Goal: Task Accomplishment & Management: Complete application form

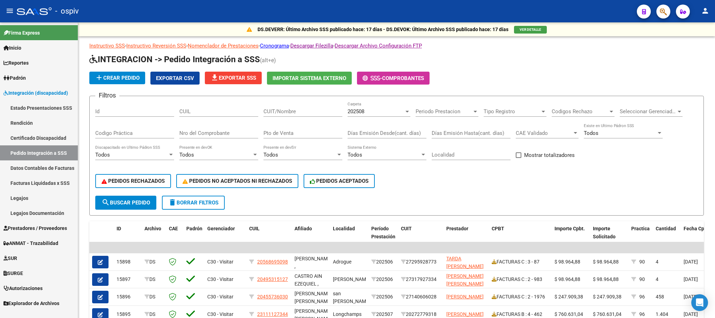
scroll to position [73, 0]
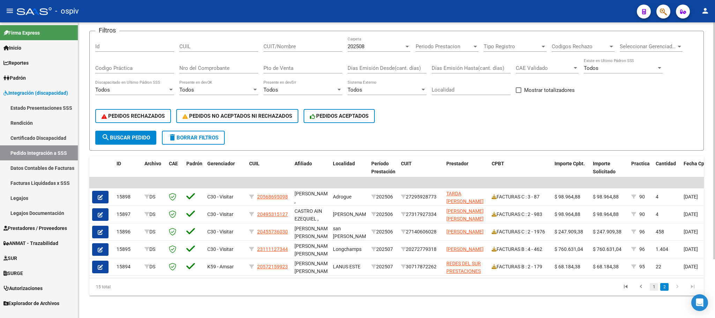
click at [656, 289] on link "1" at bounding box center [654, 287] width 8 height 8
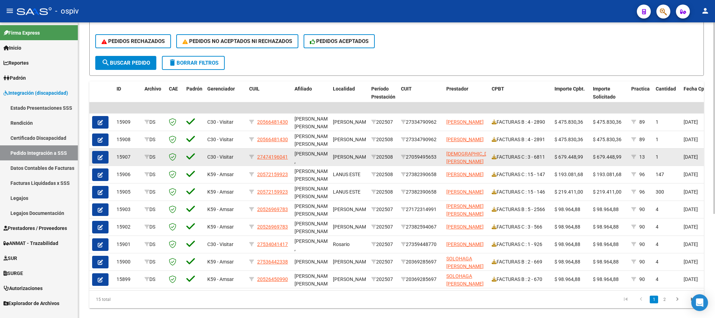
scroll to position [160, 0]
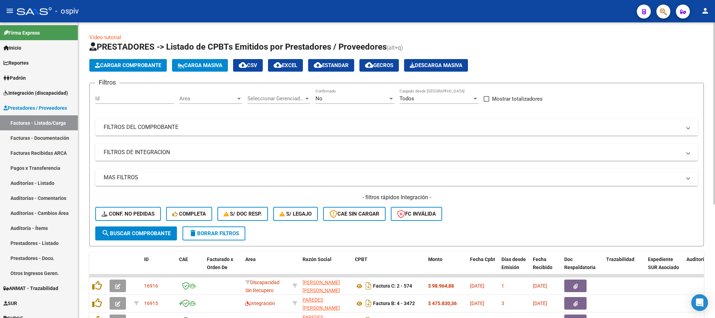
drag, startPoint x: 422, startPoint y: 130, endPoint x: 565, endPoint y: 119, distance: 143.2
click at [429, 128] on mat-panel-title "FILTROS DEL COMPROBANTE" at bounding box center [393, 127] width 578 height 8
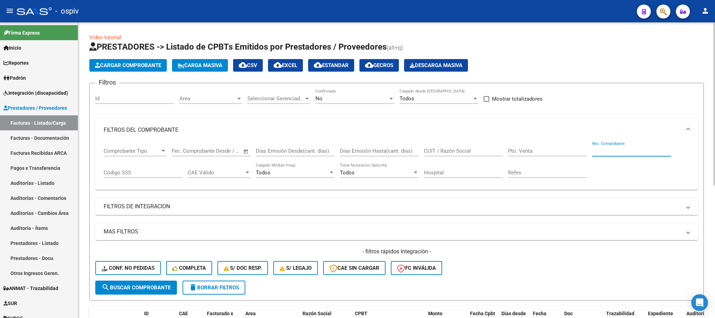
click at [613, 151] on input "Nro. Comprobante" at bounding box center [631, 151] width 79 height 6
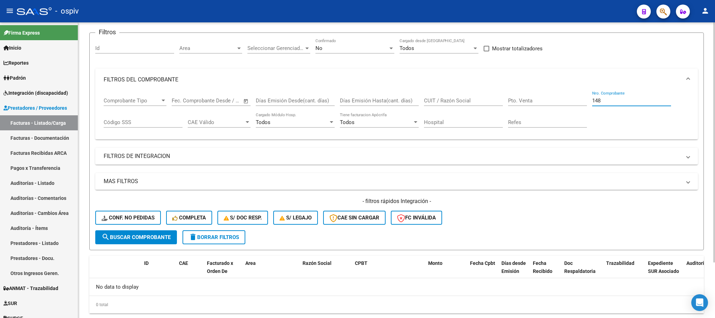
scroll to position [68, 0]
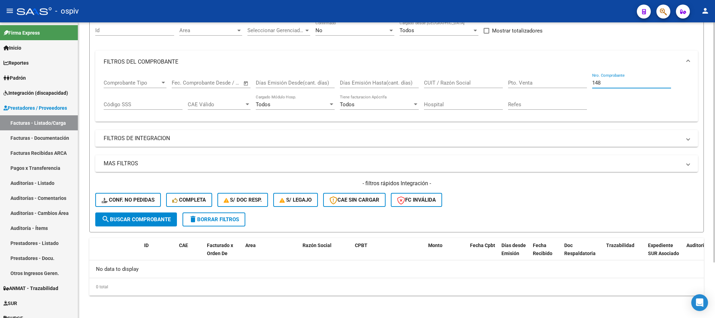
type input "148"
click at [139, 222] on span "search Buscar Comprobante" at bounding box center [136, 219] width 69 height 6
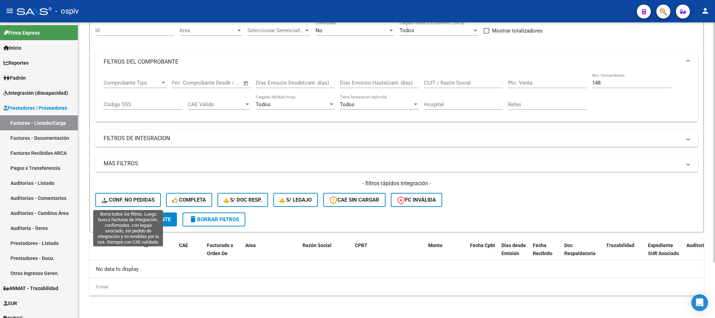
click at [135, 201] on span "Conf. no pedidas" at bounding box center [128, 199] width 53 height 6
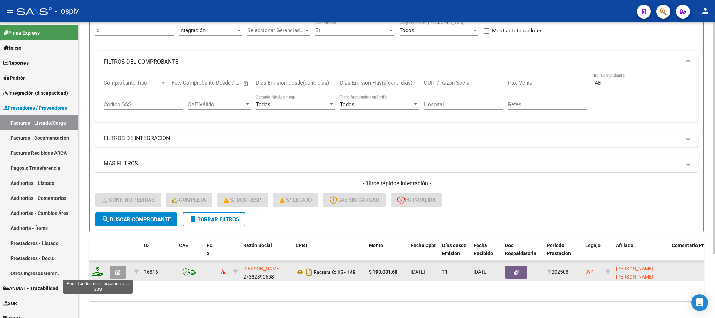
click at [99, 273] on icon at bounding box center [97, 271] width 11 height 10
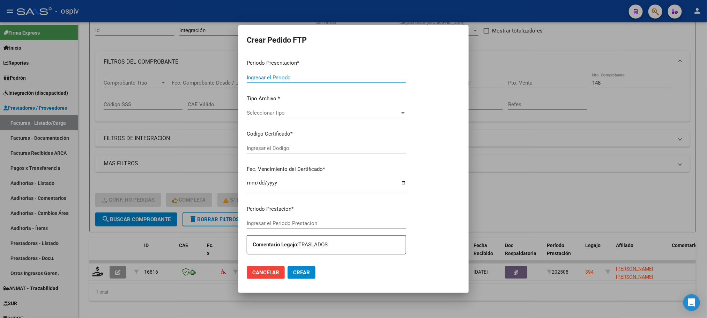
type input "202508"
type input "$ 193.081,68"
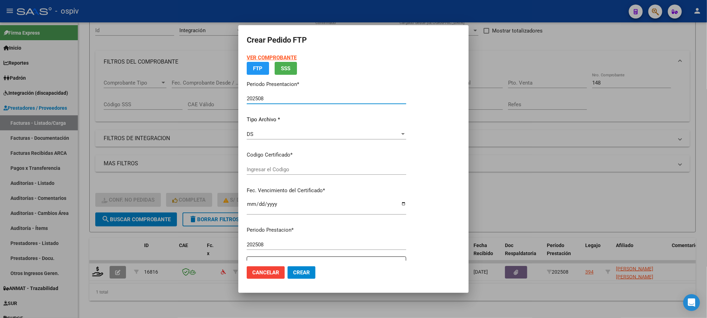
type input "ARG02000572159922021120220261202BS430"
type input "2025-12-02"
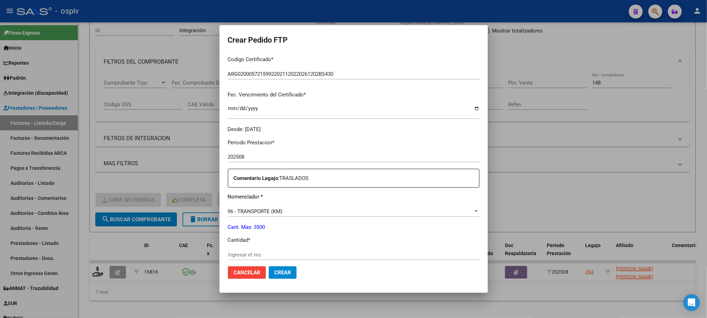
scroll to position [174, 0]
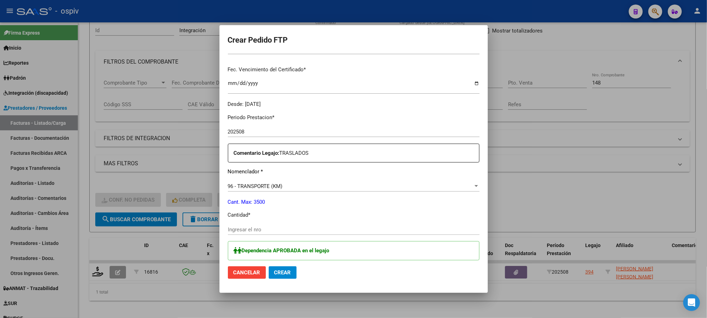
click at [298, 229] on input "Ingresar el nro" at bounding box center [354, 229] width 252 height 6
type input "264"
click at [269, 266] on button "Crear" at bounding box center [283, 272] width 28 height 13
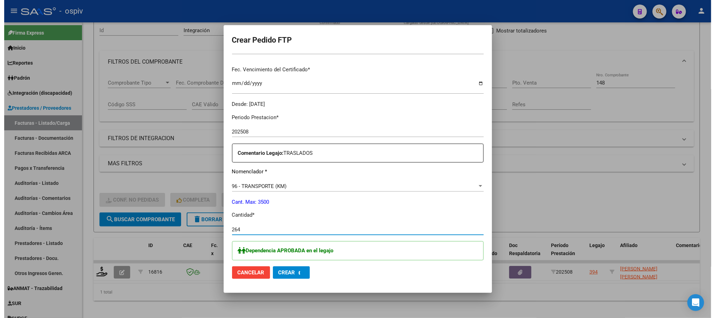
scroll to position [0, 0]
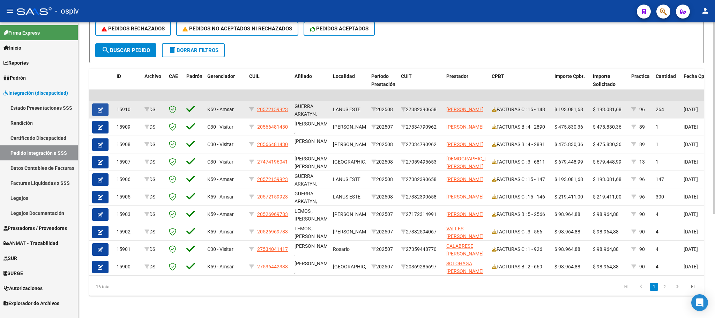
click at [99, 107] on icon "button" at bounding box center [100, 109] width 5 height 5
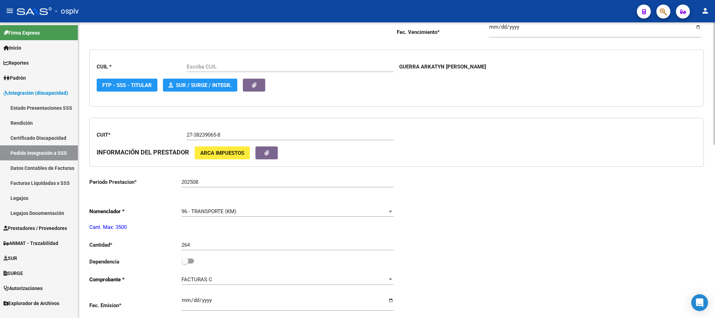
scroll to position [174, 0]
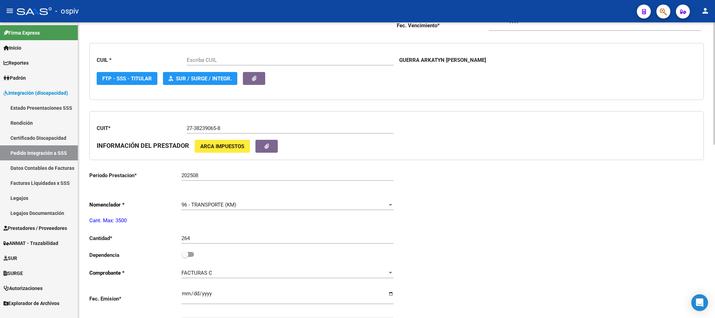
type input "20572159923"
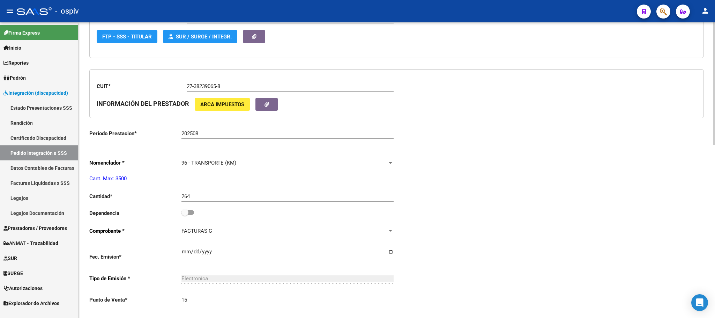
scroll to position [0, 0]
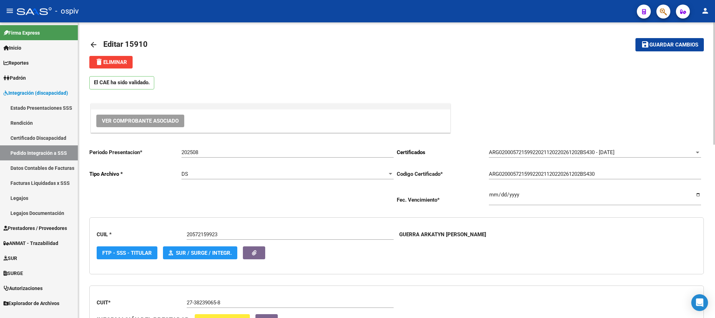
click at [120, 62] on span "delete Eliminar" at bounding box center [111, 62] width 32 height 6
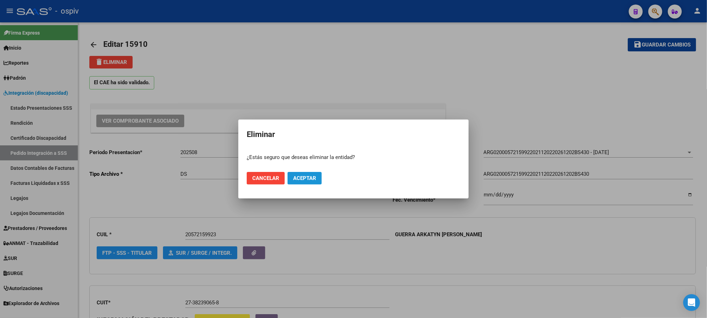
click at [307, 180] on span "Aceptar" at bounding box center [304, 178] width 23 height 6
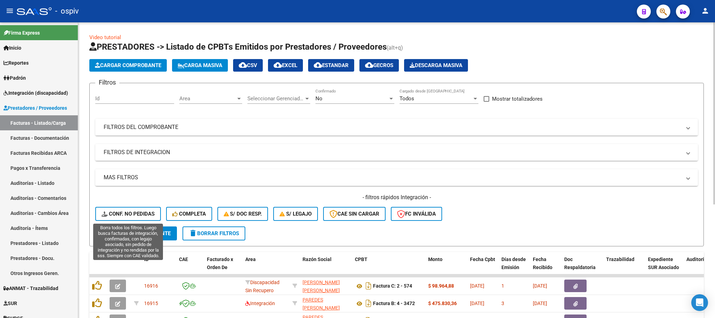
drag, startPoint x: 147, startPoint y: 215, endPoint x: 596, endPoint y: 190, distance: 449.9
click at [150, 215] on span "Conf. no pedidas" at bounding box center [128, 213] width 53 height 6
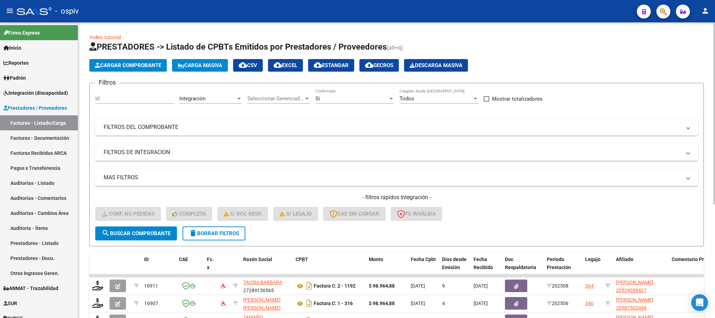
click at [619, 127] on mat-panel-title "FILTROS DEL COMPROBANTE" at bounding box center [393, 127] width 578 height 8
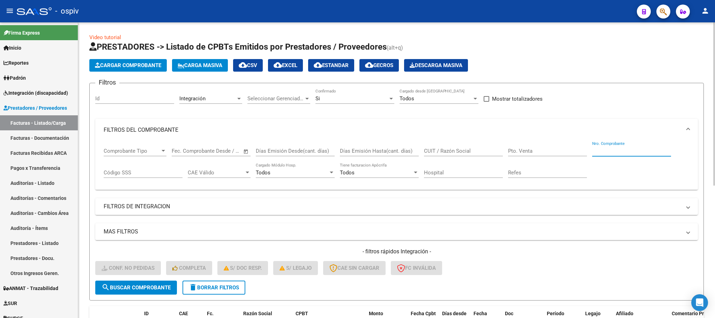
click at [625, 151] on input "Nro. Comprobante" at bounding box center [631, 151] width 79 height 6
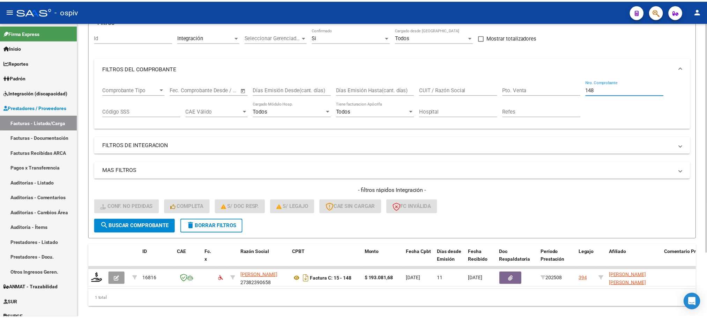
scroll to position [82, 0]
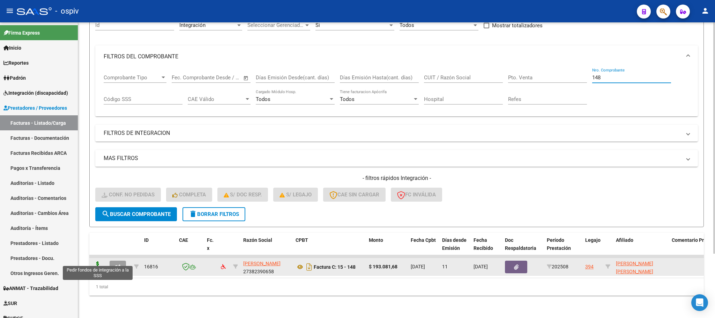
type input "148"
click at [99, 261] on icon at bounding box center [97, 266] width 11 height 10
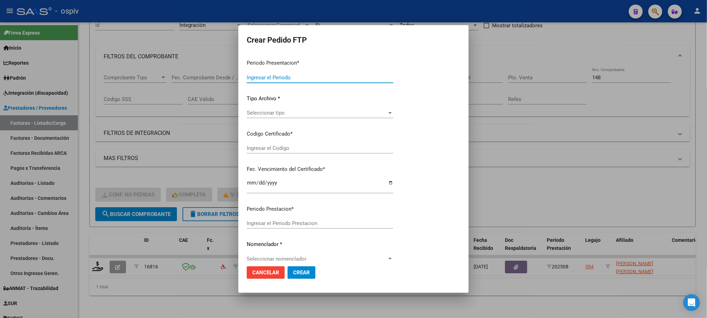
type input "202508"
type input "$ 193.081,68"
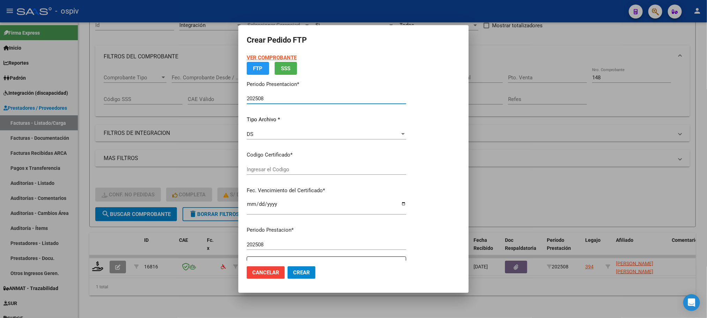
type input "ARG02000572159922021120220261202BS430"
type input "2025-12-02"
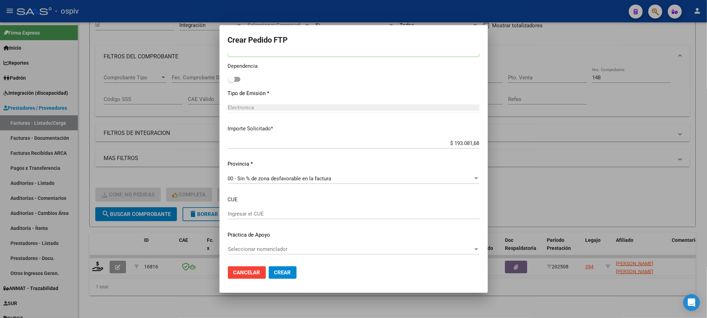
scroll to position [290, 0]
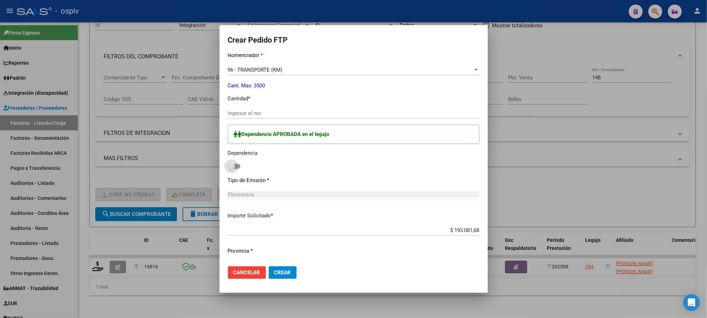
click at [230, 167] on span at bounding box center [234, 166] width 13 height 5
click at [231, 169] on input "checkbox" at bounding box center [231, 169] width 0 height 0
checkbox input "true"
click at [255, 110] on input "Ingresar el nro" at bounding box center [354, 113] width 252 height 6
type input "1"
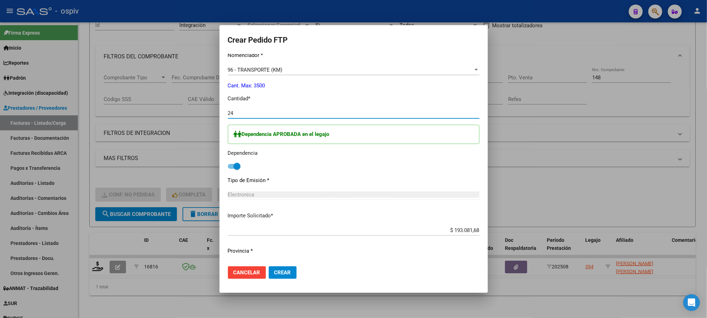
type input "24"
click at [269, 266] on button "Crear" at bounding box center [283, 272] width 28 height 13
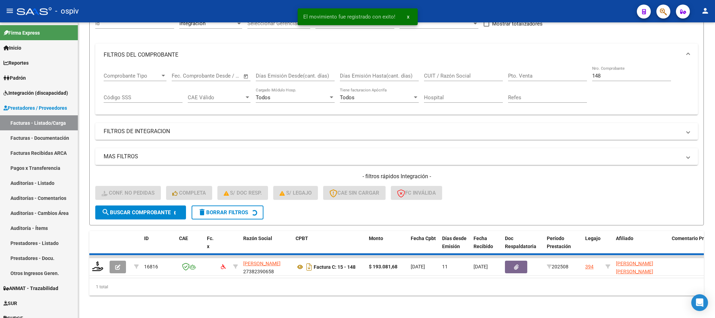
scroll to position [68, 0]
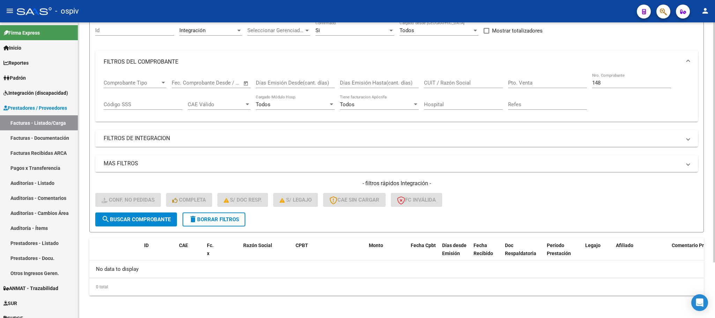
click at [620, 82] on input "148" at bounding box center [631, 83] width 79 height 6
type input "1"
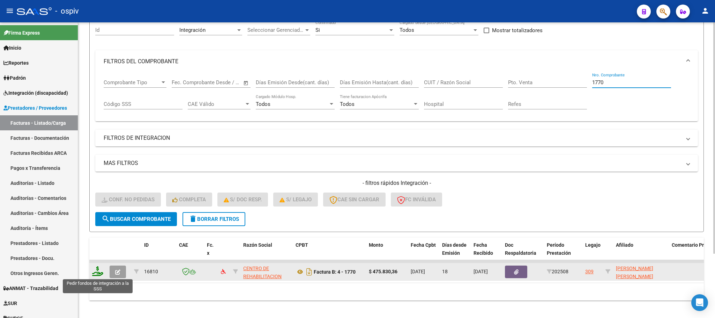
type input "1770"
click at [101, 274] on icon at bounding box center [97, 271] width 11 height 10
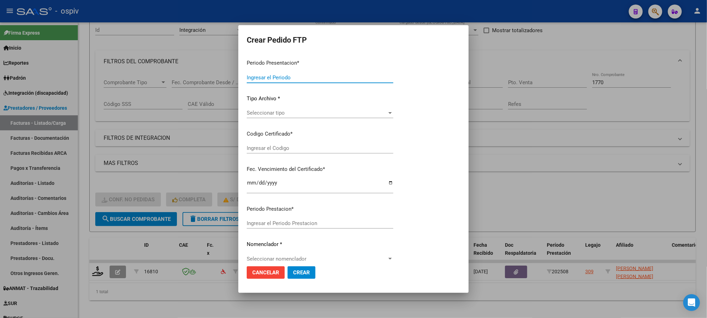
type input "202508"
type input "$ 475.830,36"
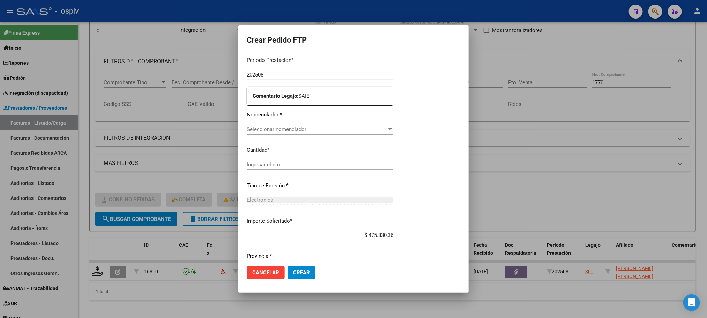
scroll to position [236, 0]
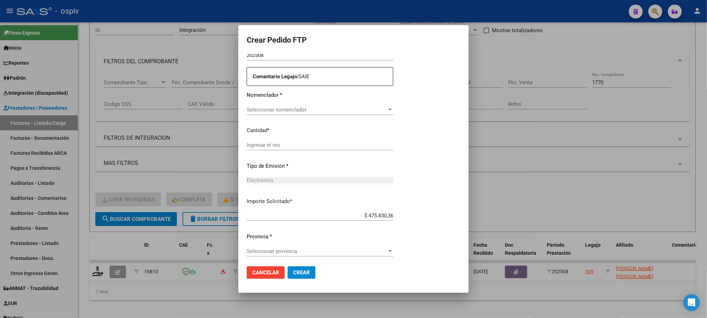
type input "ARG02000526450992025012920270129BUE427"
type input "2027-01-29"
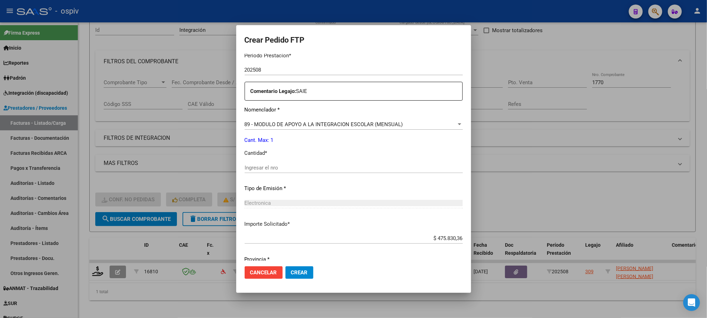
click at [324, 166] on input "Ingresar el nro" at bounding box center [354, 167] width 218 height 6
type input "1"
click at [285, 266] on button "Crear" at bounding box center [299, 272] width 28 height 13
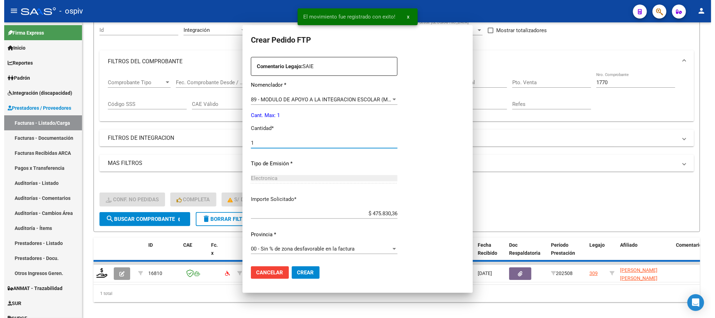
scroll to position [197, 0]
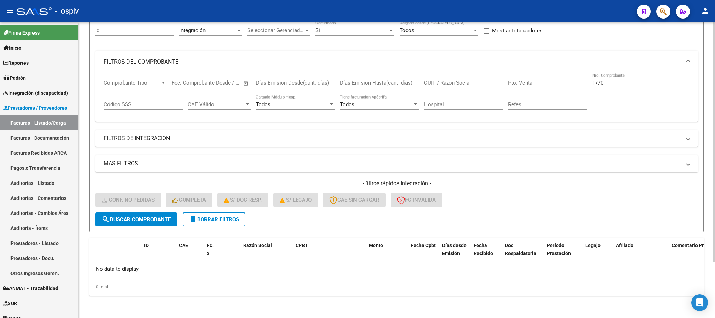
click at [619, 80] on input "1770" at bounding box center [631, 83] width 79 height 6
type input "1"
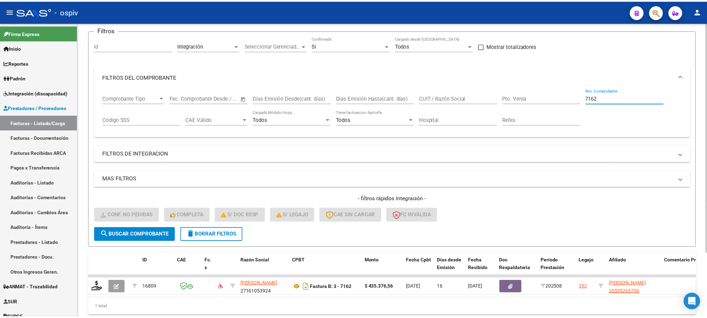
scroll to position [68, 0]
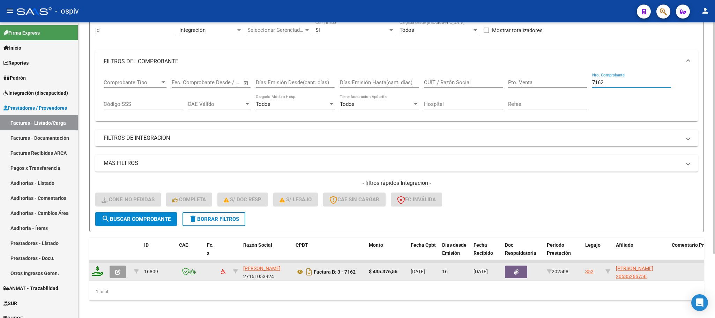
type input "7162"
click at [98, 273] on icon at bounding box center [97, 271] width 11 height 10
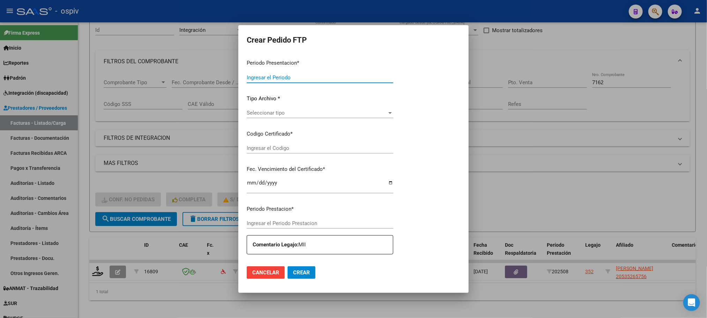
type input "202508"
type input "$ 435.376,56"
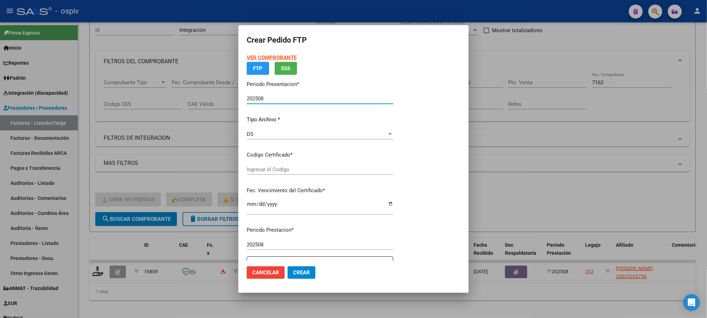
type input "ARG02000535265752023051020260510BS413"
type input "2026-05-10"
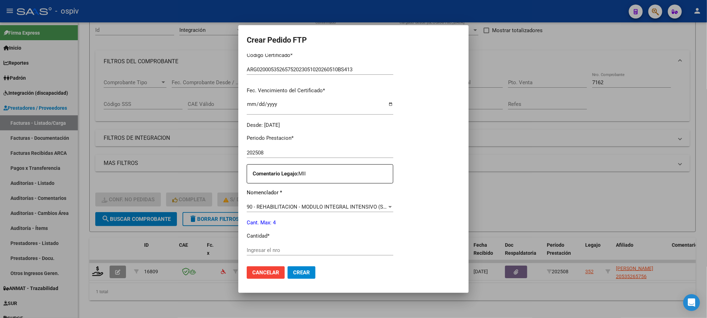
scroll to position [193, 0]
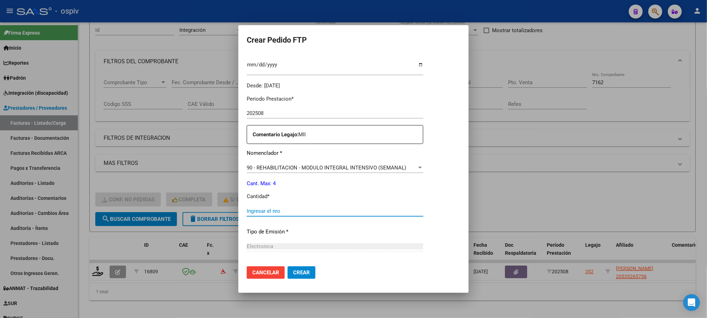
click at [307, 212] on input "Ingresar el nro" at bounding box center [335, 211] width 177 height 6
type input "4"
click at [288, 266] on button "Crear" at bounding box center [302, 272] width 28 height 13
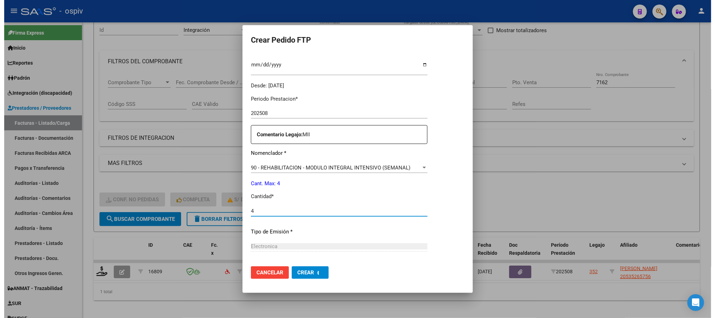
scroll to position [0, 0]
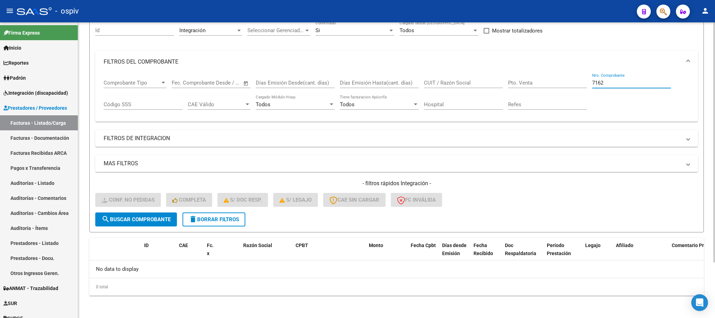
click at [634, 82] on input "7162" at bounding box center [631, 83] width 79 height 6
type input "7"
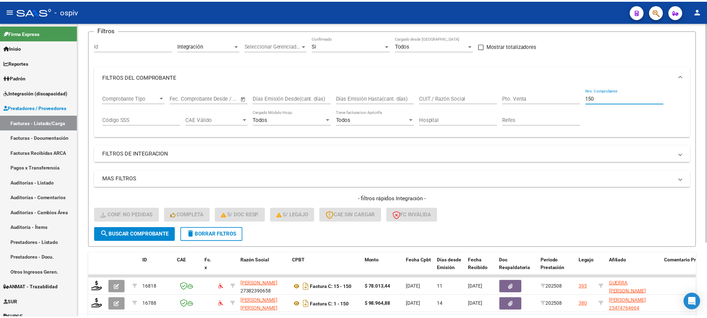
scroll to position [68, 0]
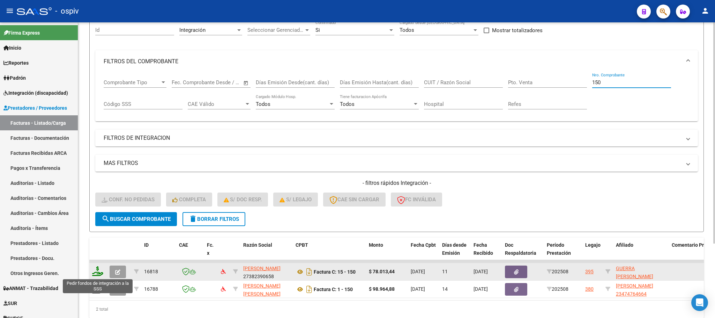
type input "150"
click at [95, 272] on icon at bounding box center [97, 271] width 11 height 10
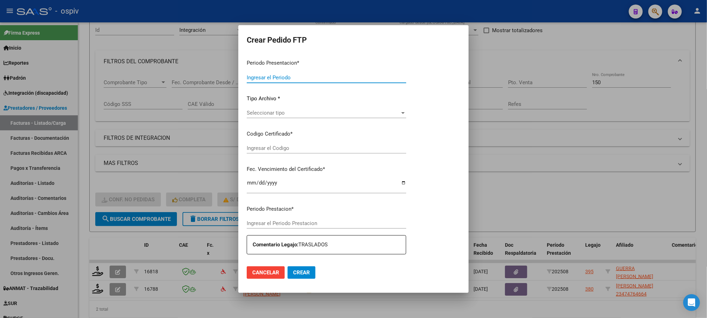
type input "202508"
type input "$ 78.013,44"
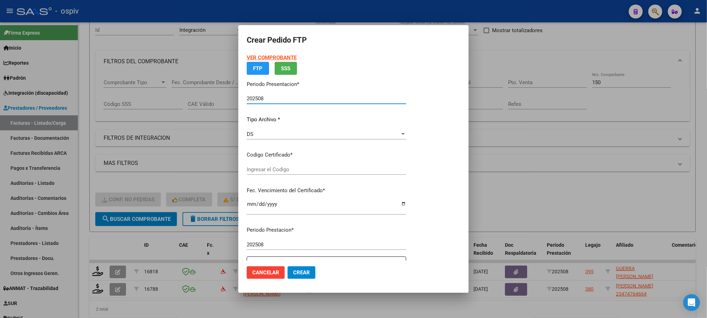
type input "ARG01000590369572023103120261031BS430"
type input "2026-10-31"
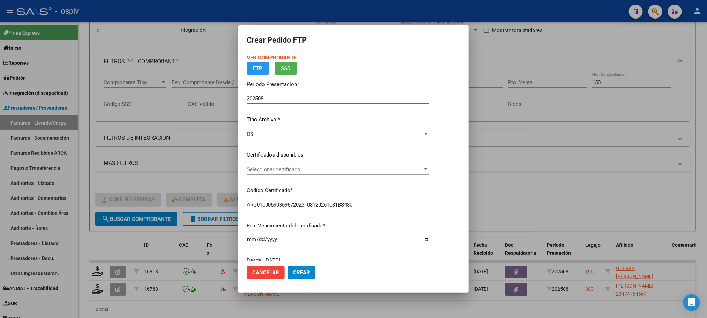
scroll to position [193, 0]
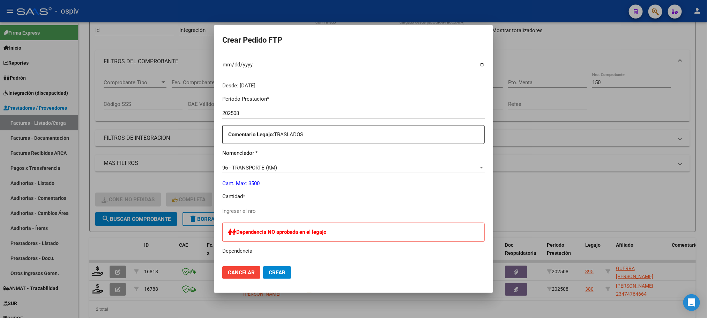
click at [347, 210] on input "Ingresar el nro" at bounding box center [353, 211] width 262 height 6
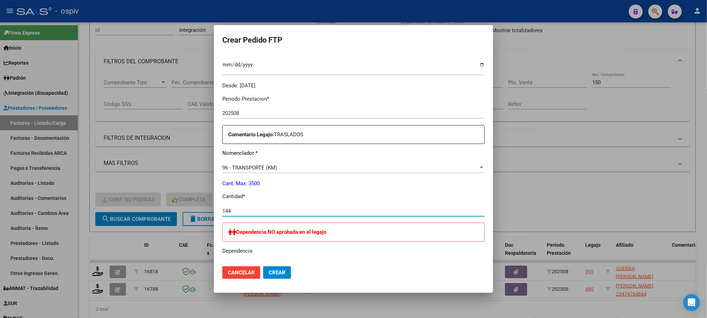
type input "144"
click at [263, 266] on button "Crear" at bounding box center [277, 272] width 28 height 13
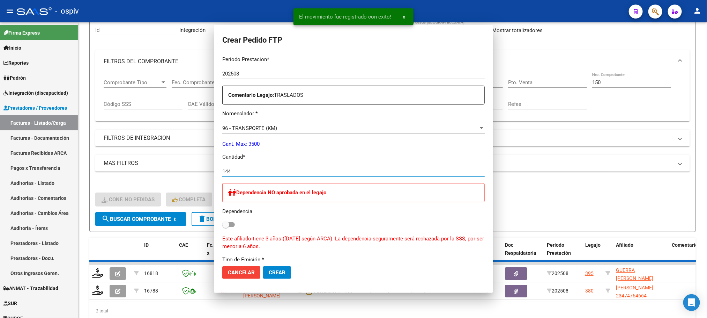
scroll to position [0, 0]
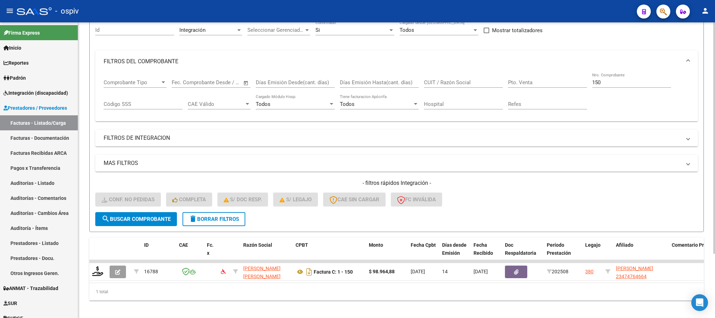
click at [606, 81] on input "150" at bounding box center [631, 82] width 79 height 6
type input "1"
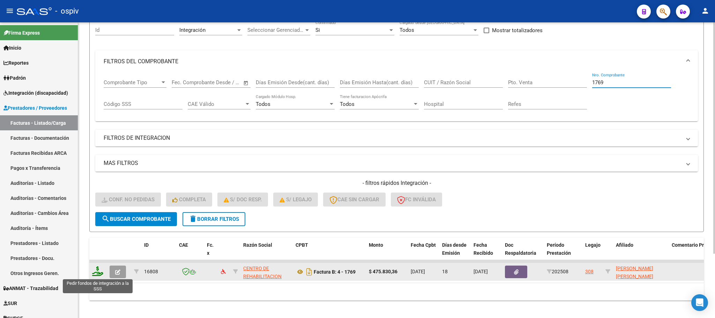
type input "1769"
click at [98, 271] on icon at bounding box center [97, 271] width 11 height 10
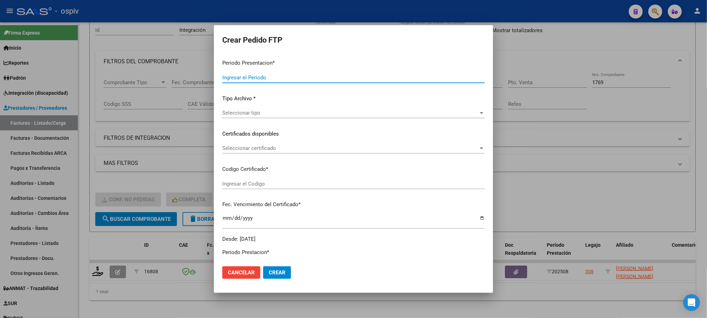
type input "202508"
type input "$ 475.830,36"
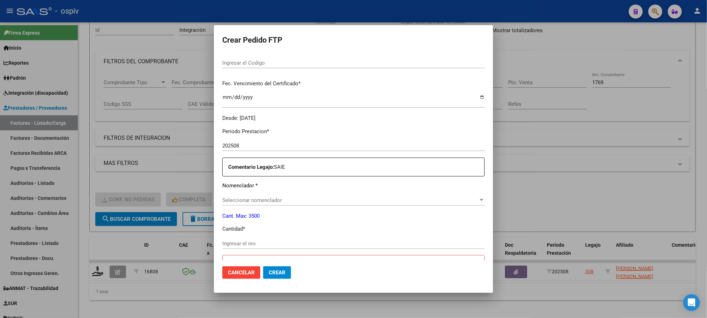
type input "ARG01000536442332022042720270427BSAS427"
type input "2027-04-27"
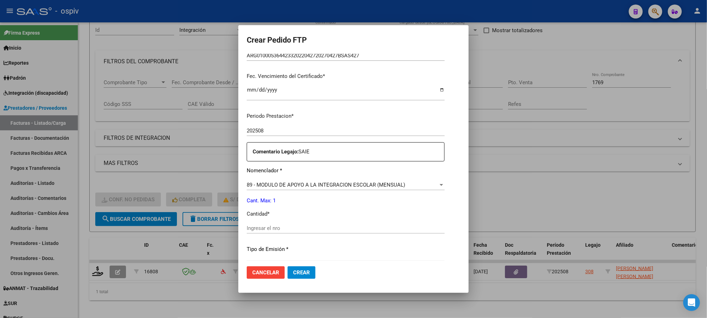
scroll to position [174, 0]
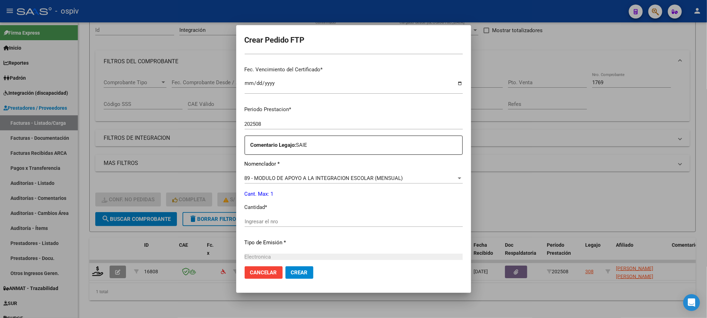
click at [308, 221] on input "Ingresar el nro" at bounding box center [354, 221] width 218 height 6
type input "1"
click at [285, 266] on button "Crear" at bounding box center [299, 272] width 28 height 13
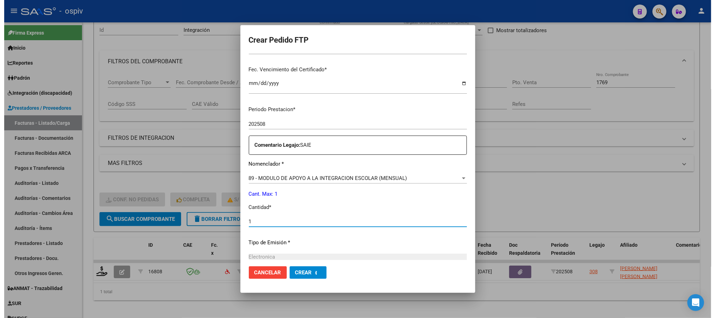
scroll to position [0, 0]
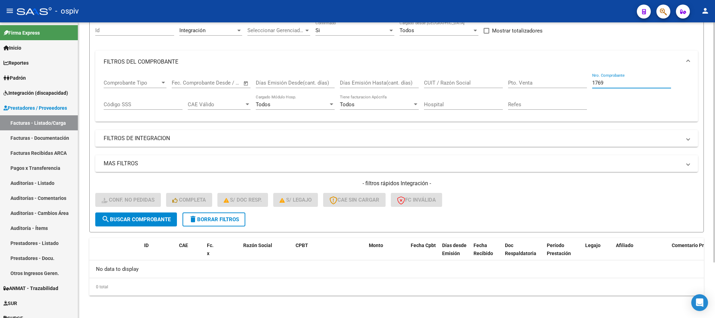
click at [631, 84] on input "1769" at bounding box center [631, 83] width 79 height 6
type input "1"
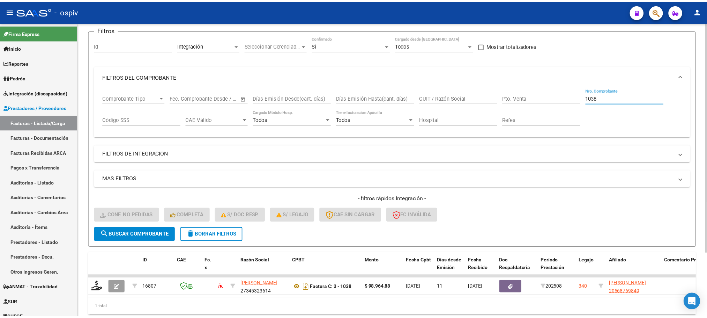
scroll to position [68, 0]
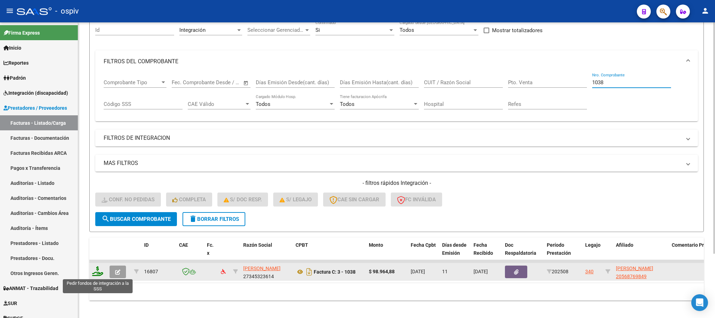
type input "1038"
click at [100, 272] on icon at bounding box center [97, 271] width 11 height 10
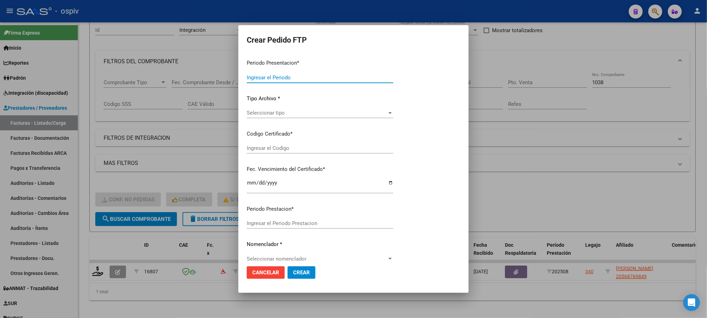
type input "202508"
type input "$ 98.964,88"
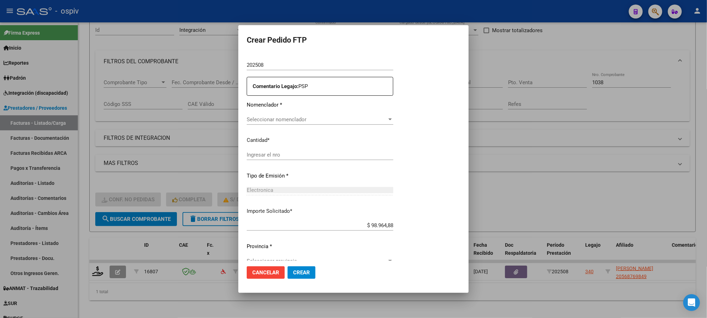
type input "ARG02000568769842022060620260606BSAS439"
type input "2026-06-06"
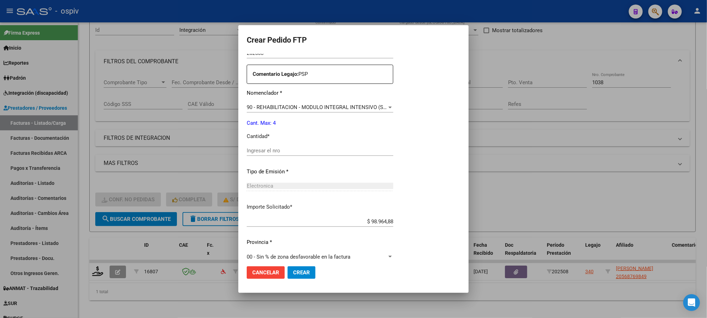
scroll to position [253, 0]
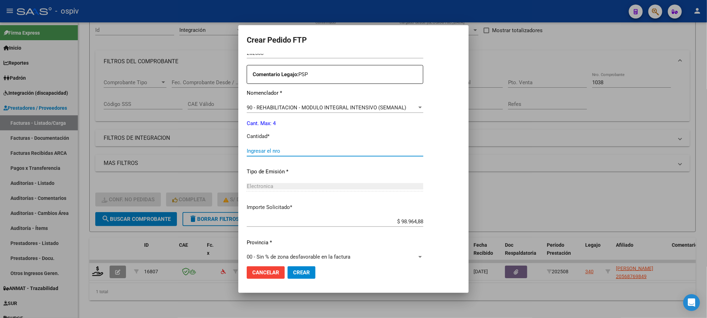
click at [316, 150] on input "Ingresar el nro" at bounding box center [335, 151] width 177 height 6
type input "4"
click at [288, 266] on button "Crear" at bounding box center [302, 272] width 28 height 13
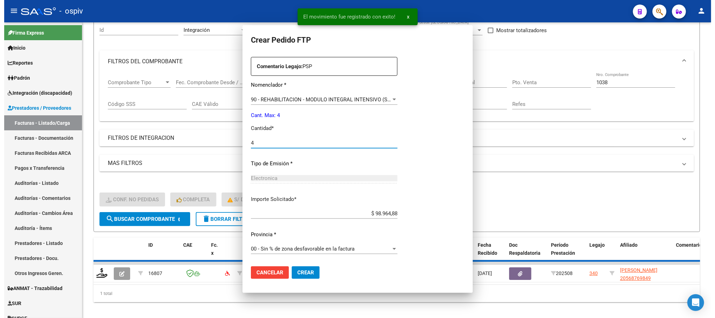
scroll to position [214, 0]
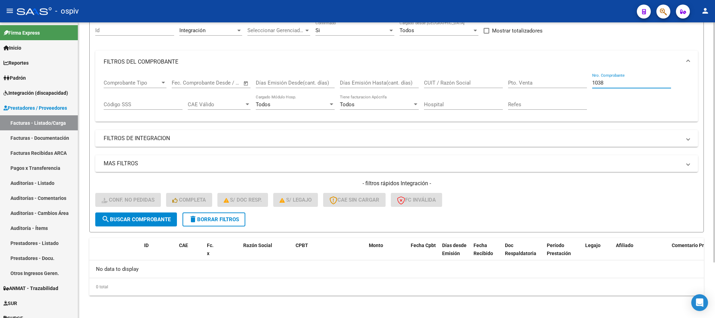
click at [615, 84] on input "1038" at bounding box center [631, 83] width 79 height 6
type input "1"
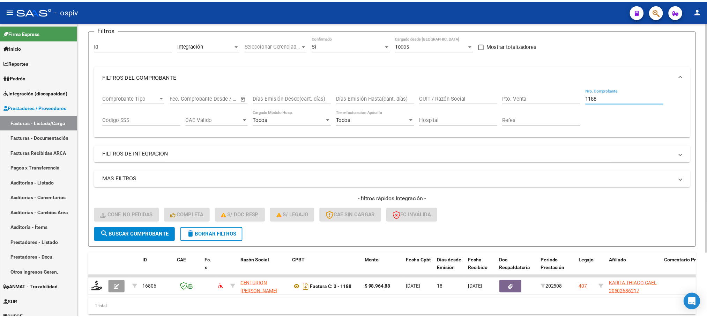
scroll to position [68, 0]
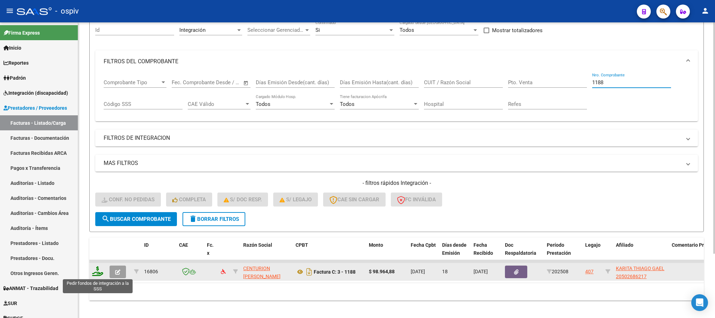
type input "1188"
click at [98, 273] on icon at bounding box center [97, 271] width 11 height 10
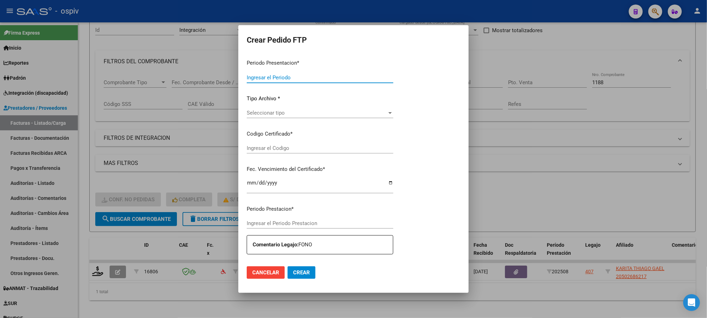
type input "202508"
type input "$ 98.964,88"
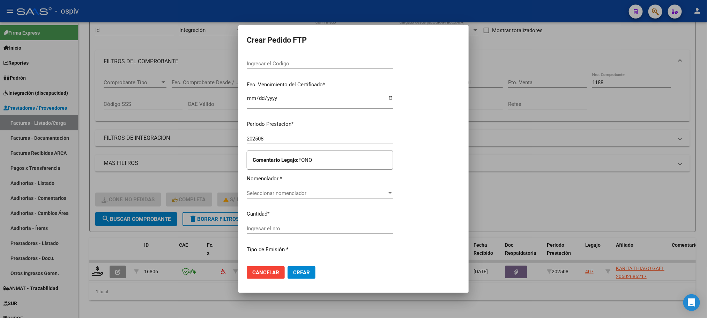
type input "ARG02000502686212023010920280109BS342"
type input "2028-01-09"
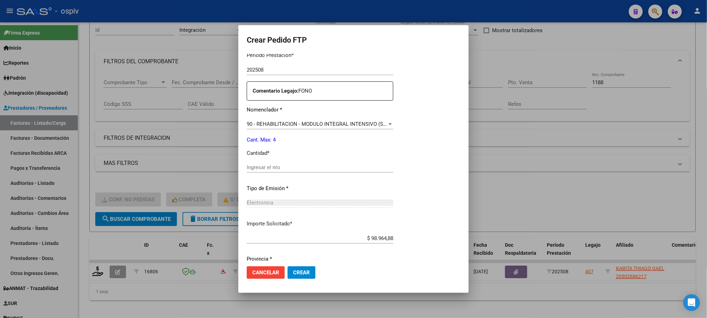
scroll to position [236, 0]
click at [337, 167] on input "Ingresar el nro" at bounding box center [341, 167] width 188 height 6
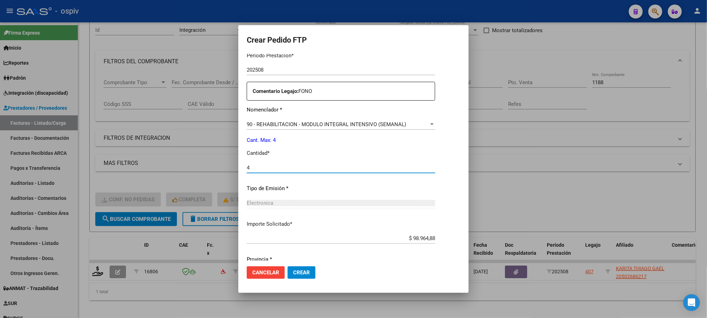
type input "4"
click at [288, 266] on button "Crear" at bounding box center [302, 272] width 28 height 13
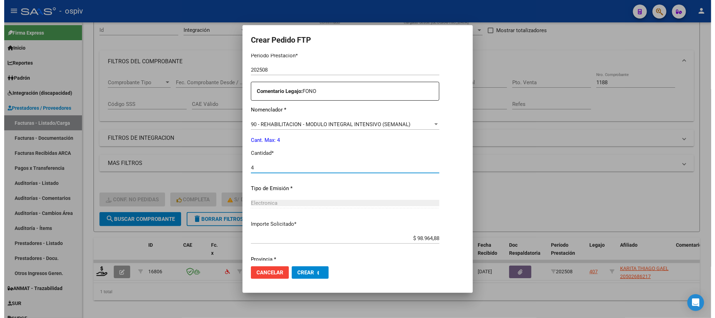
scroll to position [0, 0]
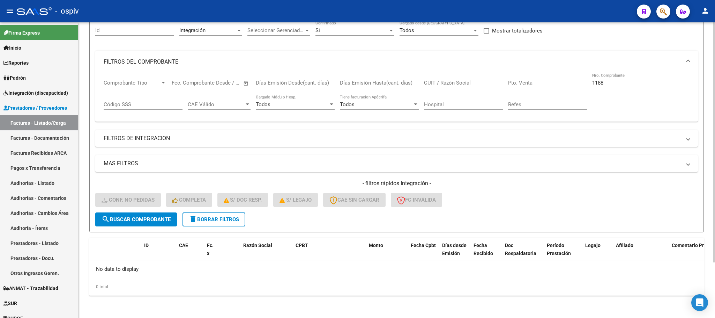
click at [633, 83] on input "1188" at bounding box center [631, 83] width 79 height 6
type input "1"
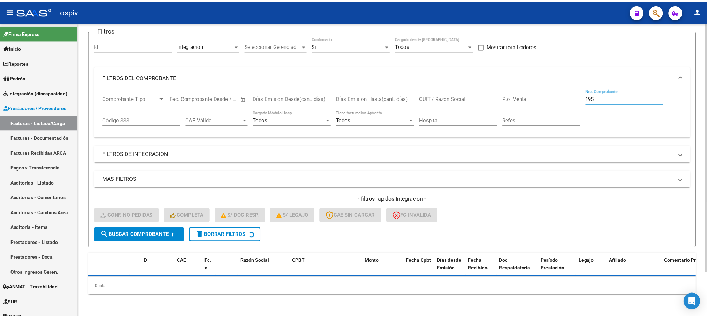
scroll to position [68, 0]
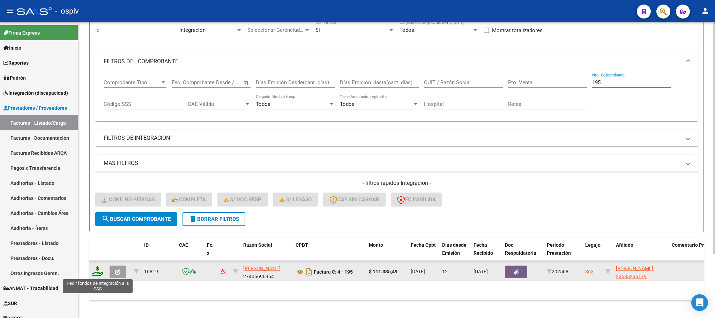
type input "195"
click at [100, 274] on icon at bounding box center [97, 271] width 11 height 10
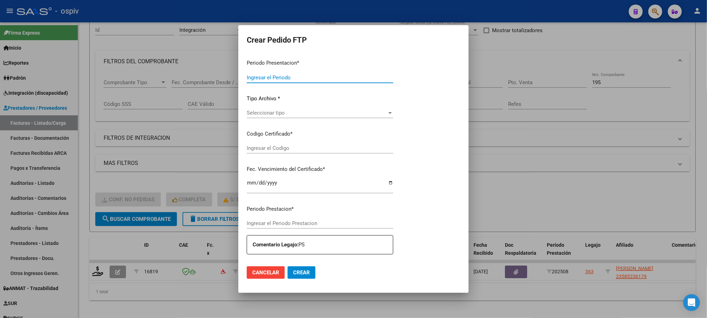
type input "202508"
type input "$ 111.335,49"
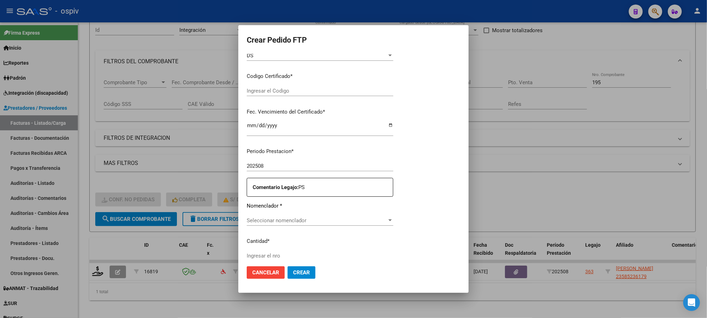
type input "ARG02000585236172023011720280117BS316"
type input "2028-01-17"
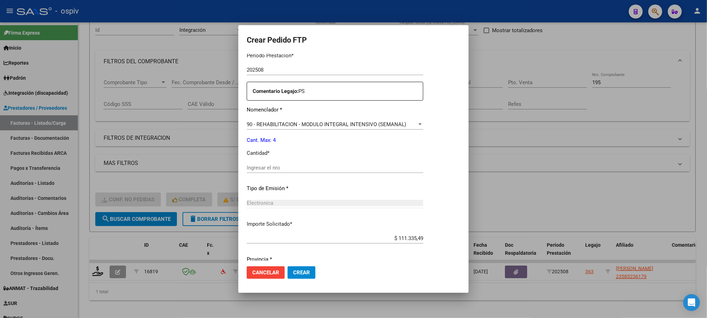
click at [339, 166] on input "Ingresar el nro" at bounding box center [335, 167] width 177 height 6
type input "4"
click at [288, 266] on button "Crear" at bounding box center [302, 272] width 28 height 13
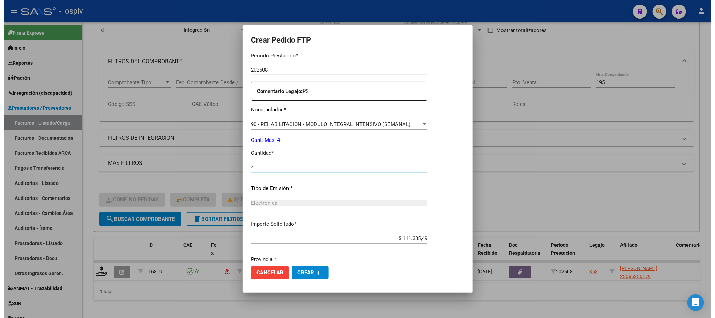
scroll to position [0, 0]
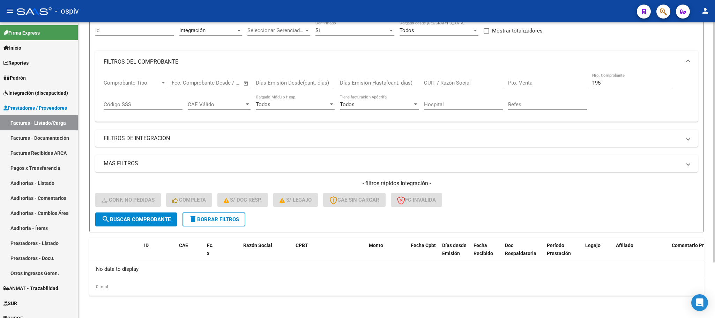
click at [607, 85] on input "195" at bounding box center [631, 83] width 79 height 6
type input "1"
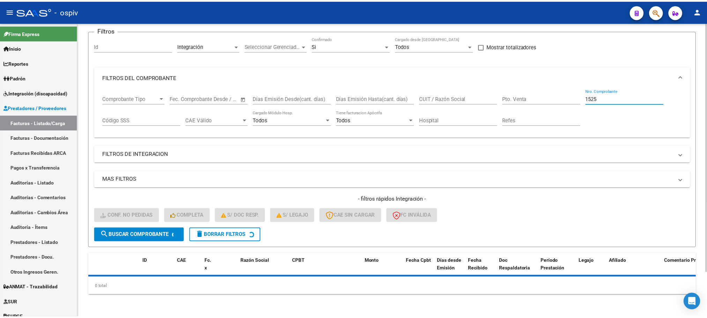
scroll to position [68, 0]
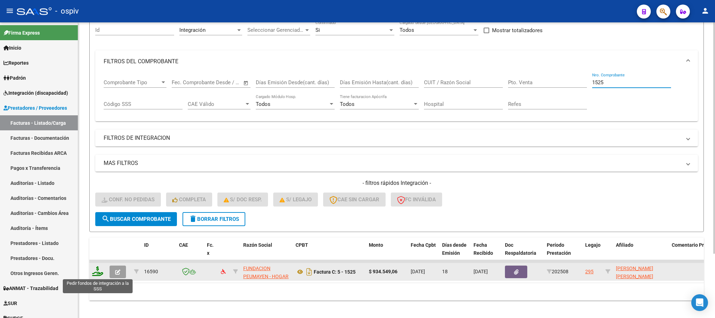
type input "1525"
click at [99, 274] on icon at bounding box center [97, 271] width 11 height 10
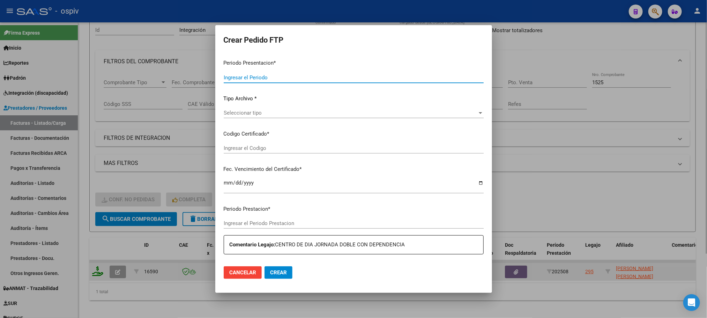
type input "202508"
type input "$ 934.549,06"
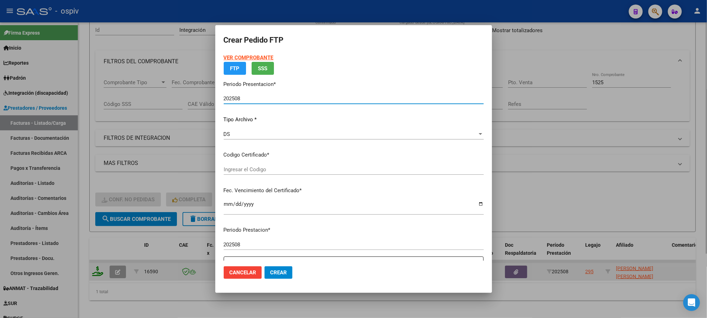
type input "ARG02000338412242024120320391203BUE439"
type input "2039-12-10"
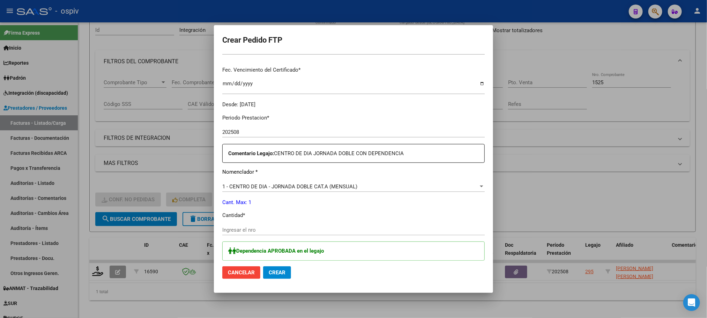
scroll to position [174, 0]
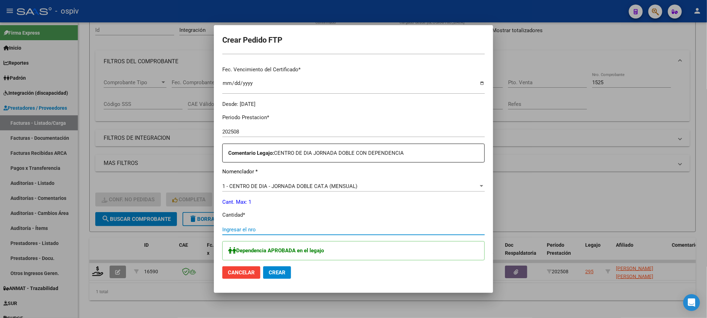
click at [317, 230] on input "Ingresar el nro" at bounding box center [353, 229] width 262 height 6
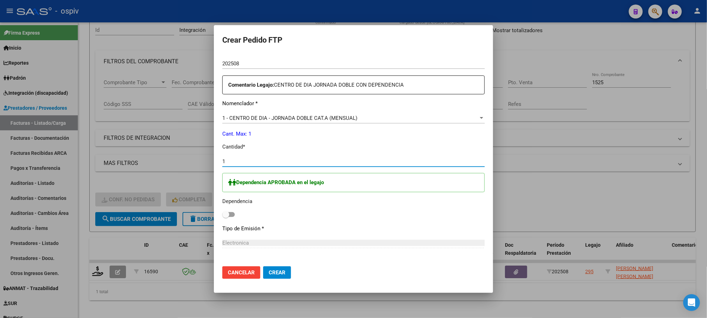
scroll to position [262, 0]
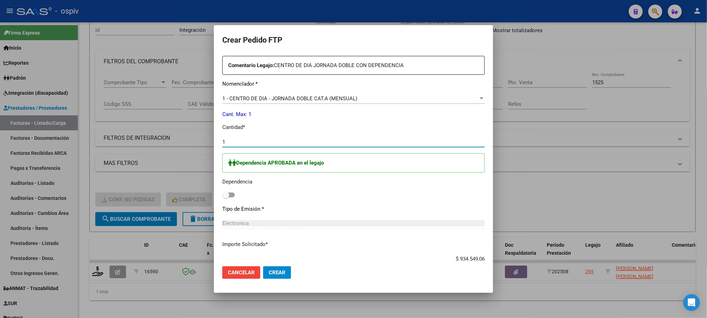
type input "1"
click at [230, 197] on span at bounding box center [228, 194] width 13 height 5
click at [226, 197] on input "checkbox" at bounding box center [225, 197] width 0 height 0
checkbox input "true"
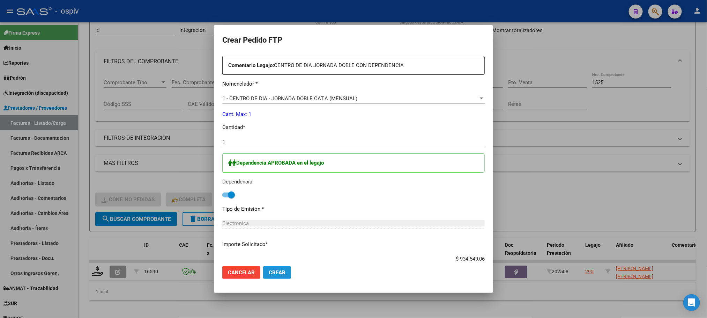
click at [274, 270] on span "Crear" at bounding box center [277, 272] width 17 height 6
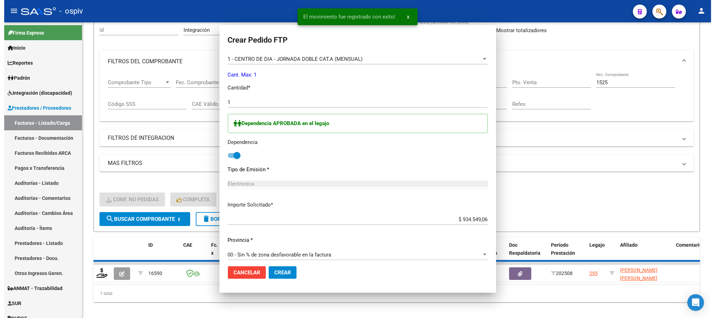
scroll to position [0, 0]
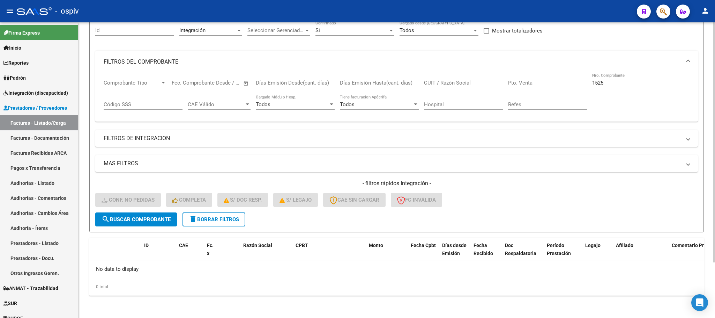
click at [611, 84] on input "1525" at bounding box center [631, 83] width 79 height 6
type input "1"
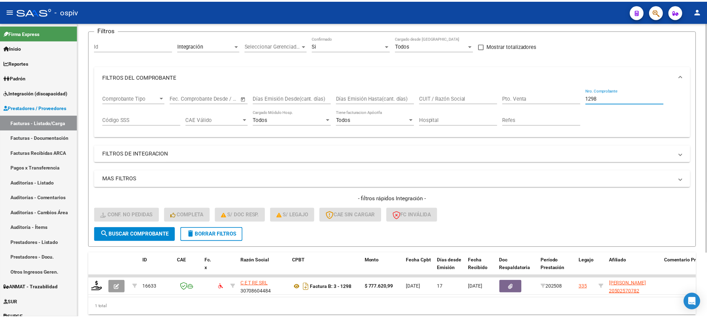
scroll to position [68, 0]
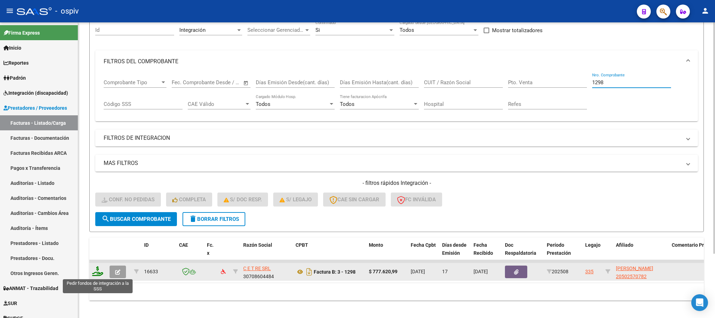
type input "1298"
click at [95, 275] on icon at bounding box center [97, 271] width 11 height 10
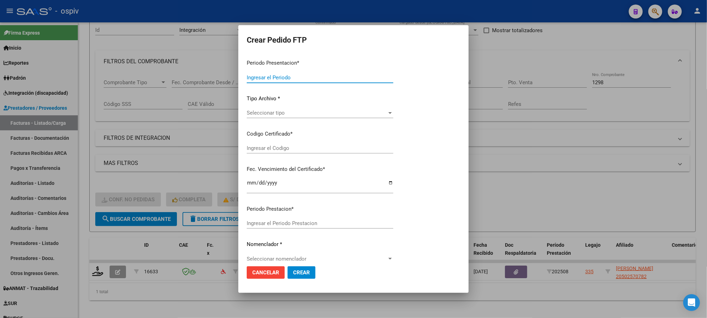
type input "202508"
type input "$ 777.620,99"
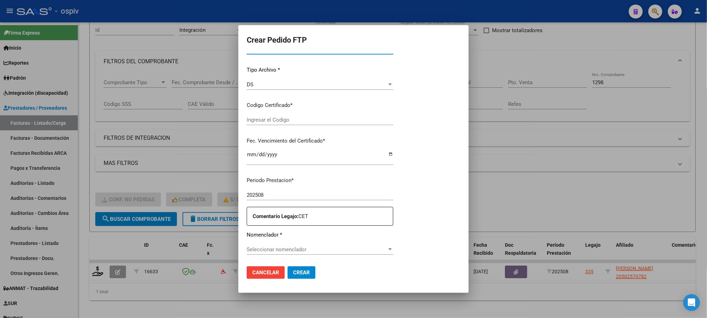
type input "ARG02000502570782022062120270621CBA536"
type input "2027-06-21"
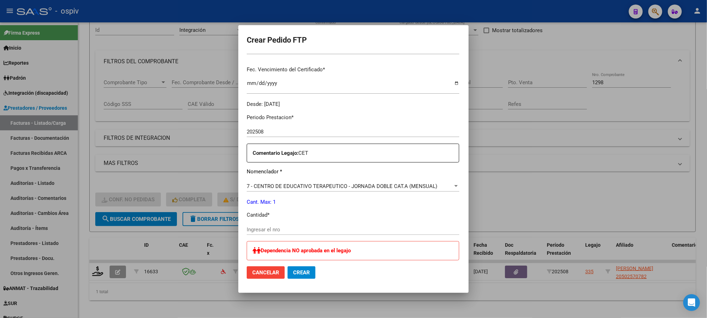
scroll to position [193, 0]
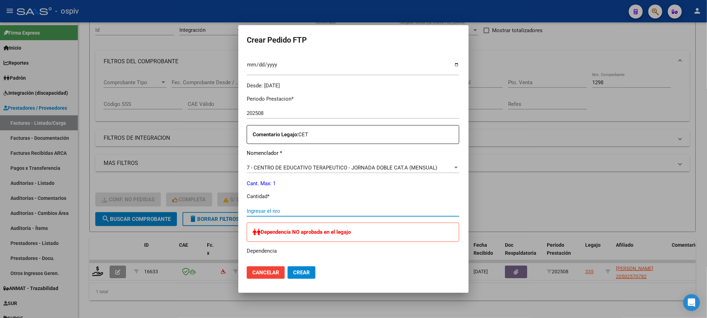
click at [326, 209] on input "Ingresar el nro" at bounding box center [353, 211] width 213 height 6
type input "1"
click at [288, 266] on button "Crear" at bounding box center [302, 272] width 28 height 13
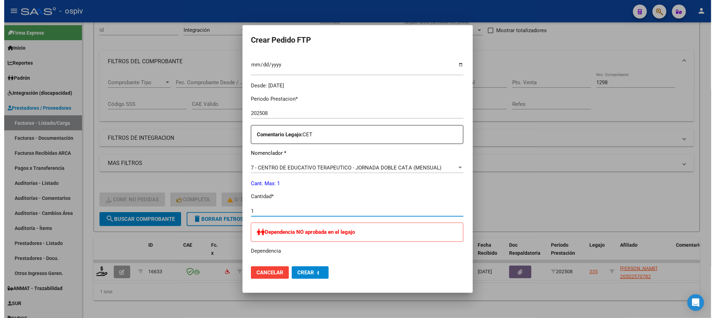
scroll to position [0, 0]
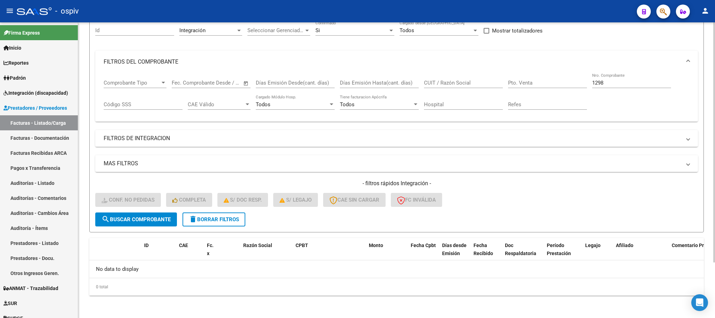
click at [624, 86] on input "1298" at bounding box center [631, 83] width 79 height 6
type input "1"
type input "2930"
click at [119, 218] on span "search Buscar Comprobante" at bounding box center [136, 219] width 69 height 6
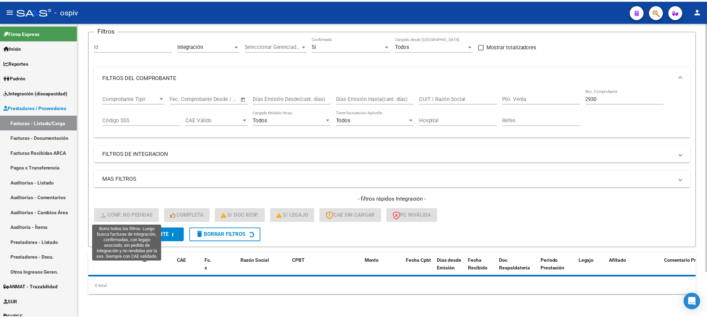
scroll to position [68, 0]
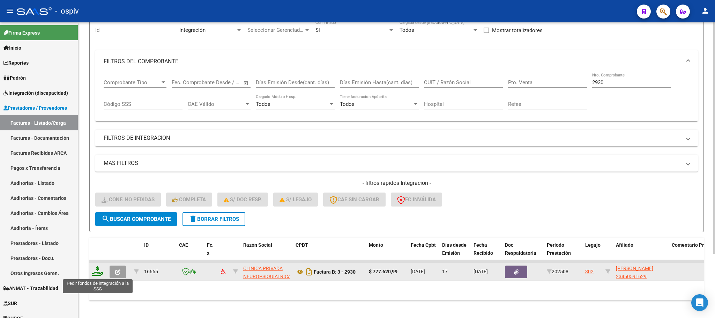
click at [99, 273] on icon at bounding box center [97, 271] width 11 height 10
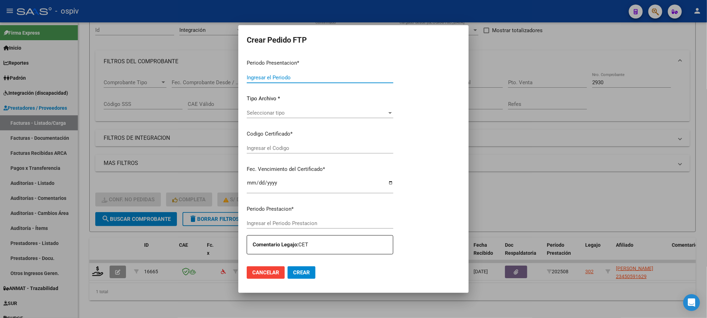
type input "202508"
type input "$ 777.620,99"
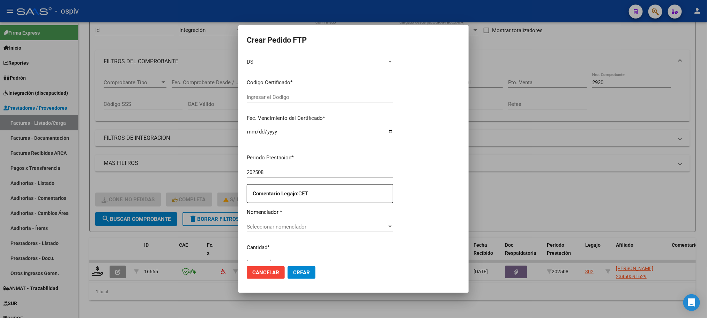
type input "ARG02000450591622014090520250905BSAB437"
type input "2025-09-05"
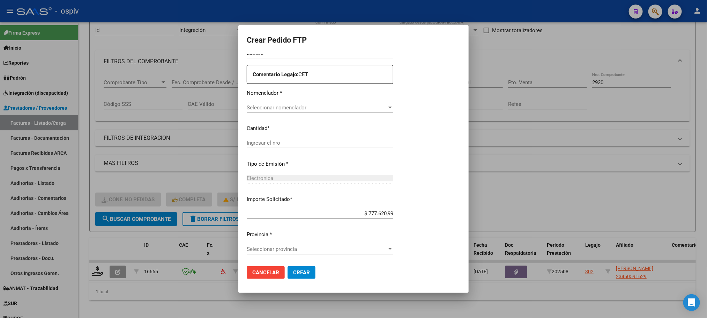
scroll to position [228, 0]
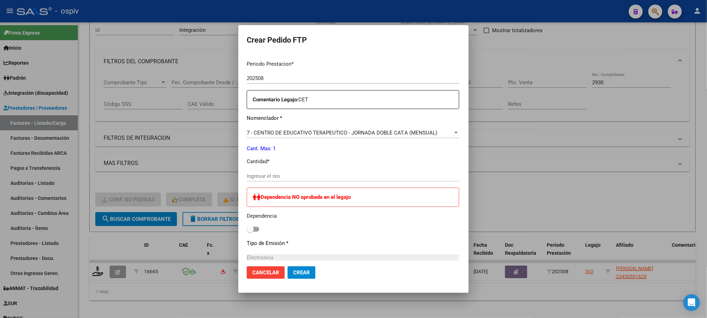
drag, startPoint x: 340, startPoint y: 177, endPoint x: 343, endPoint y: 172, distance: 5.8
click at [341, 174] on input "Ingresar el nro" at bounding box center [353, 176] width 213 height 6
type input "1"
click at [288, 266] on button "Crear" at bounding box center [302, 272] width 28 height 13
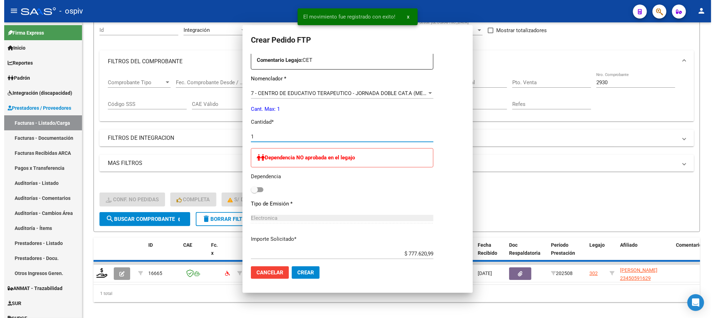
scroll to position [188, 0]
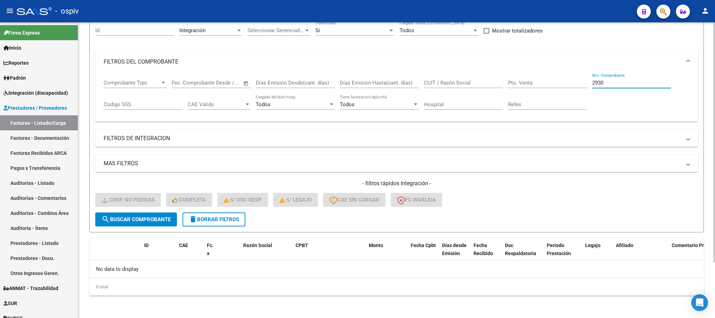
click at [615, 81] on input "2930" at bounding box center [631, 83] width 79 height 6
type input "2"
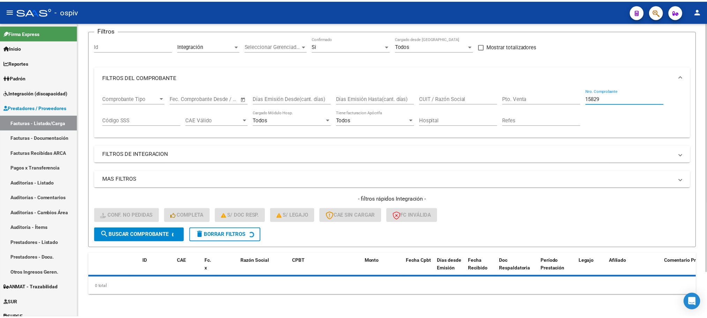
scroll to position [68, 0]
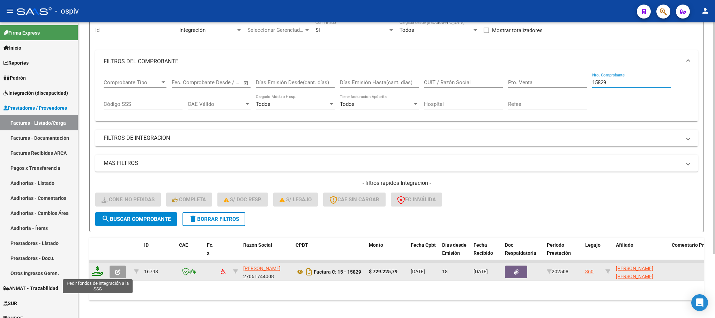
type input "15829"
click at [98, 270] on icon at bounding box center [97, 271] width 11 height 10
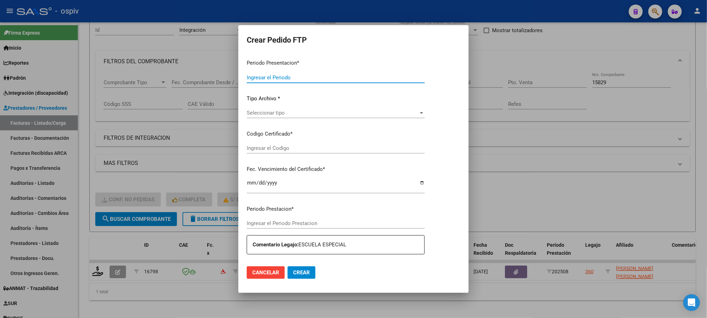
type input "202508"
type input "$ 729.225,79"
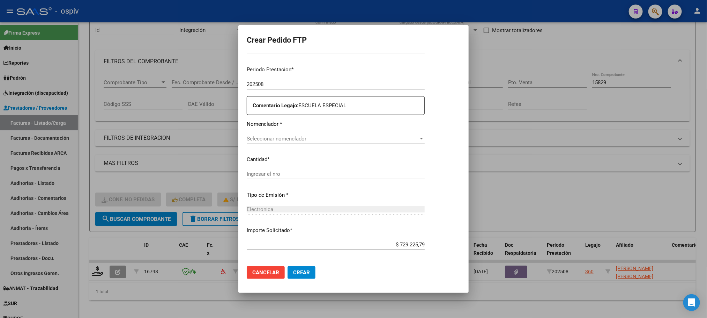
type input "ARG0100095890752022011120260111BSAS352"
type input "2026-01-11"
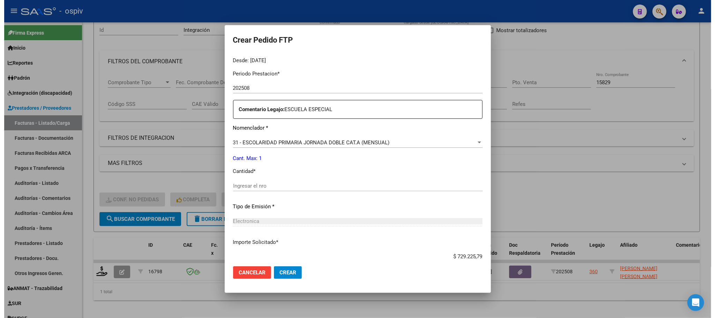
scroll to position [236, 0]
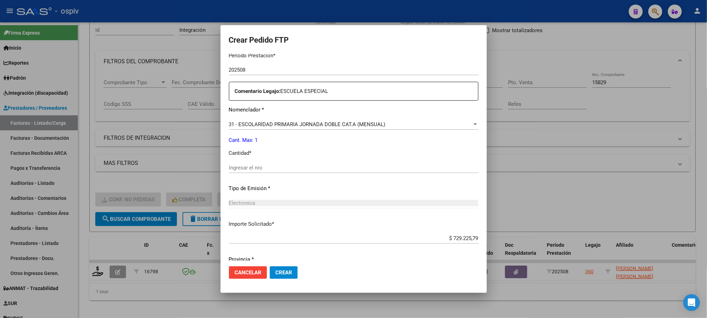
drag, startPoint x: 308, startPoint y: 169, endPoint x: 309, endPoint y: 165, distance: 4.2
click at [309, 168] on input "Ingresar el nro" at bounding box center [354, 167] width 250 height 6
type input "1"
click at [270, 266] on button "Crear" at bounding box center [284, 272] width 28 height 13
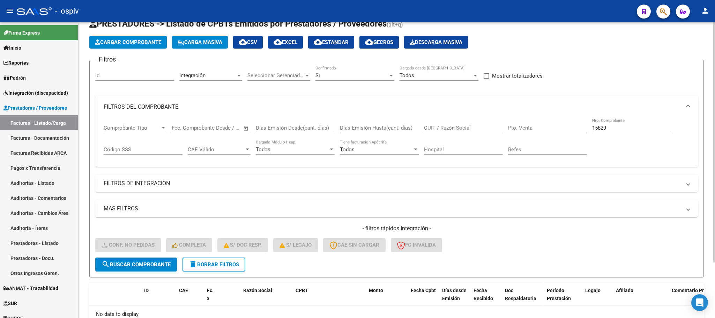
scroll to position [0, 0]
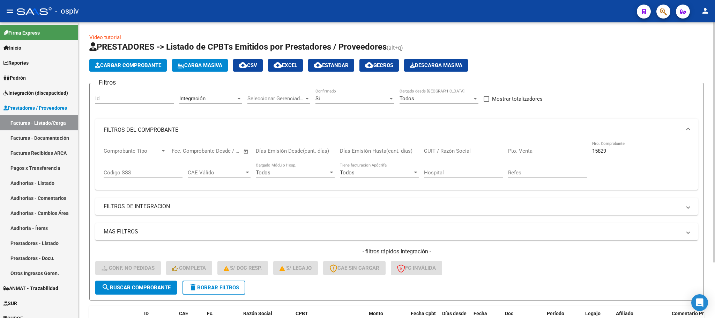
click at [643, 152] on input "15829" at bounding box center [631, 151] width 79 height 6
type input "1"
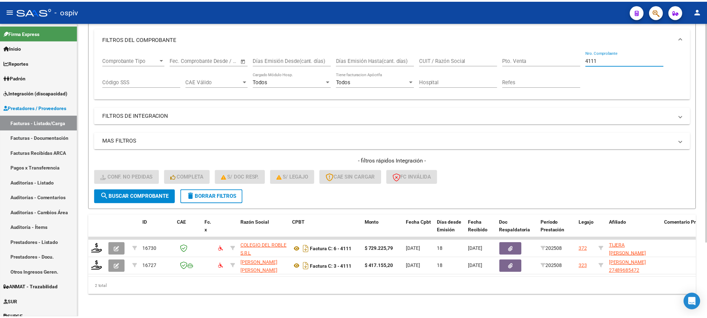
scroll to position [99, 0]
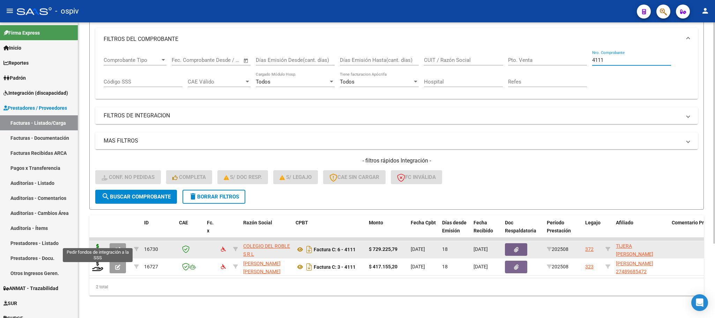
type input "4111"
click at [103, 244] on icon at bounding box center [97, 249] width 11 height 10
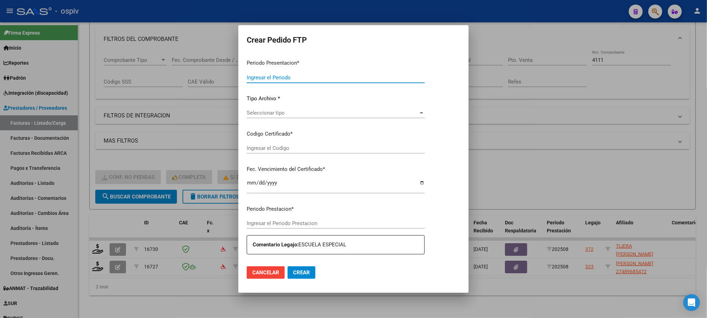
type input "202508"
type input "$ 729.225,79"
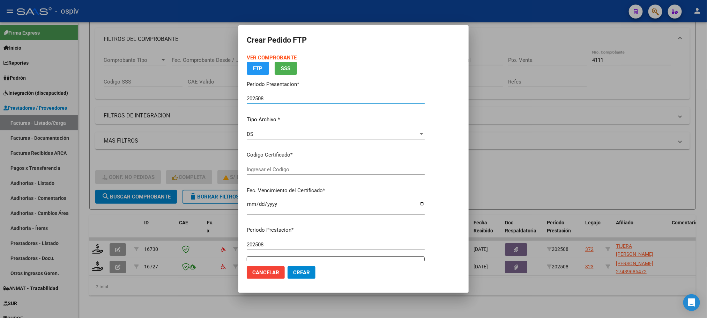
type input "ARG01000494304642018081520250815BSAS437"
type input "2025-08-15"
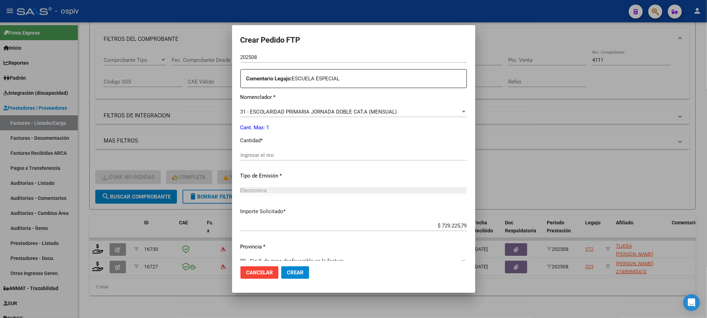
scroll to position [261, 0]
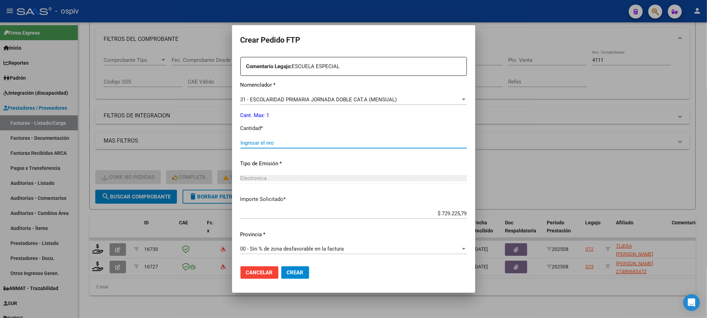
click at [287, 142] on input "Ingresar el nro" at bounding box center [353, 143] width 227 height 6
type input "1"
click at [281, 266] on button "Crear" at bounding box center [295, 272] width 28 height 13
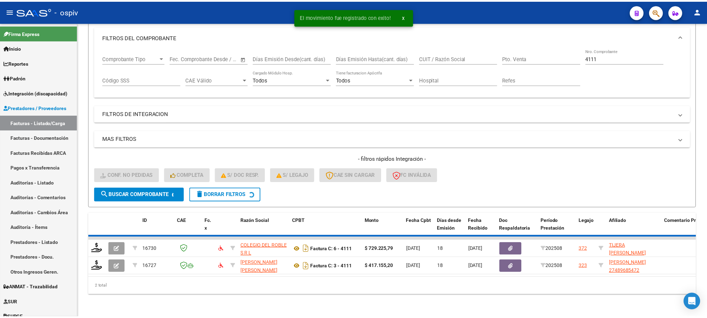
scroll to position [82, 0]
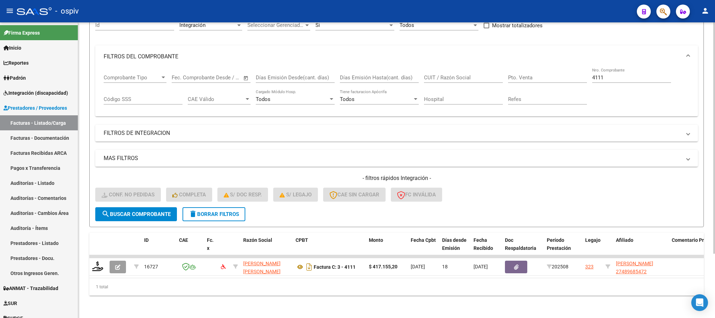
click at [640, 74] on input "4111" at bounding box center [631, 77] width 79 height 6
type input "4"
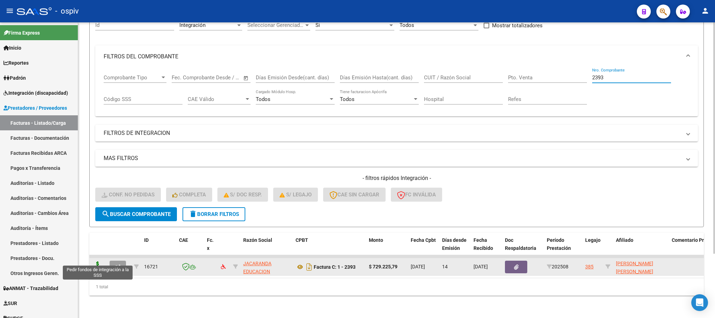
type input "2393"
click at [95, 261] on icon at bounding box center [97, 266] width 11 height 10
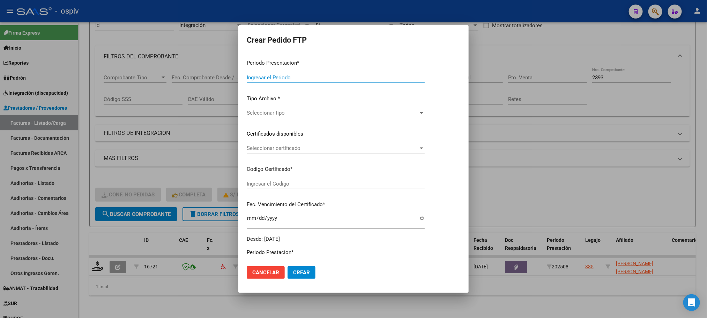
type input "202508"
type input "$ 729.225,79"
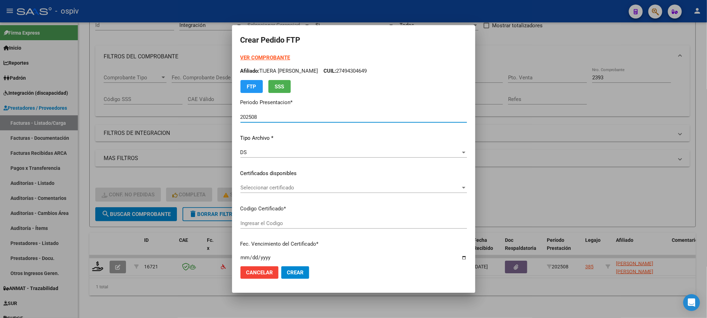
type input "ARG01000523989472018041320250413BSAS448"
type input "2025-04-13"
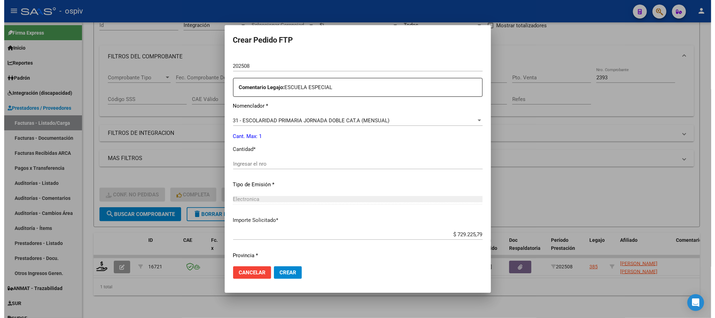
scroll to position [261, 0]
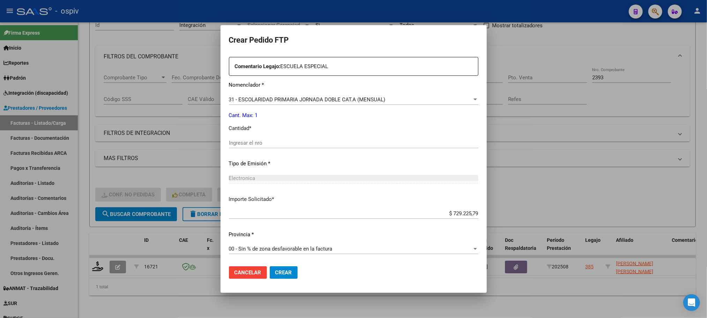
click at [313, 144] on input "Ingresar el nro" at bounding box center [354, 143] width 250 height 6
type input "1"
click at [270, 266] on button "Crear" at bounding box center [284, 272] width 28 height 13
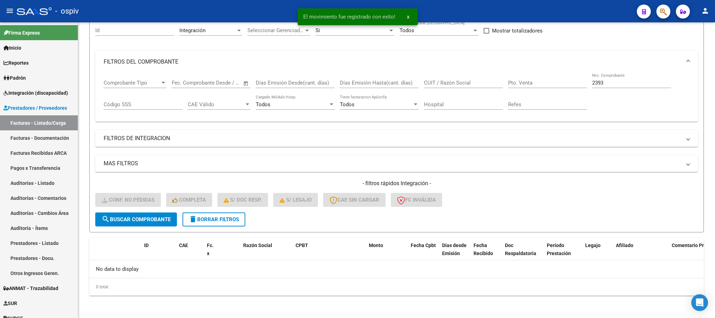
scroll to position [68, 0]
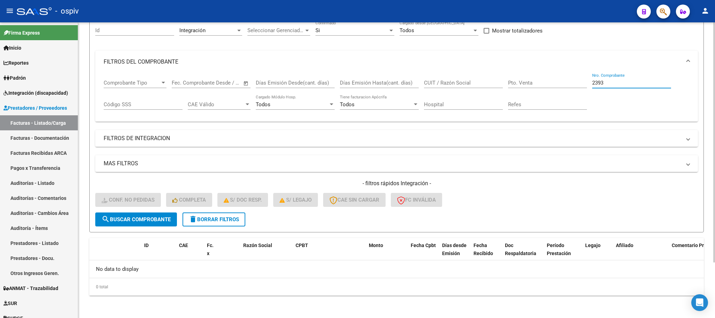
click at [625, 83] on input "2393" at bounding box center [631, 83] width 79 height 6
type input "2"
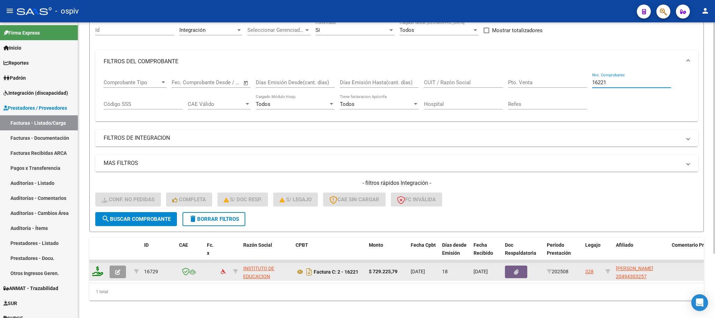
type input "16221"
click at [98, 274] on icon at bounding box center [97, 271] width 11 height 10
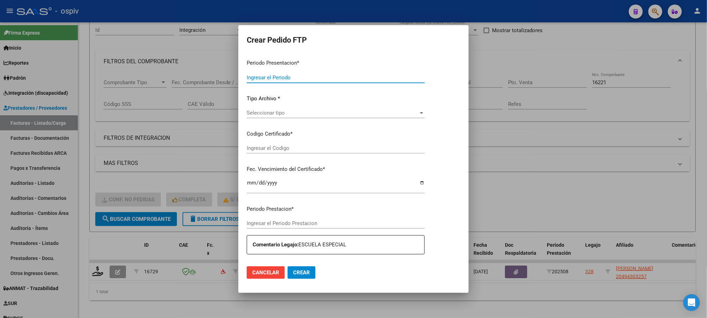
type input "202508"
type input "$ 729.225,79"
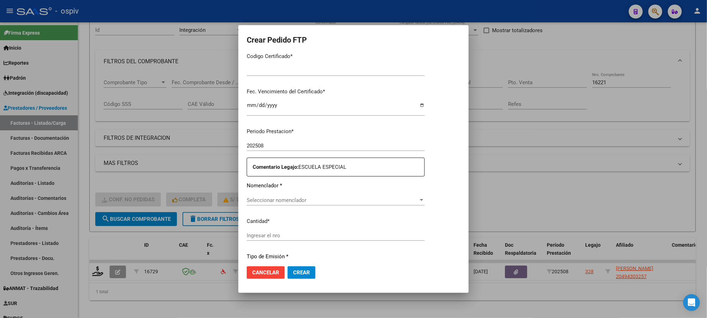
type input "ARG-02-00049430325-20201014-20251014-BS6"
type input "2025-10-14"
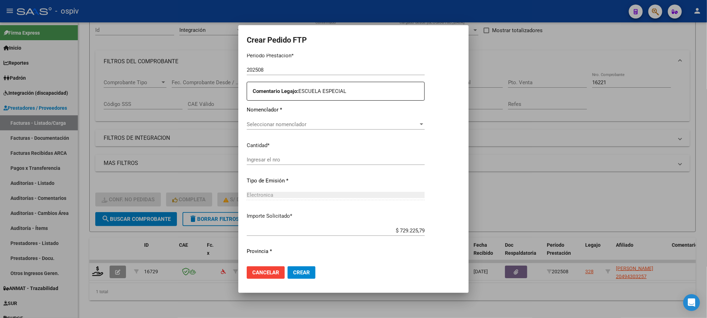
scroll to position [228, 0]
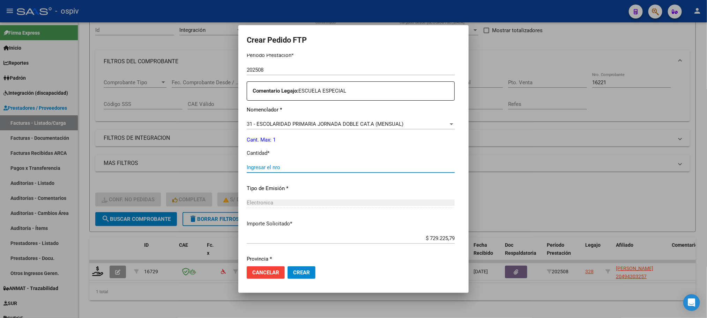
click at [329, 169] on input "Ingresar el nro" at bounding box center [351, 167] width 208 height 6
type input "1"
click at [288, 266] on button "Crear" at bounding box center [302, 272] width 28 height 13
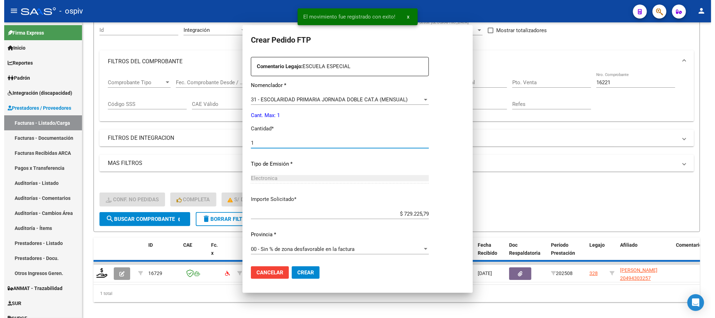
scroll to position [0, 0]
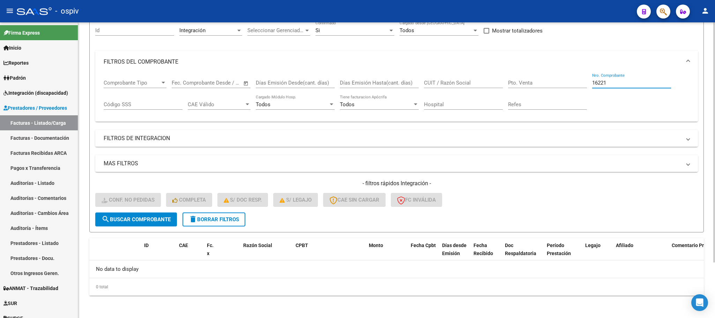
click at [615, 80] on input "16221" at bounding box center [631, 83] width 79 height 6
type input "1"
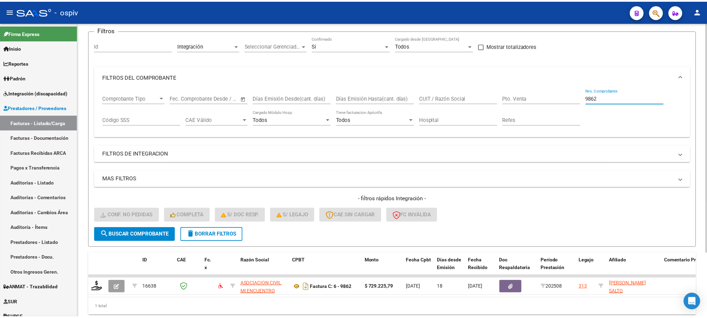
scroll to position [68, 0]
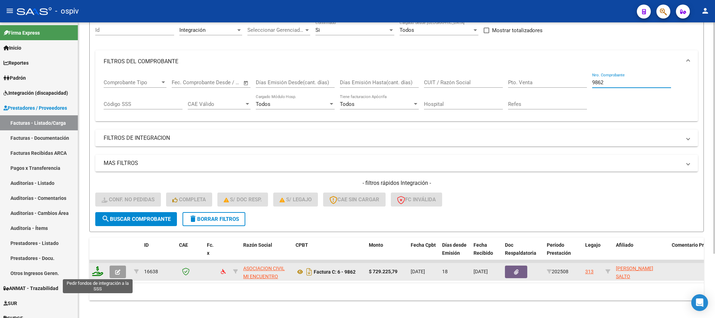
type input "9862"
click at [98, 272] on icon at bounding box center [97, 271] width 11 height 10
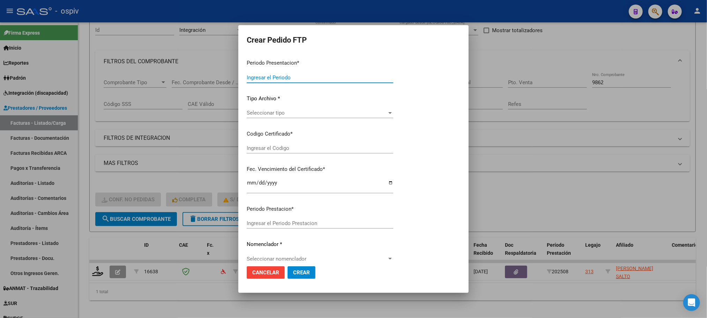
type input "202508"
type input "$ 729.225,79"
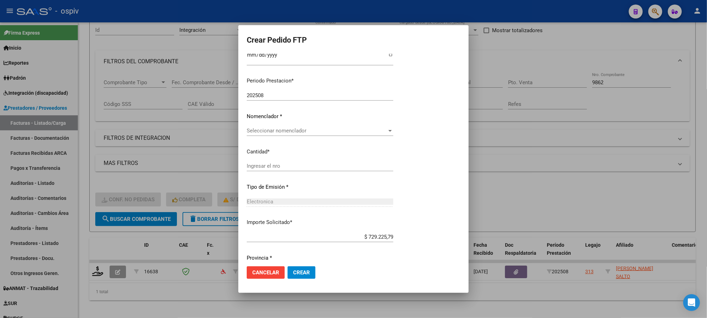
type input "ARG02000508497562025080720300807BUE415"
type input "2030-08-07"
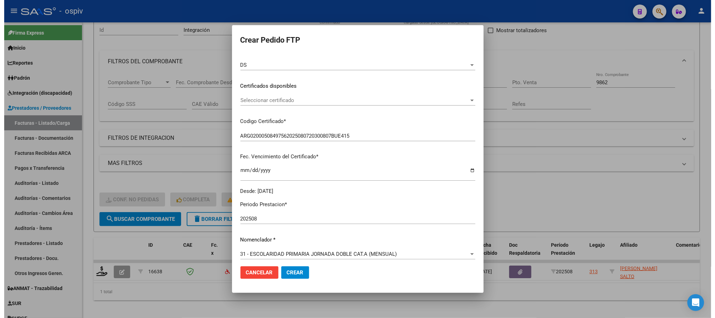
scroll to position [174, 0]
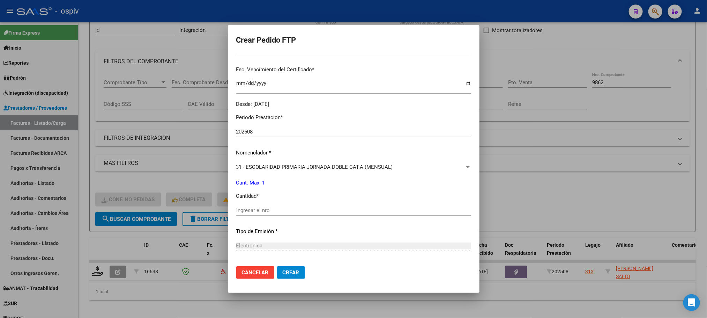
click at [325, 208] on input "Ingresar el nro" at bounding box center [353, 210] width 235 height 6
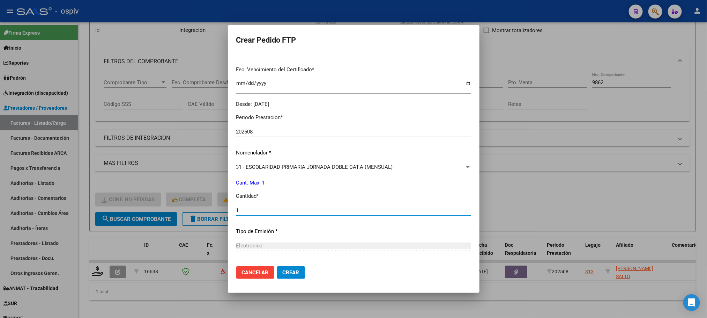
type input "1"
click at [277, 266] on button "Crear" at bounding box center [291, 272] width 28 height 13
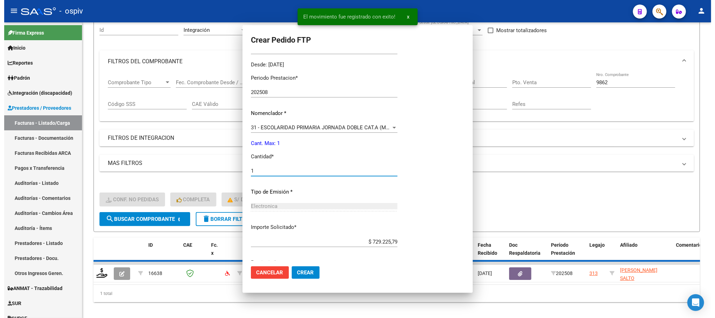
scroll to position [0, 0]
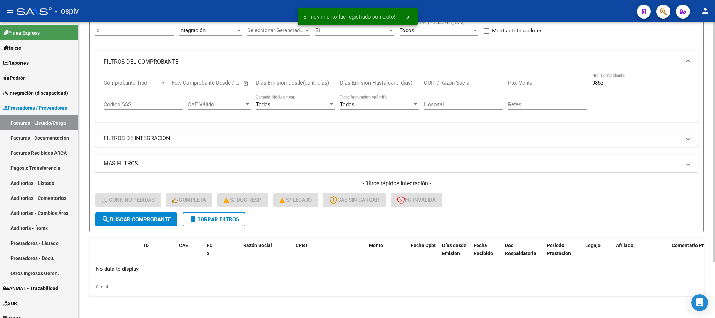
click at [613, 80] on input "9862" at bounding box center [631, 83] width 79 height 6
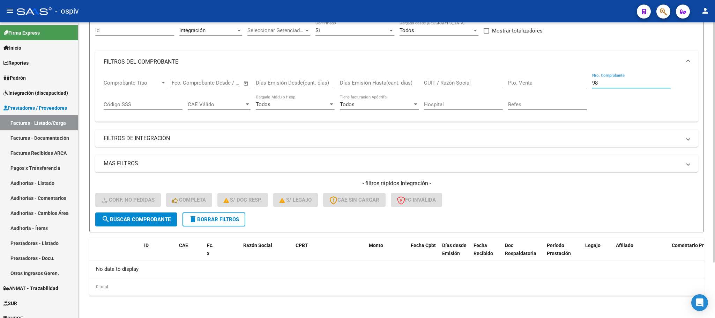
type input "9"
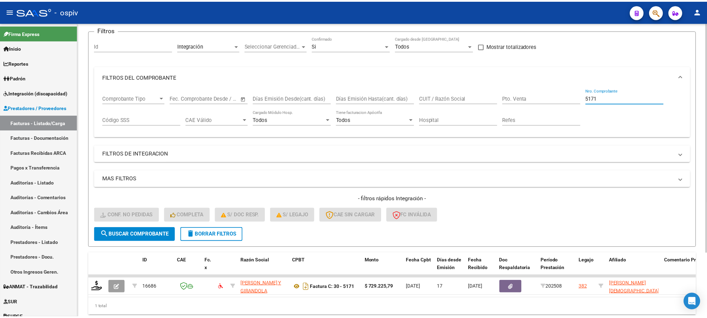
scroll to position [68, 0]
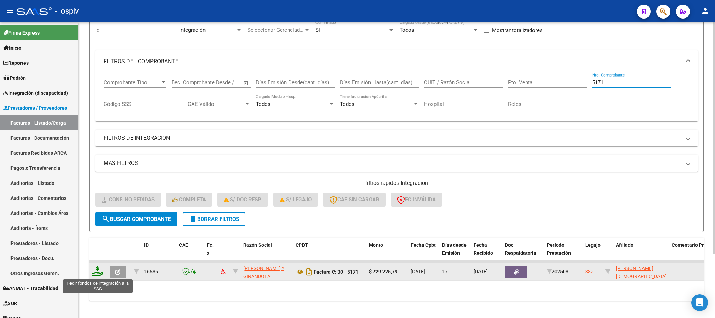
type input "5171"
click at [98, 274] on icon at bounding box center [97, 271] width 11 height 10
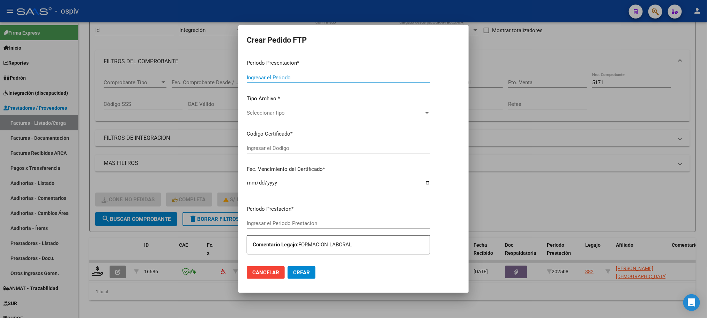
type input "202508"
type input "$ 729.225,79"
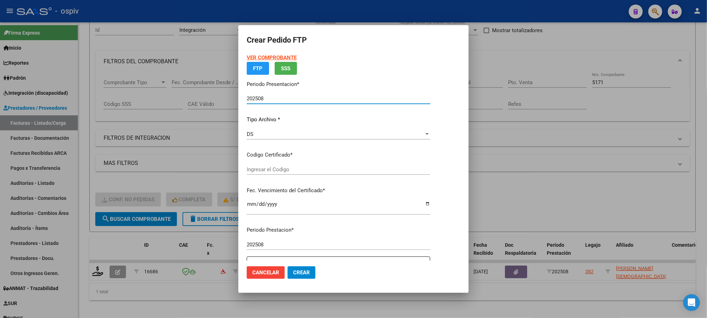
type input "ARG02000524359092020022620260226BSAS436"
type input "2026-02-26"
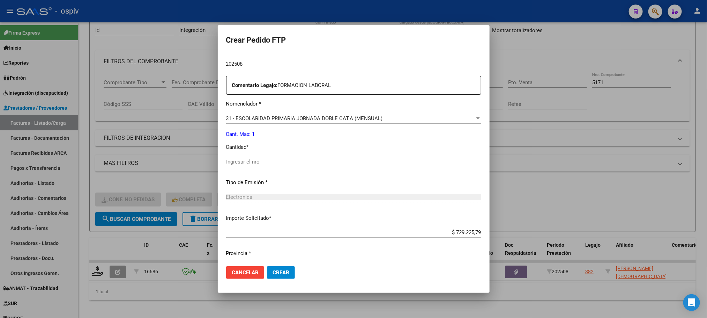
scroll to position [261, 0]
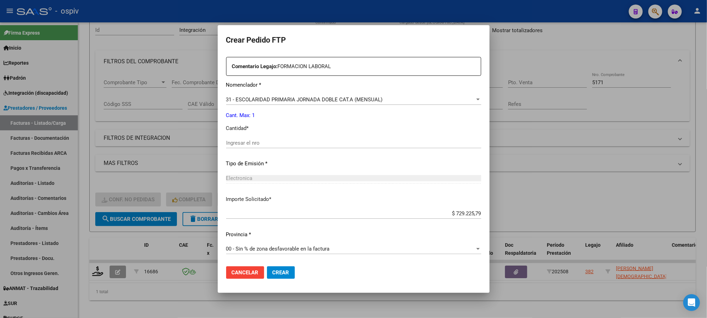
click at [363, 144] on input "Ingresar el nro" at bounding box center [353, 143] width 255 height 6
type input "1"
click at [267, 266] on button "Crear" at bounding box center [281, 272] width 28 height 13
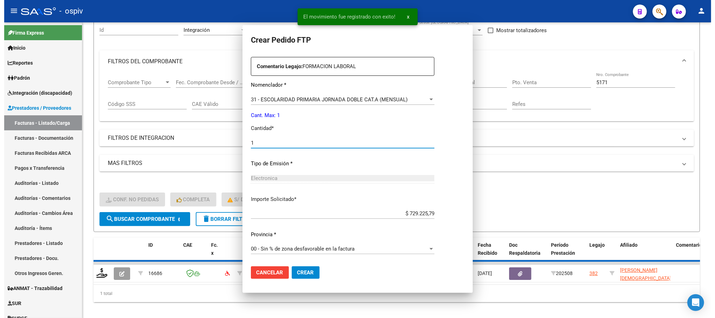
scroll to position [221, 0]
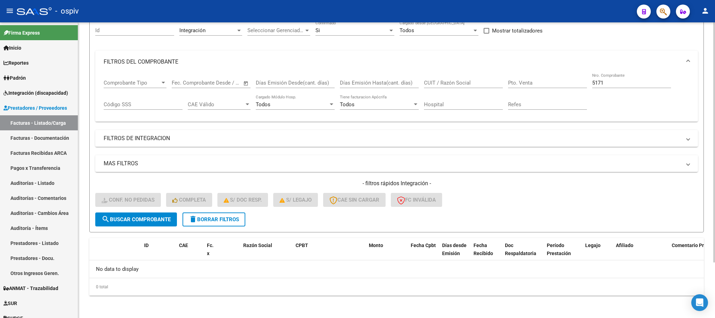
click at [639, 81] on input "5171" at bounding box center [631, 83] width 79 height 6
type input "5"
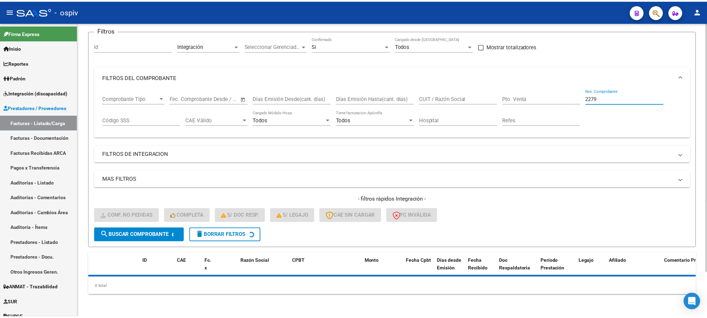
scroll to position [68, 0]
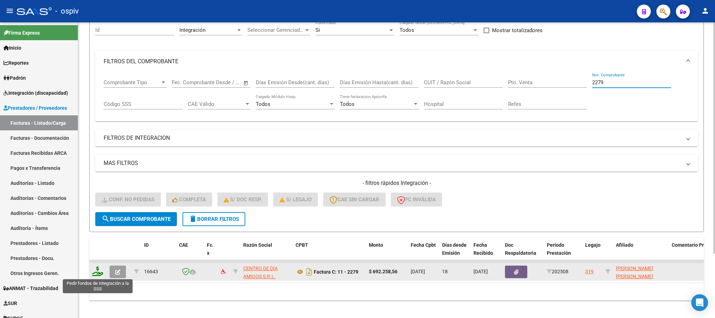
type input "2279"
click at [96, 275] on icon at bounding box center [97, 271] width 11 height 10
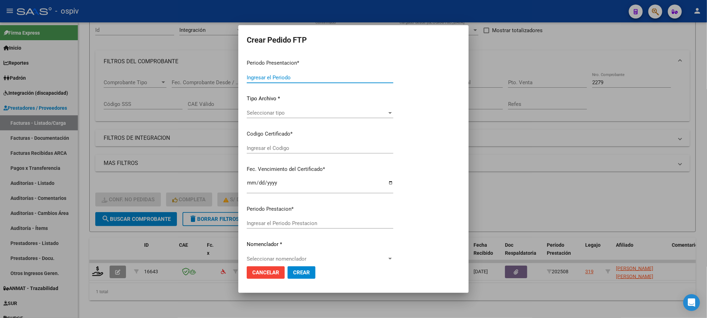
type input "202508"
type input "$ 692.258,56"
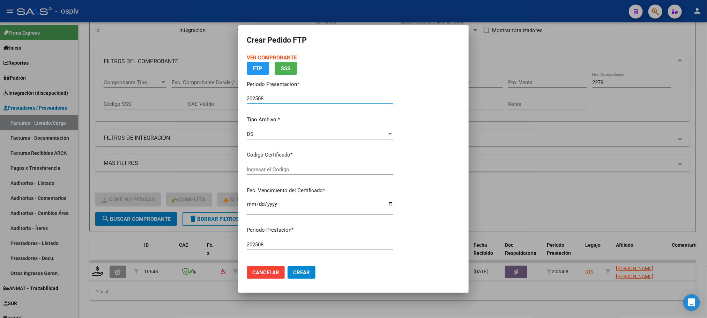
type input "ARG02000455736032015041520260415BS437"
type input "2026-04-15"
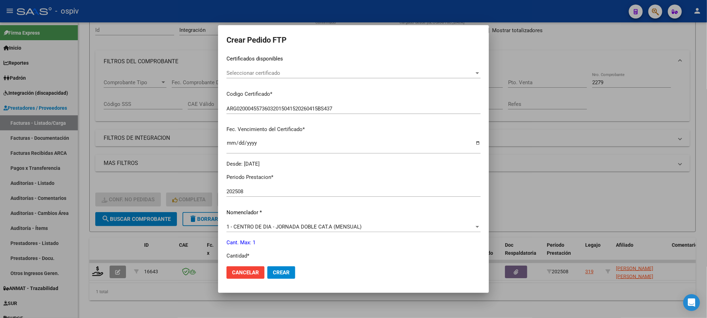
scroll to position [174, 0]
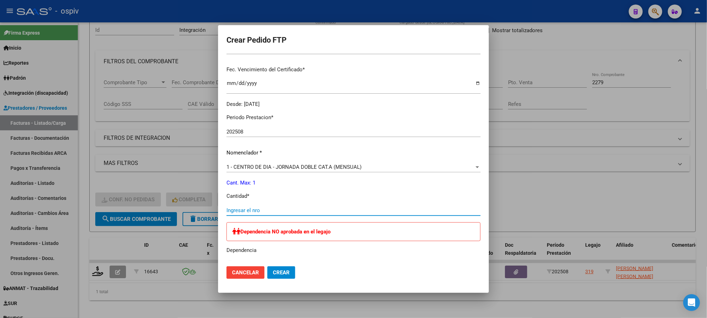
click at [309, 211] on input "Ingresar el nro" at bounding box center [354, 210] width 254 height 6
type input "1"
click at [267, 266] on button "Crear" at bounding box center [281, 272] width 28 height 13
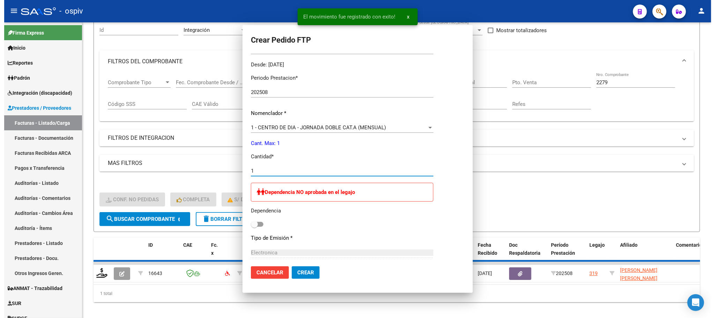
scroll to position [0, 0]
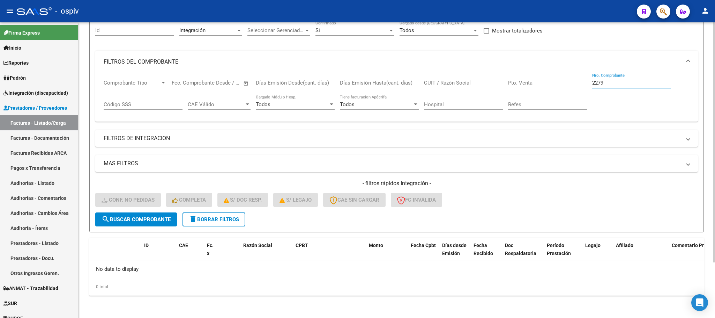
click at [652, 82] on input "2279" at bounding box center [631, 83] width 79 height 6
type input "2"
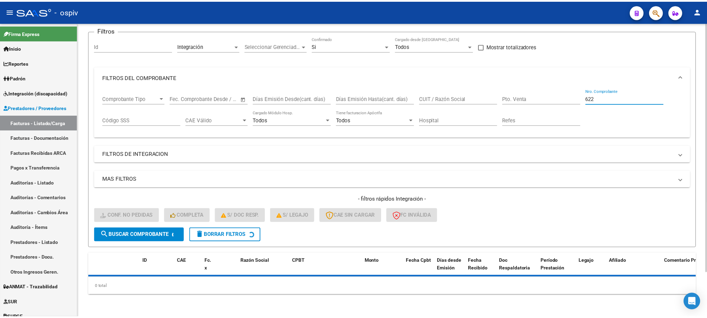
scroll to position [68, 0]
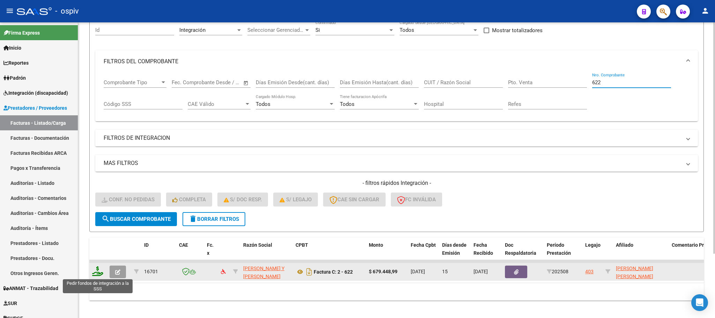
type input "622"
click at [98, 273] on icon at bounding box center [97, 271] width 11 height 10
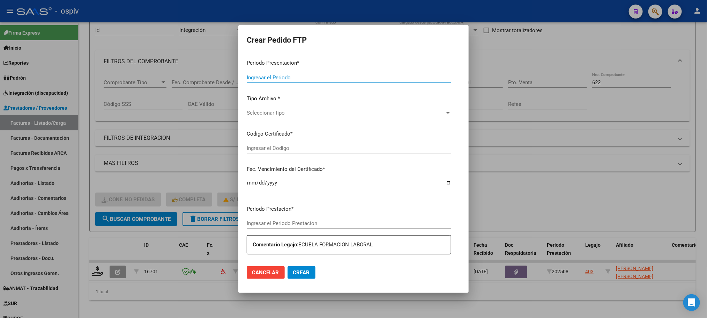
type input "202508"
type input "$ 679.448,99"
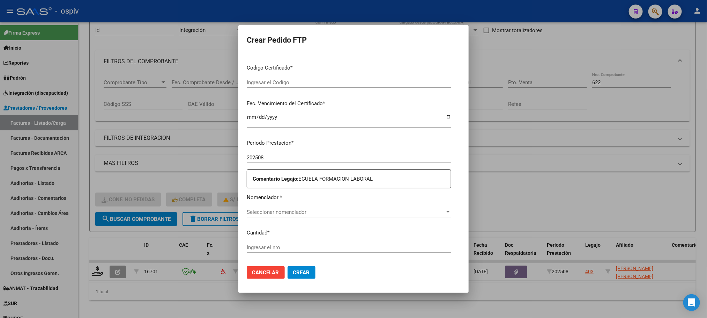
type input "ARG02000520277332024081220290812BUE376"
type input "2029-08-12"
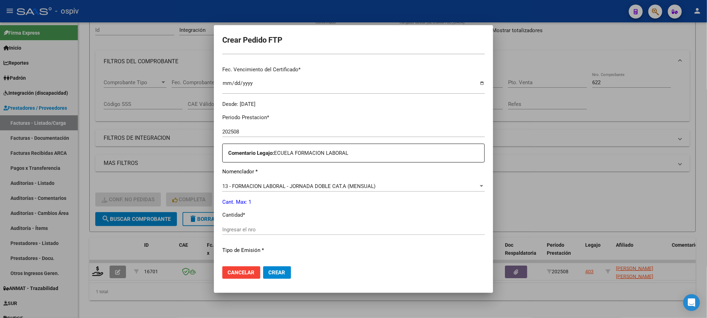
scroll to position [193, 0]
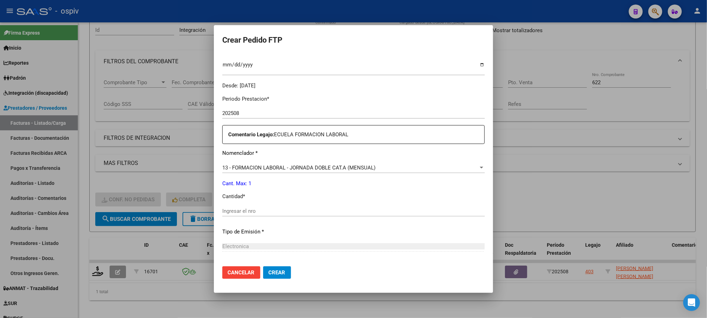
click at [308, 209] on input "Ingresar el nro" at bounding box center [353, 211] width 262 height 6
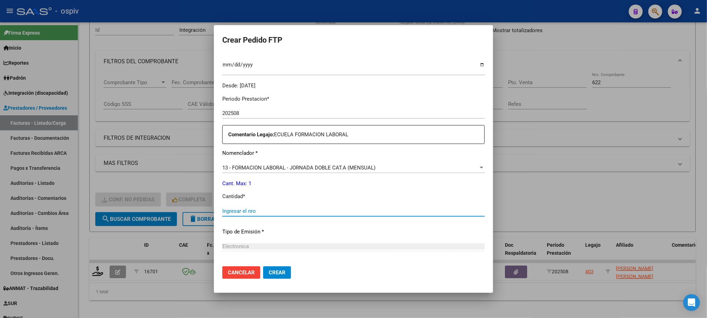
click at [308, 209] on input "Ingresar el nro" at bounding box center [353, 211] width 262 height 6
type input "1"
click at [263, 266] on button "Crear" at bounding box center [277, 272] width 28 height 13
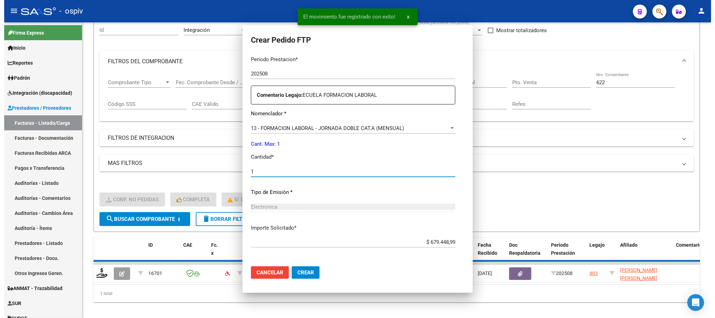
scroll to position [0, 0]
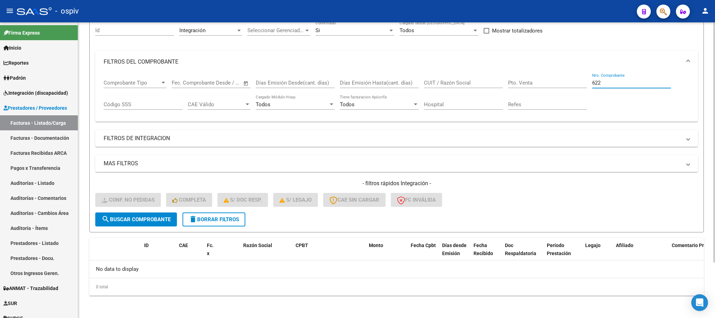
click at [619, 83] on input "622" at bounding box center [631, 83] width 79 height 6
type input "6"
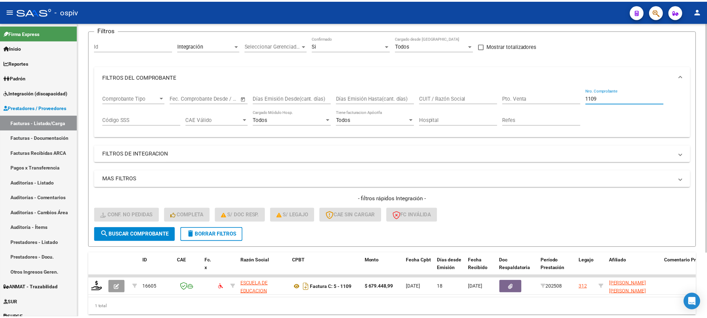
scroll to position [68, 0]
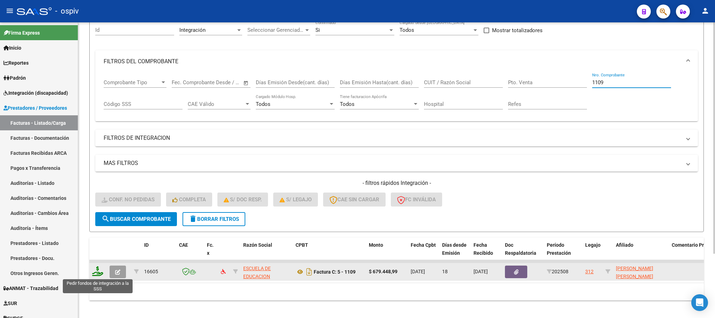
type input "1109"
click at [98, 273] on icon at bounding box center [97, 271] width 11 height 10
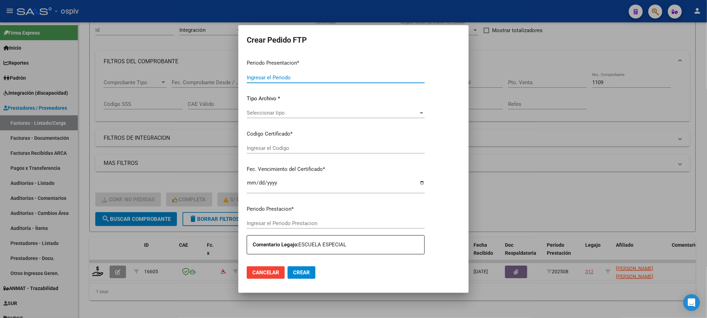
type input "202508"
type input "$ 679.448,99"
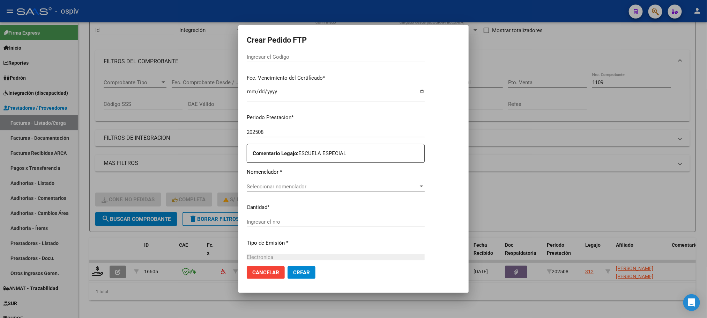
type input "arg01000456727752024081520390517bue370"
type input "2039-08-15"
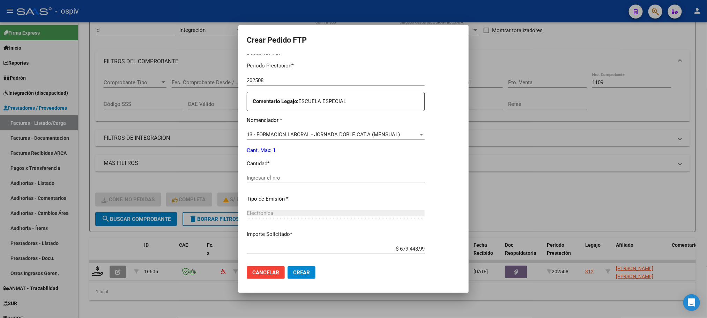
scroll to position [228, 0]
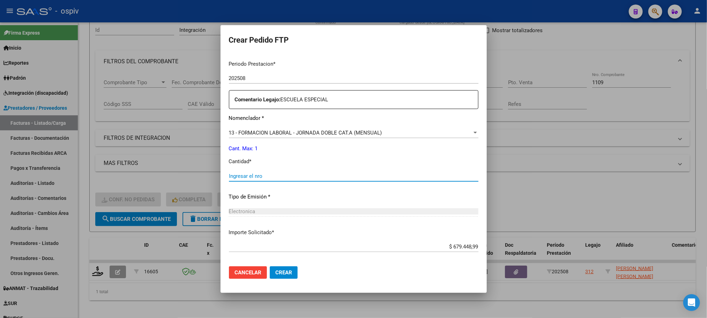
click at [306, 174] on input "Ingresar el nro" at bounding box center [354, 176] width 250 height 6
type input "1"
click at [270, 266] on button "Crear" at bounding box center [284, 272] width 28 height 13
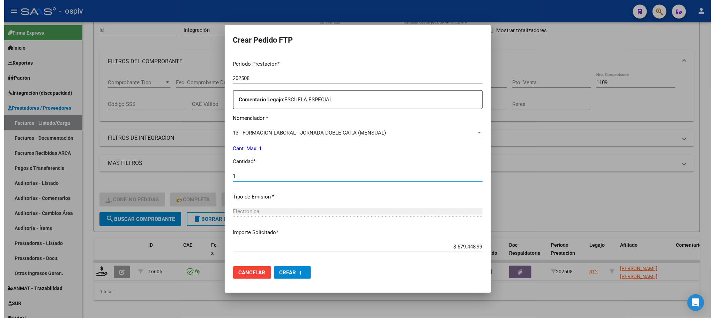
scroll to position [0, 0]
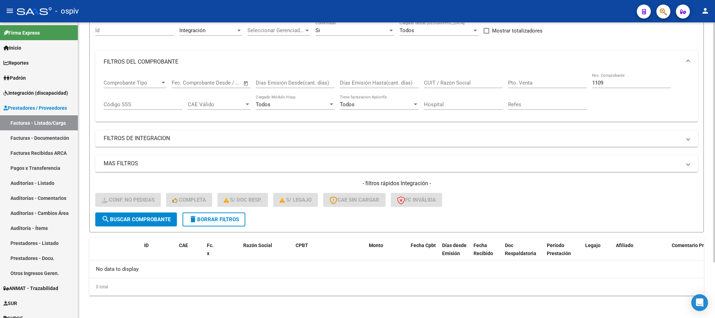
click at [638, 82] on input "1109" at bounding box center [631, 83] width 79 height 6
type input "1"
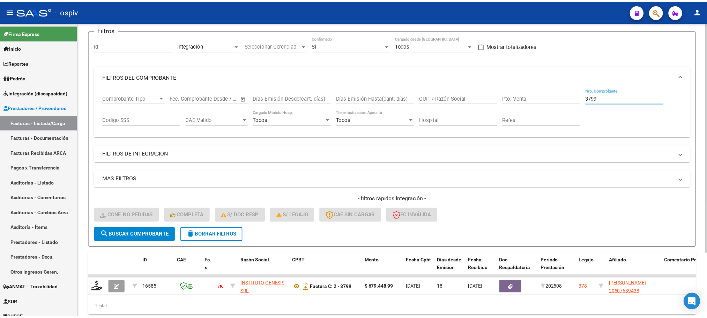
scroll to position [68, 0]
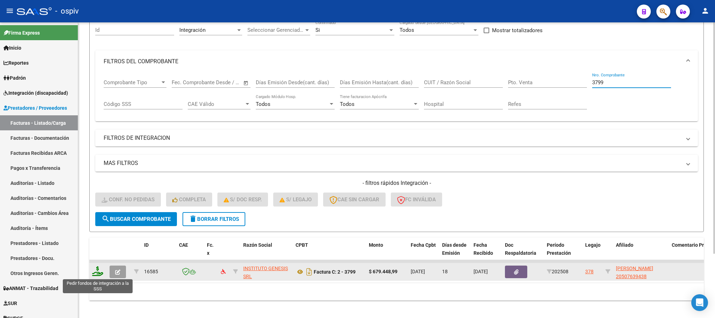
type input "3799"
click at [101, 273] on icon at bounding box center [97, 271] width 11 height 10
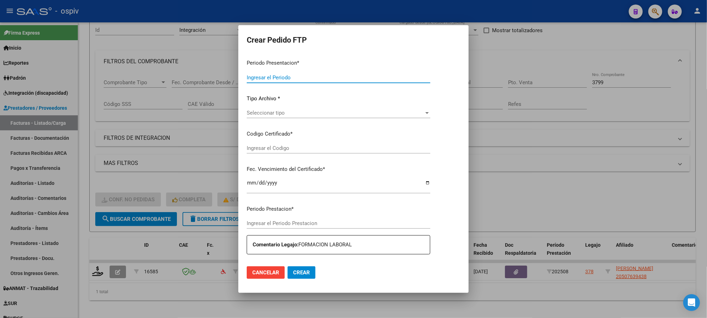
type input "202508"
type input "$ 679.448,99"
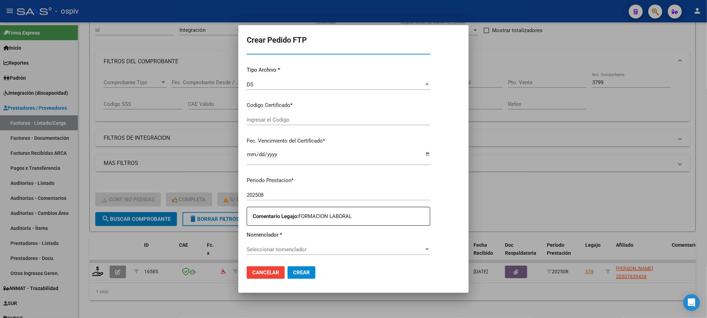
type input "ARG02000507639432018091220250912BSAS448"
type input "2025-09-12"
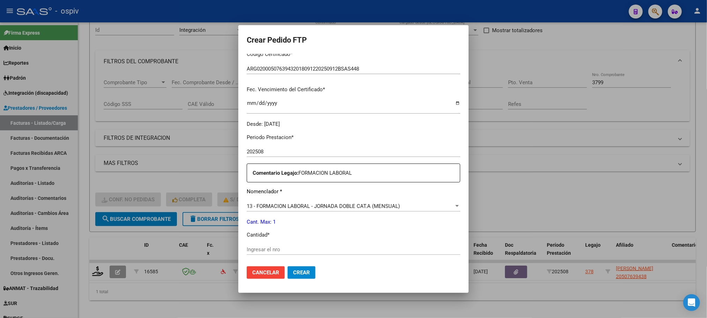
scroll to position [193, 0]
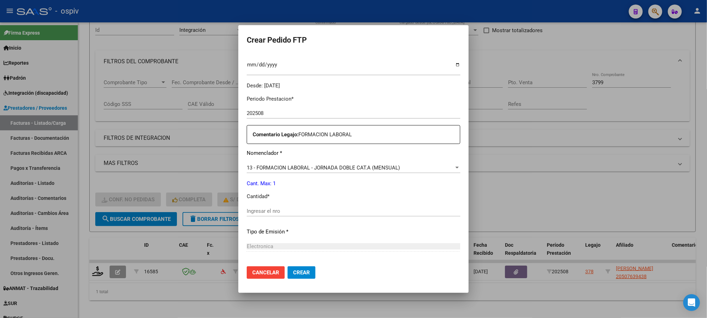
click at [319, 209] on input "Ingresar el nro" at bounding box center [354, 211] width 214 height 6
type input "1"
click at [288, 266] on button "Crear" at bounding box center [302, 272] width 28 height 13
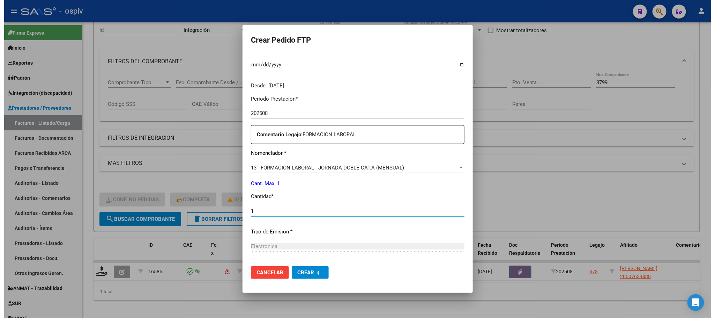
scroll to position [0, 0]
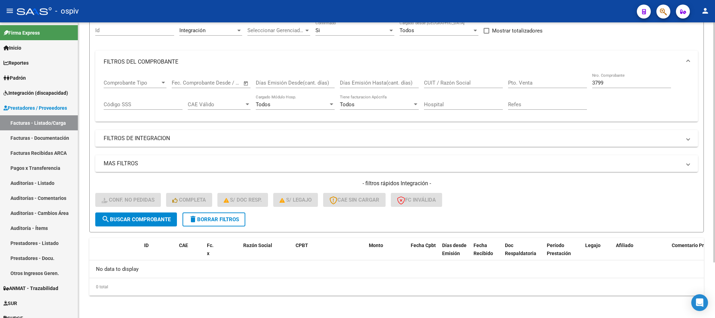
drag, startPoint x: 612, startPoint y: 85, endPoint x: 604, endPoint y: 82, distance: 8.4
click at [614, 84] on input "3799" at bounding box center [631, 83] width 79 height 6
type input "3"
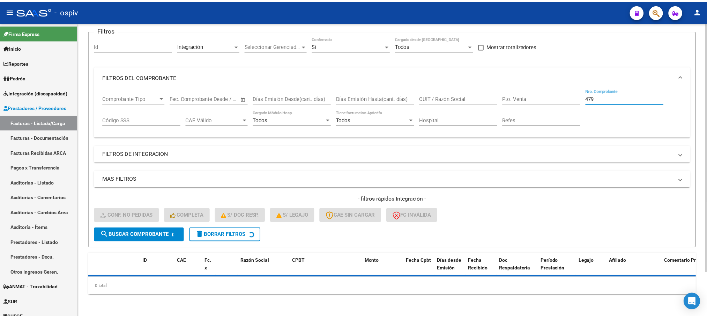
scroll to position [68, 0]
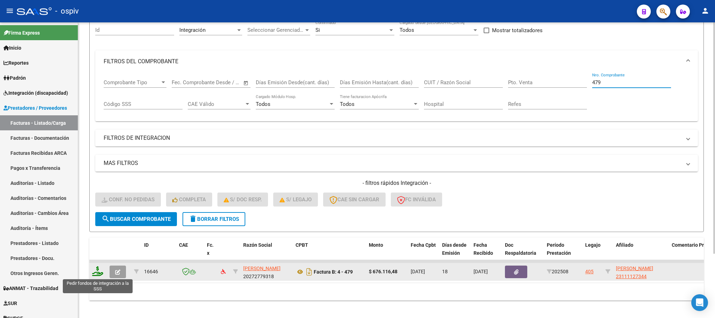
type input "479"
click at [100, 272] on icon at bounding box center [97, 271] width 11 height 10
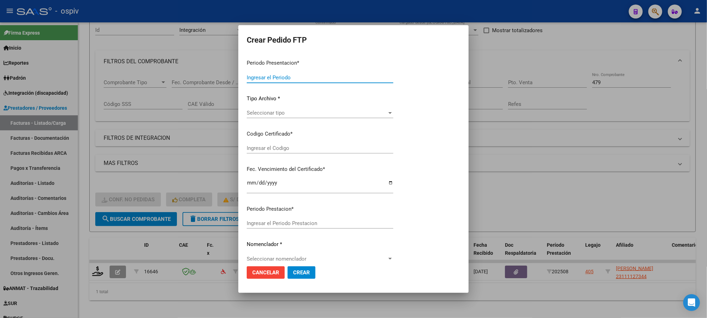
type input "202508"
type input "$ 676.116,48"
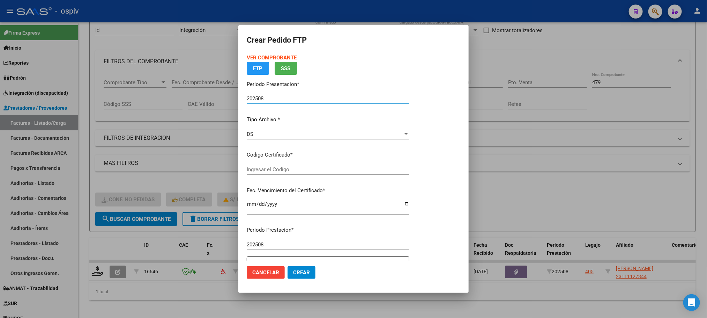
type input "ARG01000111127342024070220290702BUE437"
type input "2029-07-02"
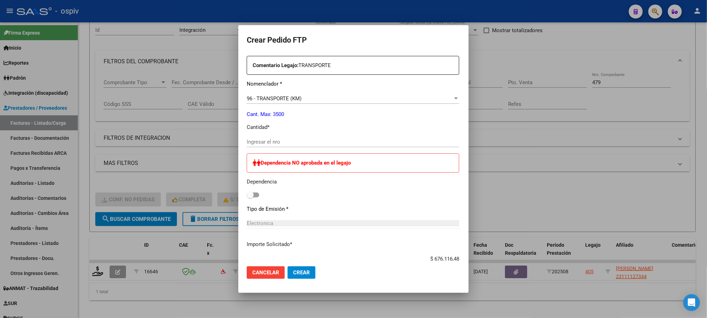
scroll to position [349, 0]
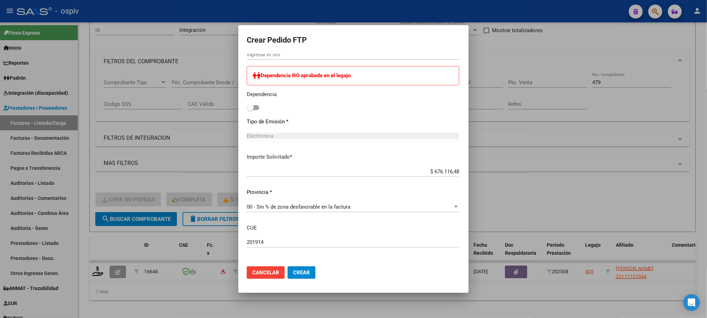
click at [599, 202] on div at bounding box center [353, 159] width 707 height 318
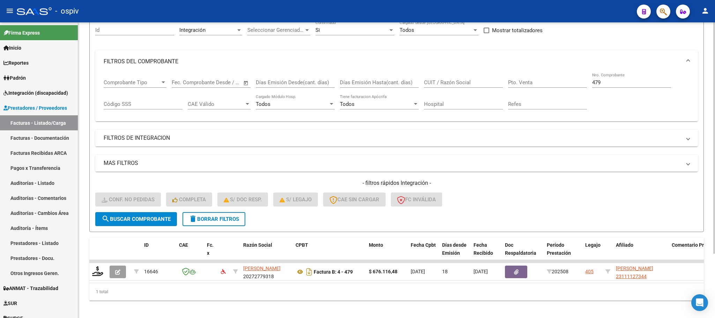
click at [632, 83] on input "479" at bounding box center [631, 82] width 79 height 6
type input "4"
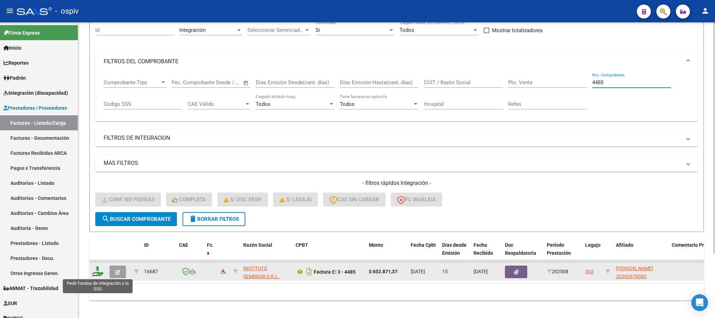
type input "4485"
click at [99, 273] on icon at bounding box center [97, 271] width 11 height 10
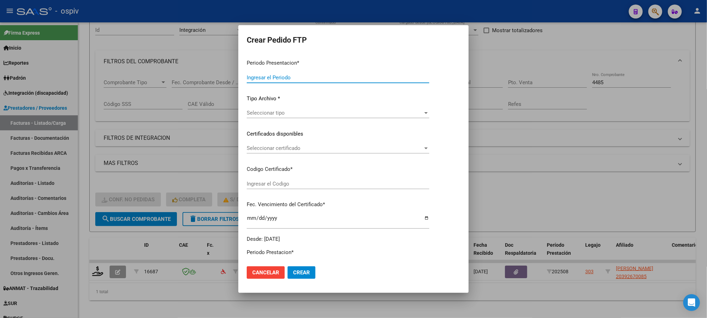
type input "202508"
type input "$ 652.871,37"
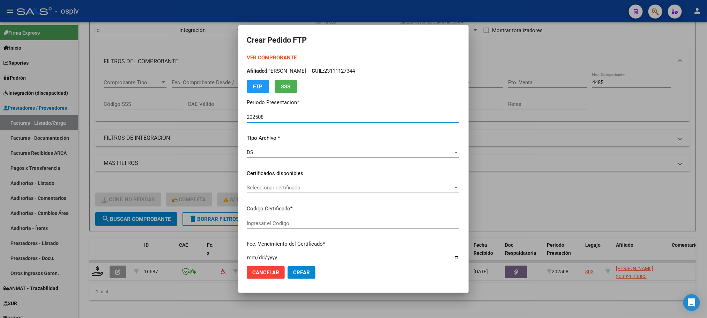
type input "ARG02000392670082024101620341016CIU13650"
type input "2034-10-16"
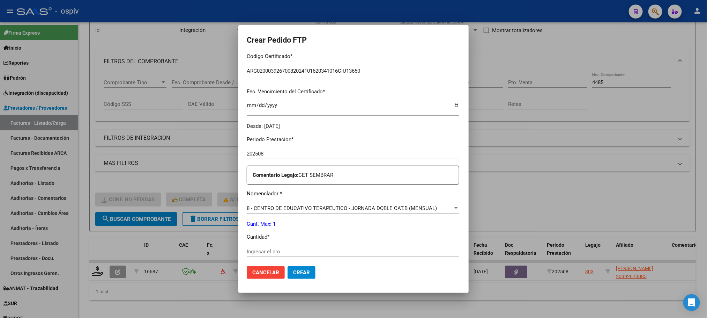
scroll to position [262, 0]
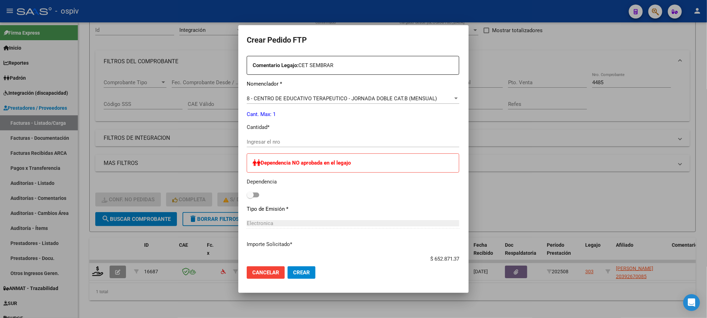
click at [321, 143] on input "Ingresar el nro" at bounding box center [353, 142] width 213 height 6
type input "1"
click at [288, 266] on button "Crear" at bounding box center [302, 272] width 28 height 13
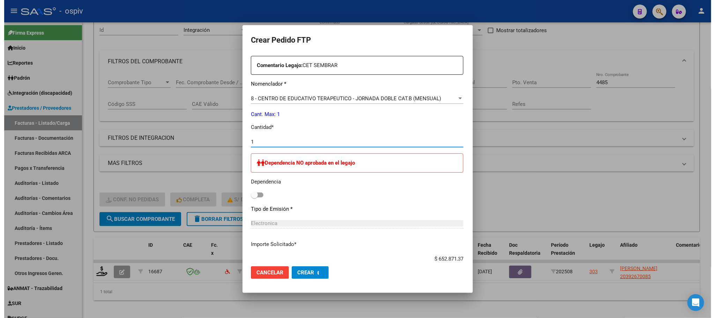
scroll to position [0, 0]
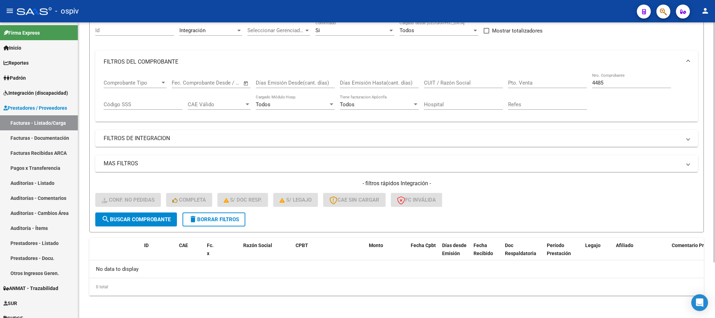
drag, startPoint x: 622, startPoint y: 82, endPoint x: 625, endPoint y: 74, distance: 7.8
click at [623, 82] on input "4485" at bounding box center [631, 83] width 79 height 6
type input "4"
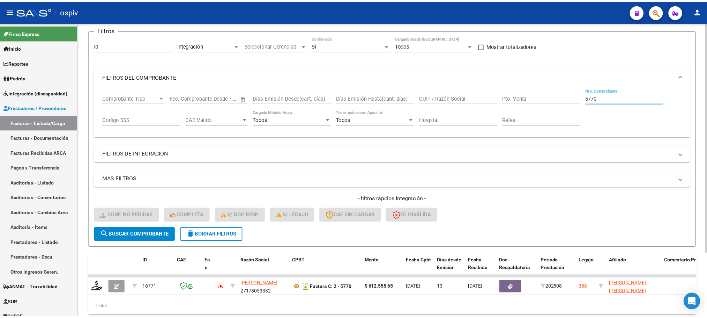
scroll to position [68, 0]
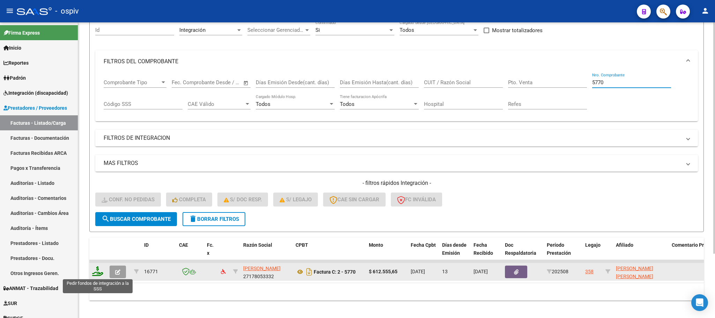
type input "5770"
click at [98, 270] on icon at bounding box center [97, 271] width 11 height 10
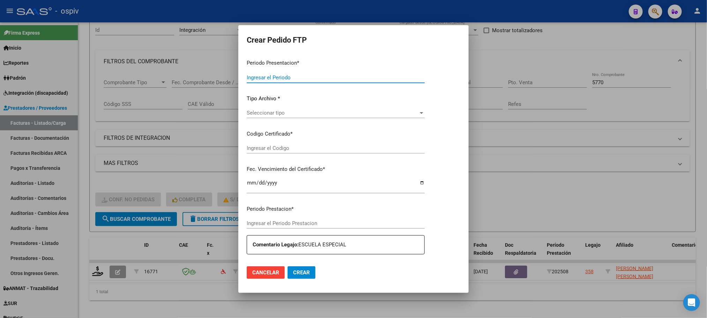
scroll to position [87, 0]
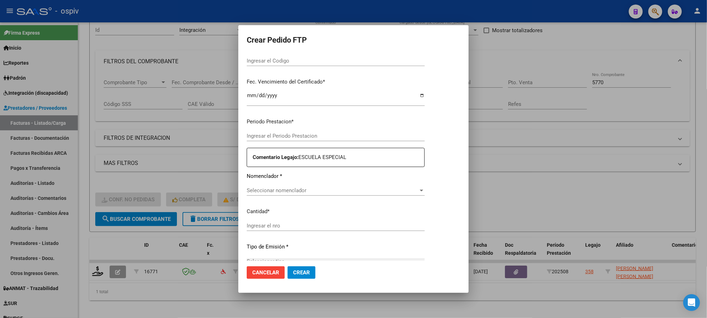
type input "202508"
type input "$ 612.555,65"
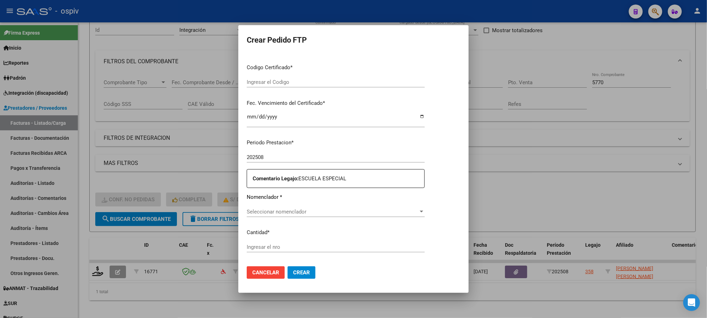
type input "ARG0200047413999202506179991217BUE316"
type input "2028-06-17"
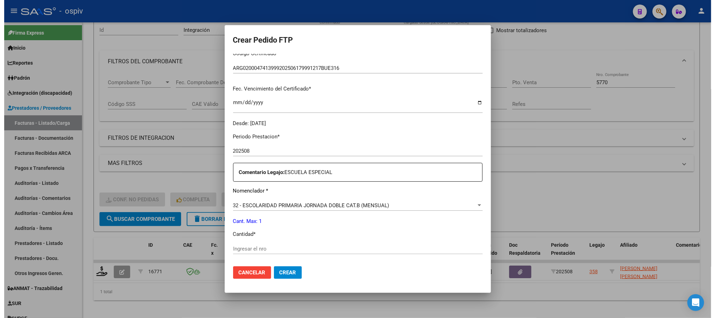
scroll to position [174, 0]
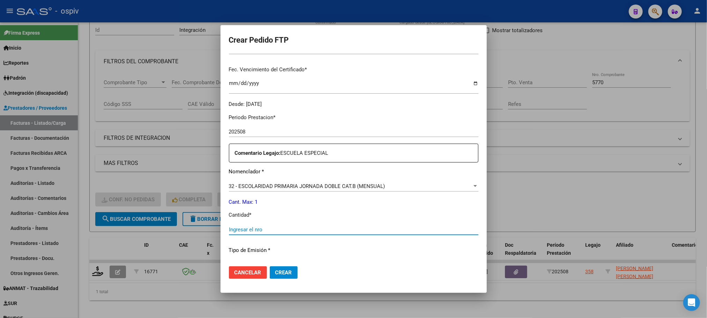
click at [325, 230] on input "Ingresar el nro" at bounding box center [354, 229] width 250 height 6
type input "1"
click at [270, 266] on button "Crear" at bounding box center [284, 272] width 28 height 13
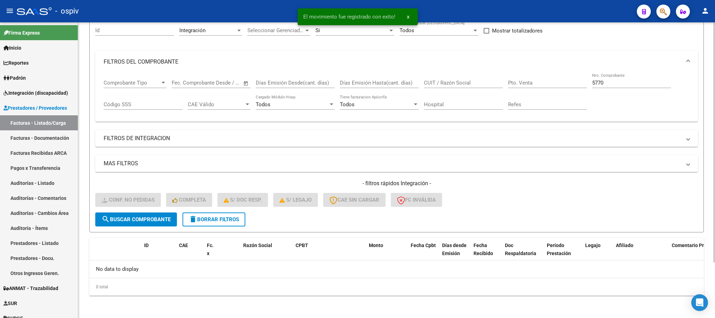
click at [609, 84] on input "5770" at bounding box center [631, 83] width 79 height 6
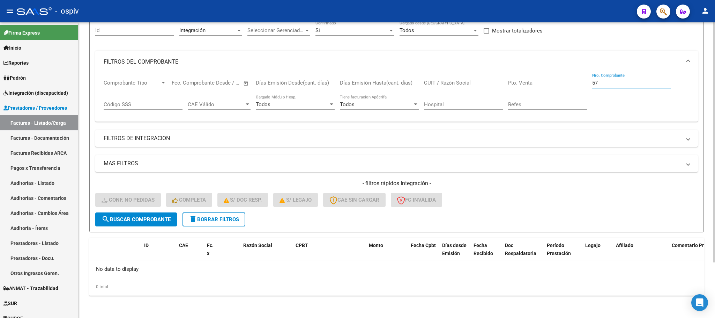
type input "5"
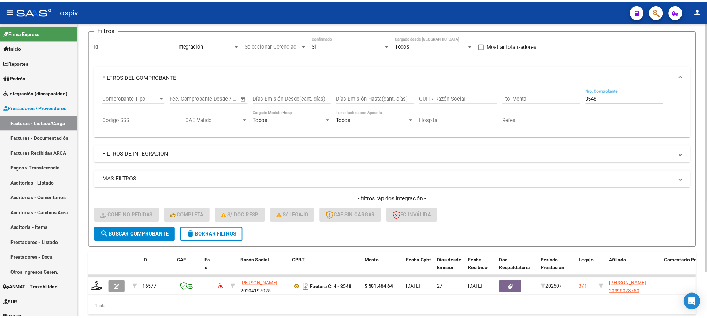
scroll to position [68, 0]
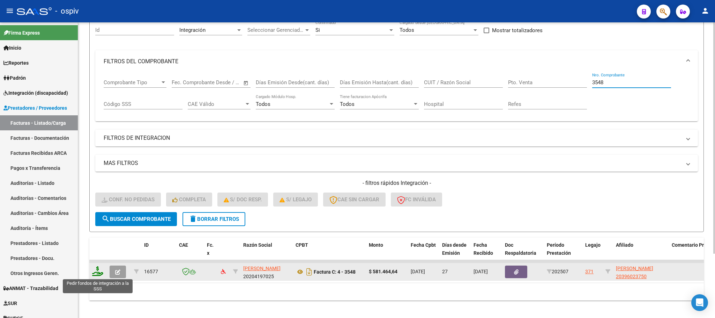
type input "3548"
click at [97, 273] on icon at bounding box center [97, 271] width 11 height 10
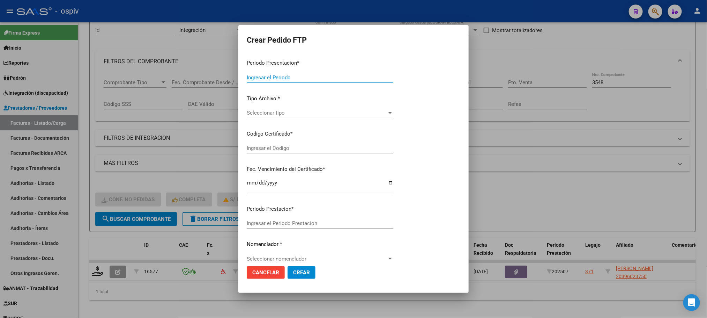
type input "202508"
type input "202507"
type input "$ 581.464,64"
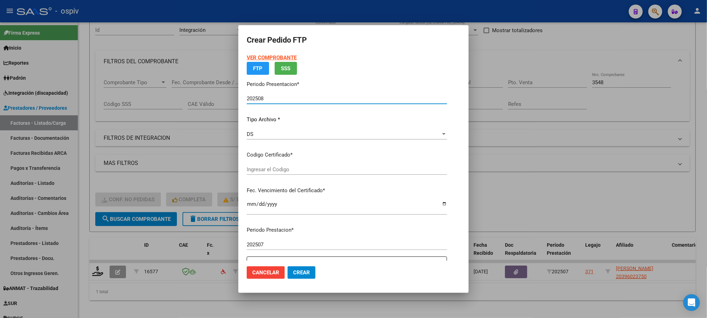
type input "ARG02000396023752017091420270914MZA496"
type input "2027-09-14"
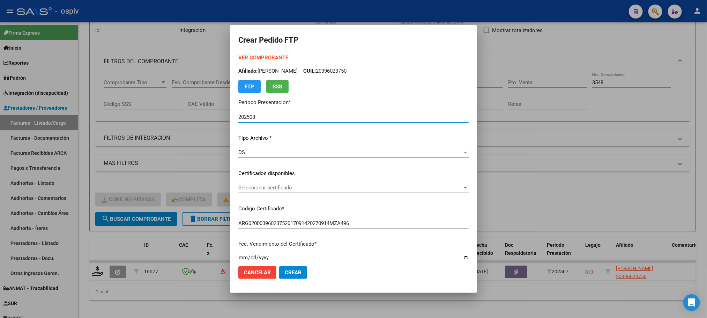
scroll to position [174, 0]
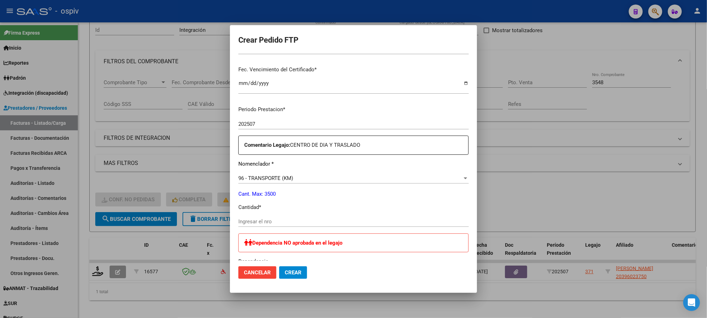
click at [346, 220] on input "Ingresar el nro" at bounding box center [353, 221] width 230 height 6
click at [298, 177] on div "96 - TRANSPORTE (KM)" at bounding box center [350, 178] width 224 height 6
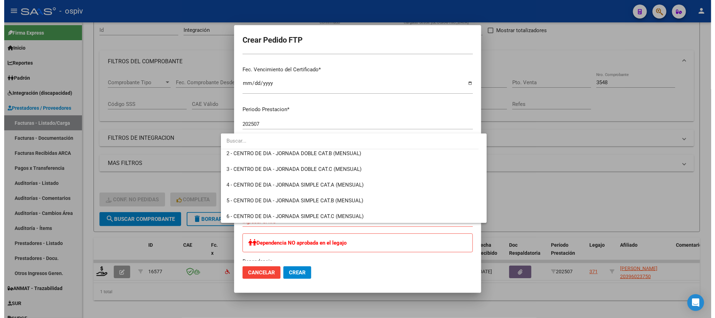
scroll to position [0, 0]
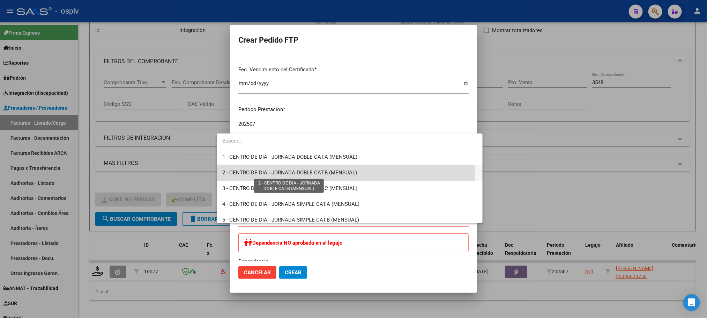
click at [296, 172] on span "2 - CENTRO DE DIA - JORNADA DOBLE CAT.B (MENSUAL)" at bounding box center [289, 172] width 135 height 6
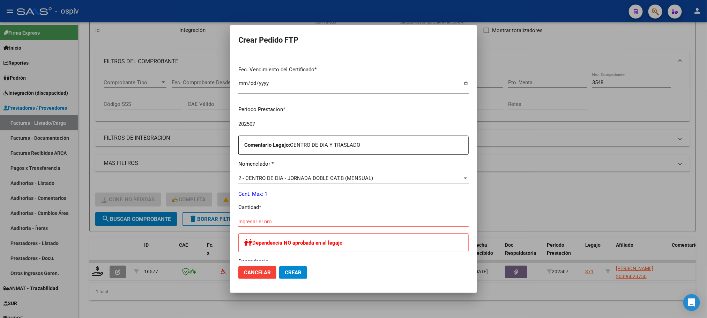
click at [281, 223] on input "Ingresar el nro" at bounding box center [353, 221] width 230 height 6
click at [279, 266] on button "Crear" at bounding box center [293, 272] width 28 height 13
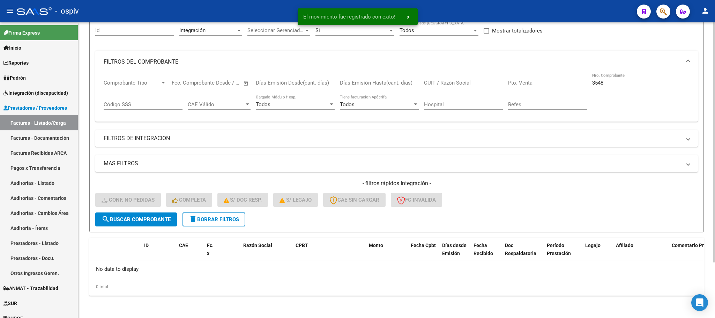
click at [613, 83] on input "3548" at bounding box center [631, 83] width 79 height 6
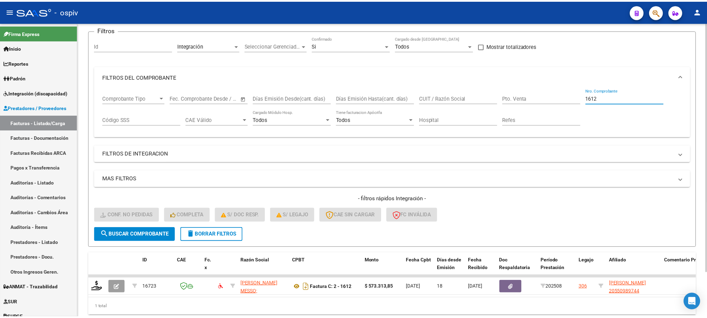
scroll to position [68, 0]
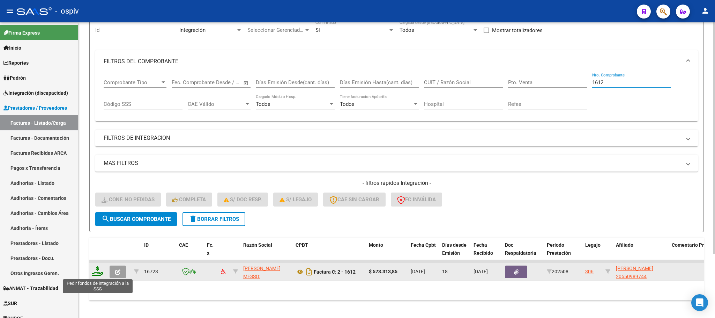
click at [101, 274] on icon at bounding box center [97, 271] width 11 height 10
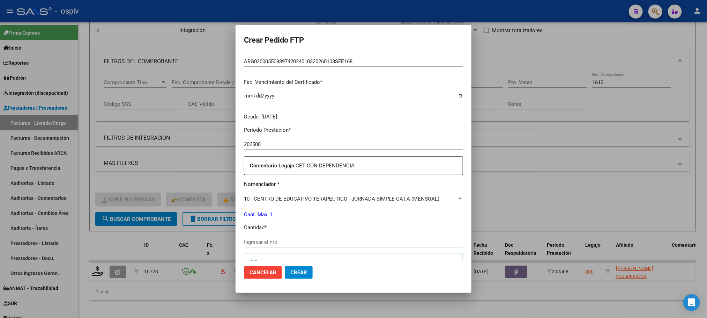
scroll to position [174, 0]
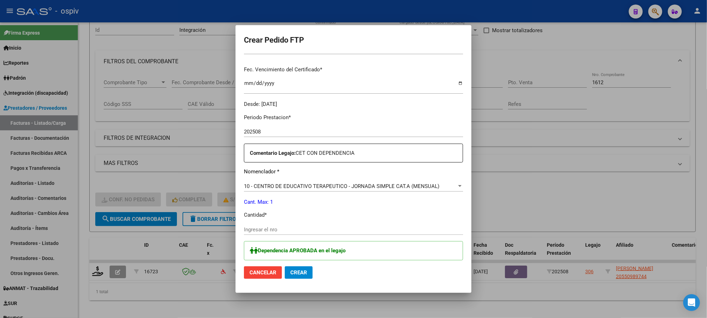
click at [313, 229] on input "Ingresar el nro" at bounding box center [353, 229] width 219 height 6
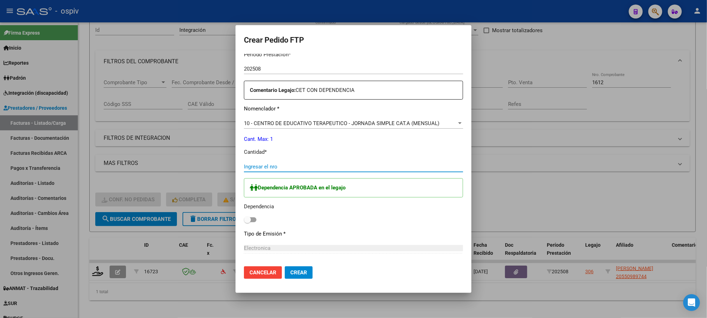
scroll to position [262, 0]
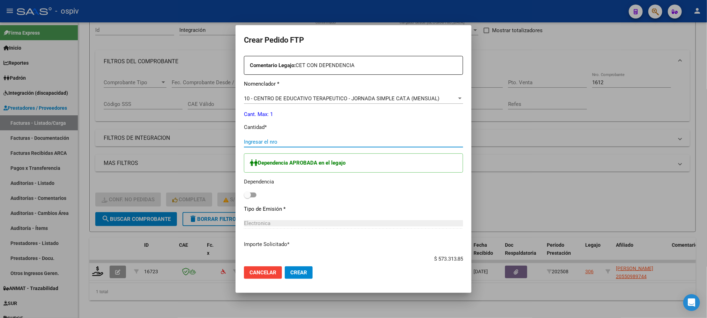
click at [314, 143] on input "Ingresar el nro" at bounding box center [353, 142] width 219 height 6
click at [244, 197] on span at bounding box center [247, 194] width 7 height 7
click at [247, 197] on input "checkbox" at bounding box center [247, 197] width 0 height 0
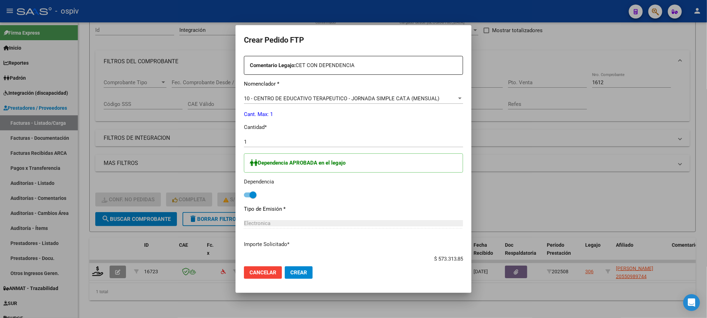
click at [290, 273] on span "Crear" at bounding box center [298, 272] width 17 height 6
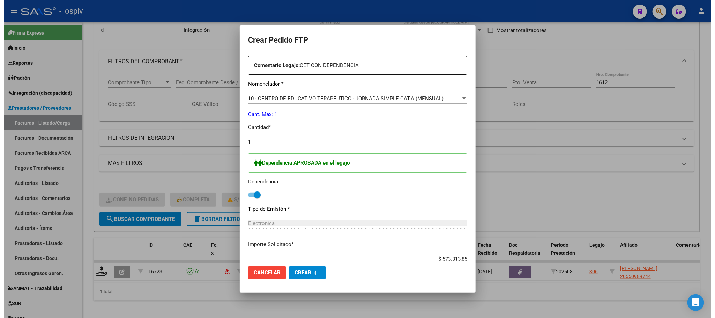
scroll to position [0, 0]
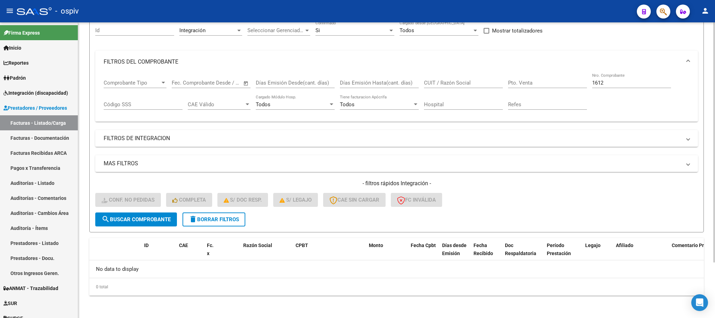
drag, startPoint x: 613, startPoint y: 84, endPoint x: 601, endPoint y: 84, distance: 11.5
click at [617, 82] on input "1612" at bounding box center [631, 83] width 79 height 6
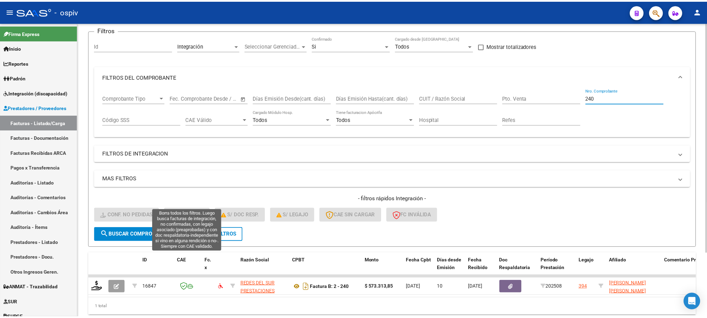
scroll to position [68, 0]
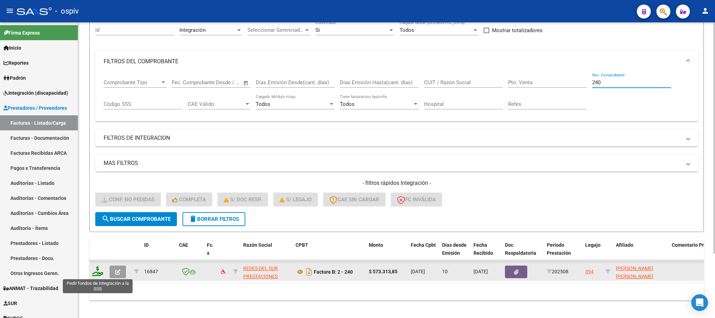
click at [99, 276] on icon at bounding box center [97, 271] width 11 height 10
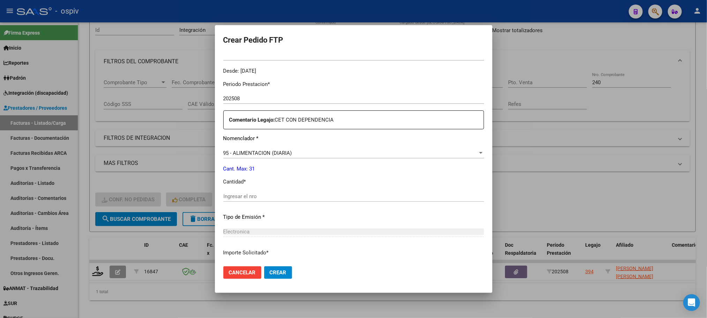
scroll to position [173, 0]
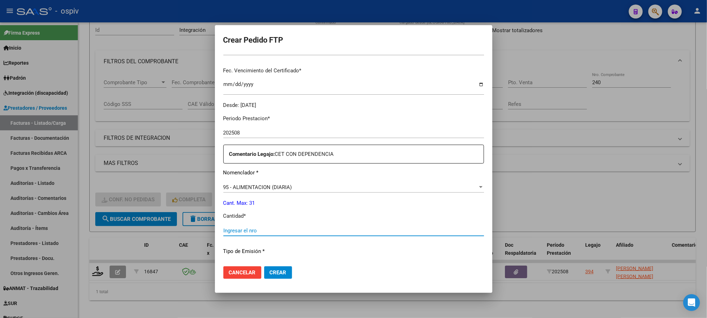
click at [336, 230] on input "Ingresar el nro" at bounding box center [353, 230] width 261 height 6
click at [320, 190] on div "95 - ALIMENTACION (DIARIA)" at bounding box center [350, 187] width 254 height 6
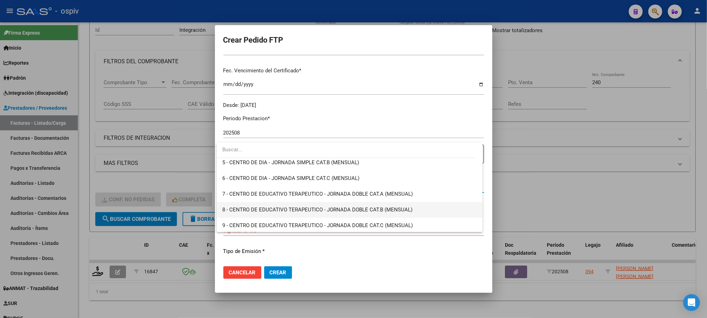
scroll to position [153, 0]
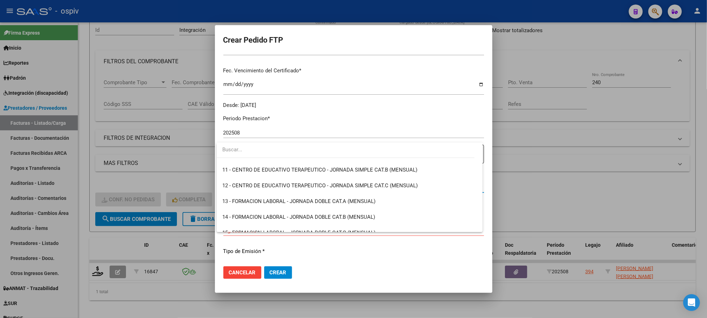
click at [490, 186] on div at bounding box center [353, 159] width 707 height 318
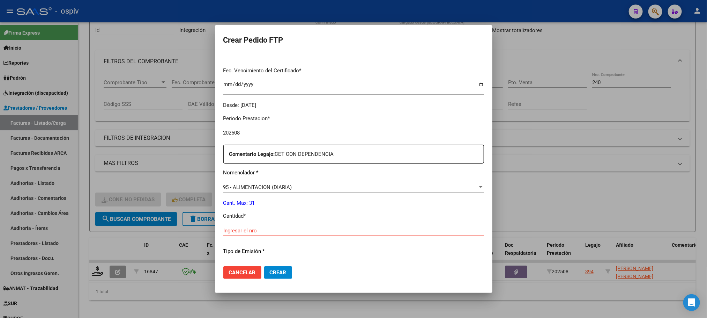
click at [392, 149] on div "Comentario Legajo: CET CON DEPENDENCIA" at bounding box center [353, 153] width 261 height 19
click at [370, 156] on p "Comentario Legajo: CET CON DEPENDENCIA" at bounding box center [356, 154] width 254 height 8
click at [306, 184] on div "95 - ALIMENTACION (DIARIA)" at bounding box center [350, 187] width 254 height 6
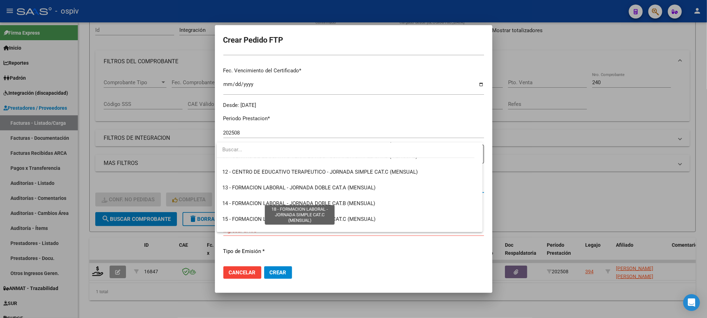
scroll to position [147, 0]
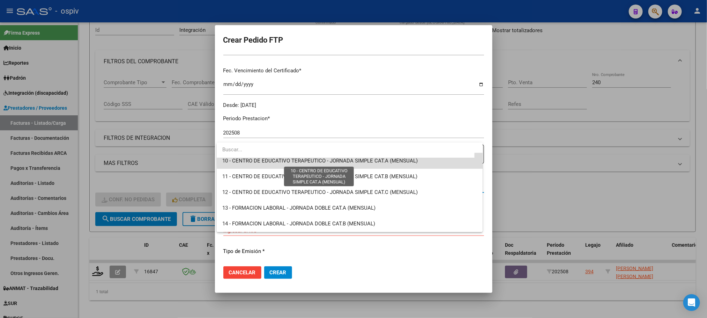
click at [369, 161] on span "10 - CENTRO DE EDUCATIVO TERAPEUTICO - JORNADA SIMPLE CAT.A (MENSUAL)" at bounding box center [319, 160] width 195 height 6
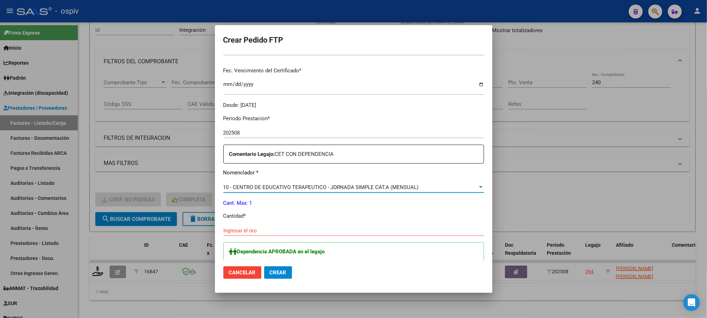
scroll to position [261, 0]
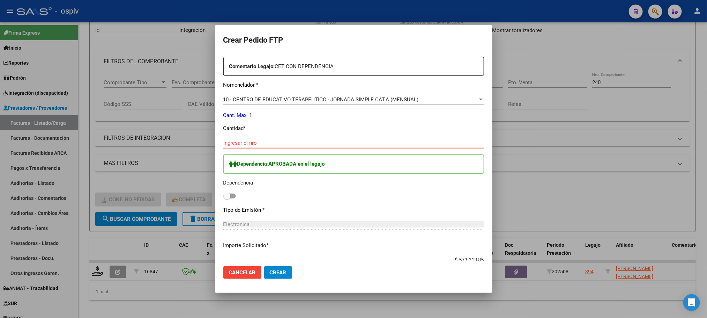
click at [257, 141] on input "Ingresar el nro" at bounding box center [353, 143] width 261 height 6
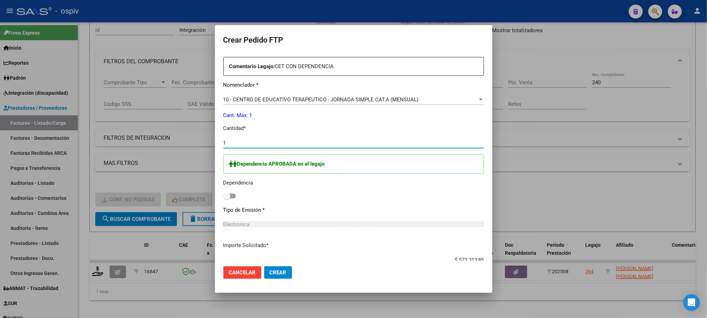
click at [233, 197] on span at bounding box center [229, 195] width 13 height 5
click at [227, 198] on input "checkbox" at bounding box center [227, 198] width 0 height 0
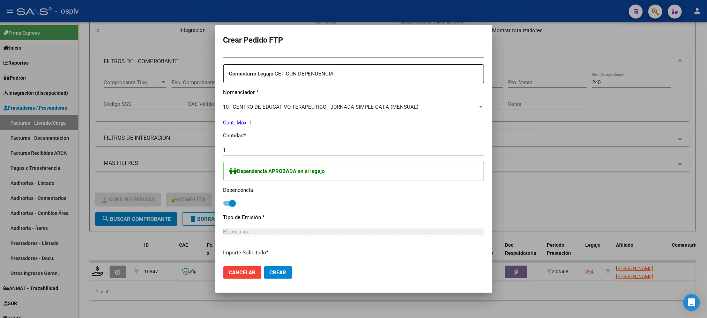
scroll to position [220, 0]
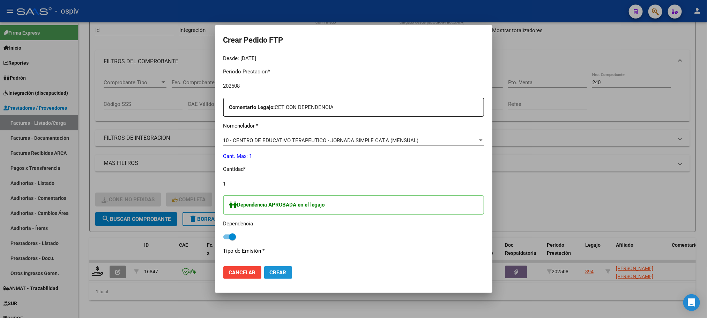
click at [279, 270] on span "Crear" at bounding box center [278, 272] width 17 height 6
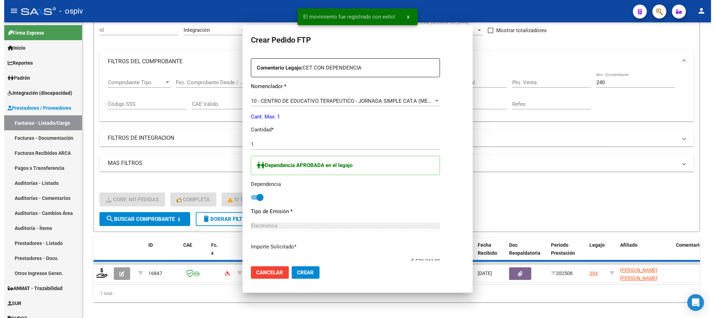
scroll to position [0, 0]
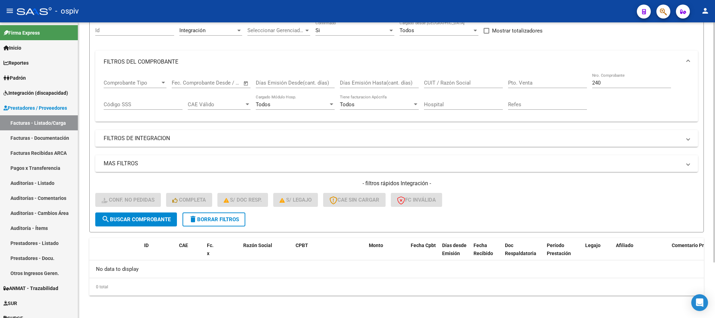
click at [605, 83] on input "240" at bounding box center [631, 83] width 79 height 6
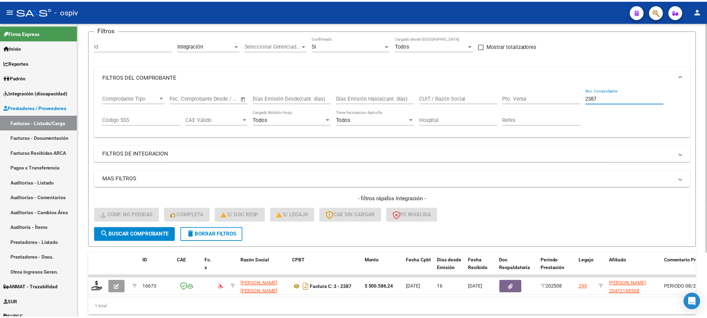
scroll to position [68, 0]
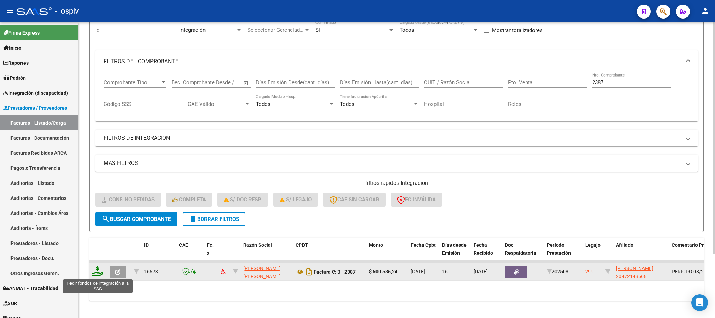
click at [100, 270] on icon at bounding box center [97, 271] width 11 height 10
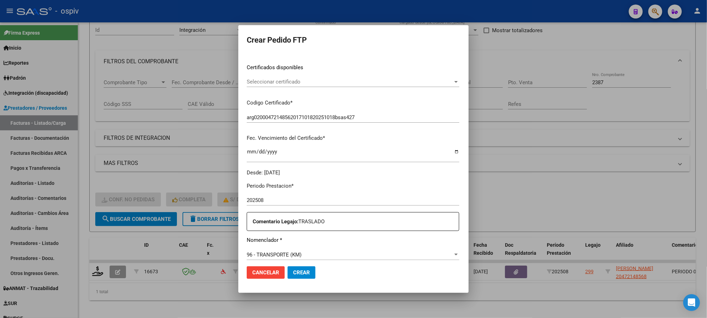
scroll to position [193, 0]
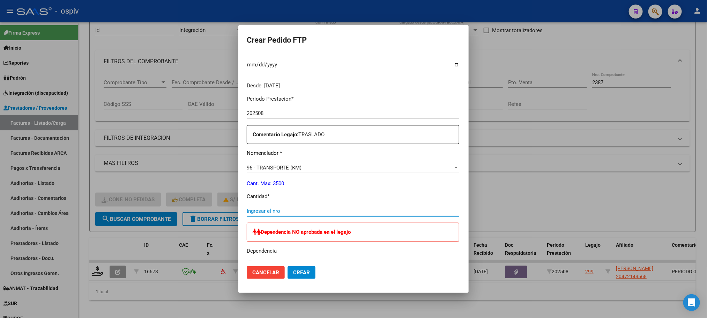
click at [302, 210] on input "Ingresar el nro" at bounding box center [353, 211] width 213 height 6
click at [288, 266] on button "Crear" at bounding box center [302, 272] width 28 height 13
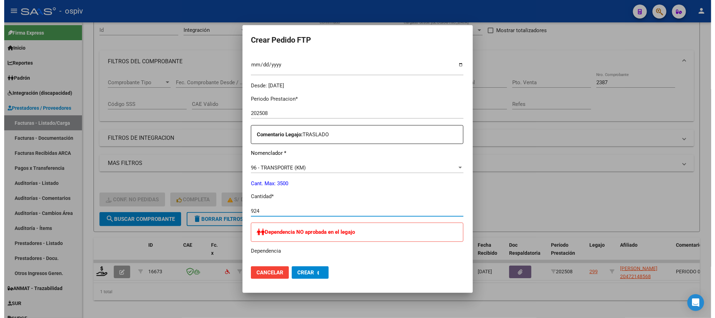
scroll to position [0, 0]
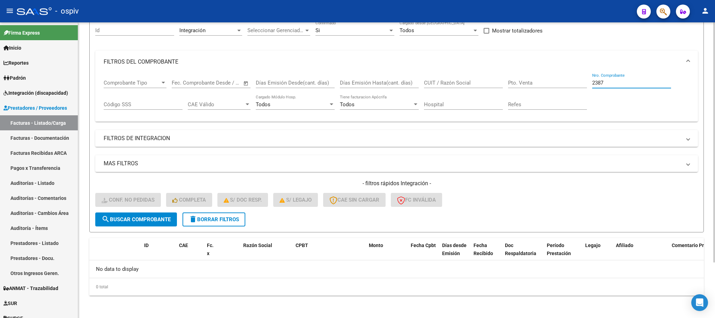
drag, startPoint x: 615, startPoint y: 82, endPoint x: 610, endPoint y: 80, distance: 4.9
click at [615, 81] on input "2387" at bounding box center [631, 83] width 79 height 6
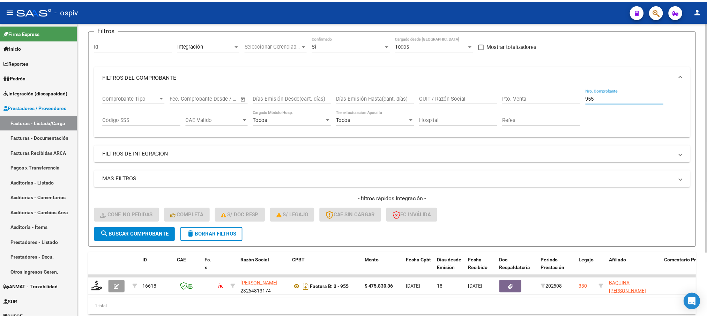
scroll to position [68, 0]
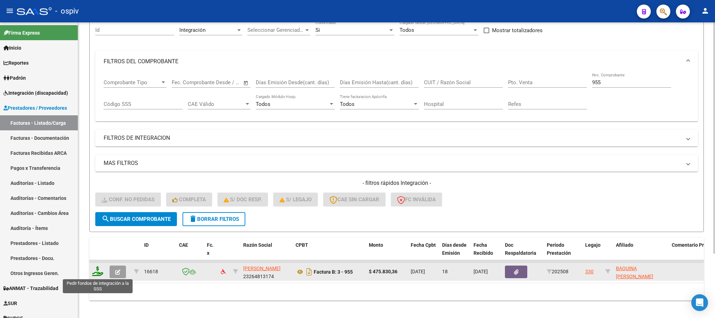
click at [95, 272] on icon at bounding box center [97, 271] width 11 height 10
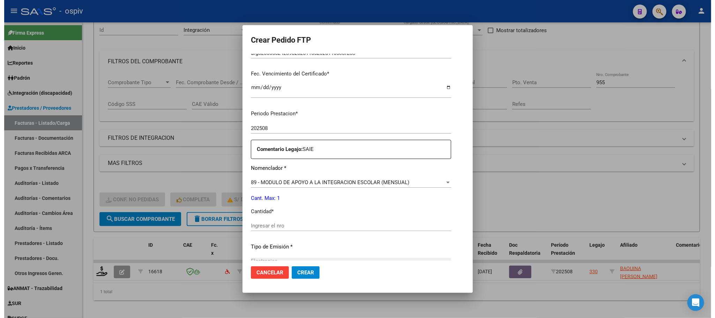
scroll to position [193, 0]
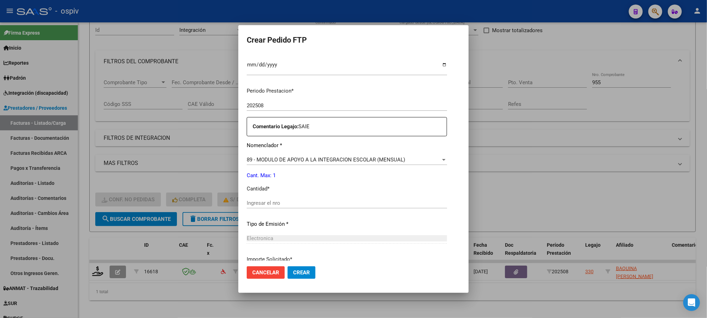
click at [308, 202] on input "Ingresar el nro" at bounding box center [347, 203] width 200 height 6
click at [288, 266] on button "Crear" at bounding box center [302, 272] width 28 height 13
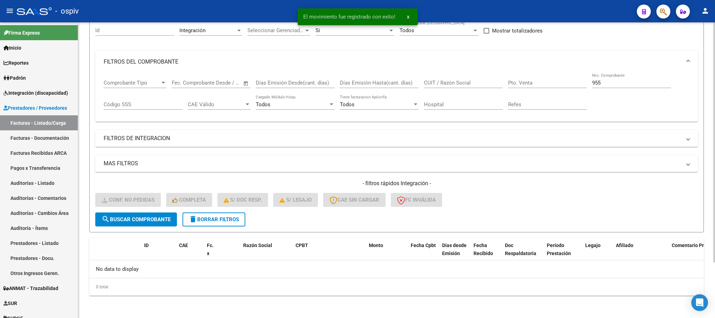
click at [621, 84] on input "955" at bounding box center [631, 83] width 79 height 6
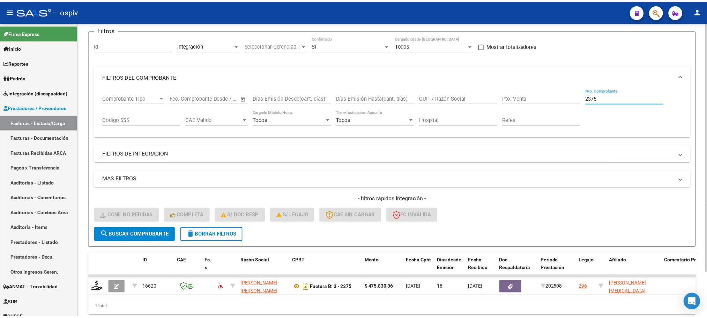
scroll to position [68, 0]
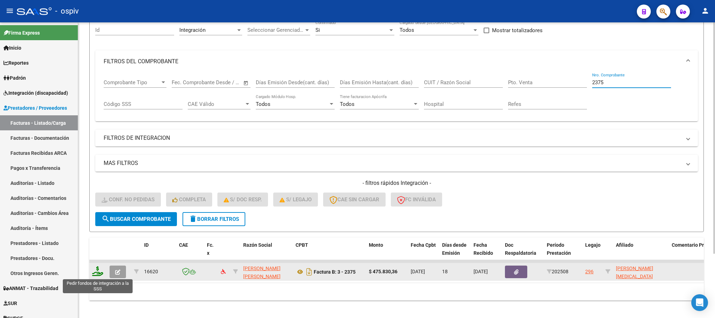
click at [98, 274] on icon at bounding box center [97, 271] width 11 height 10
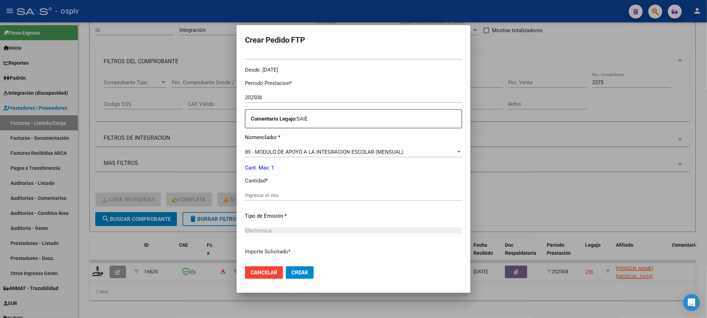
scroll to position [228, 0]
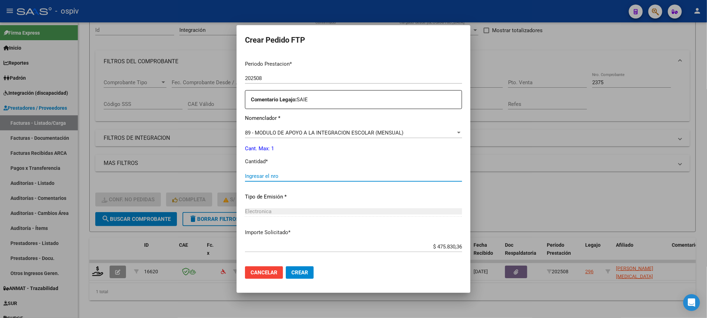
click at [326, 176] on input "Ingresar el nro" at bounding box center [353, 176] width 217 height 6
click at [286, 266] on button "Crear" at bounding box center [300, 272] width 28 height 13
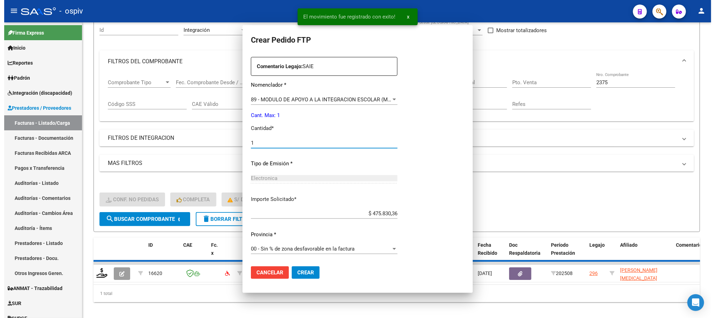
scroll to position [0, 0]
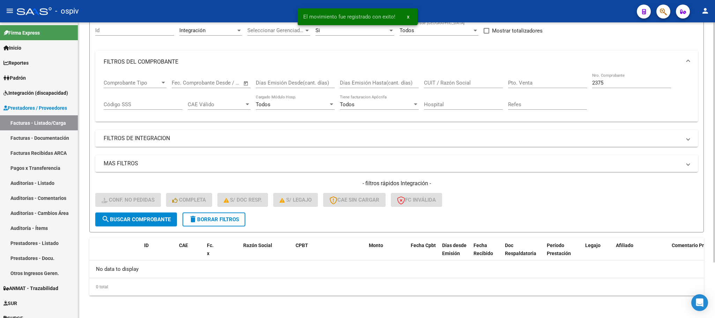
click at [610, 85] on input "2375" at bounding box center [631, 83] width 79 height 6
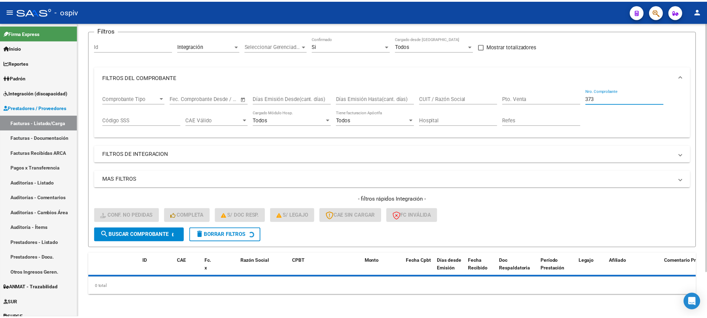
scroll to position [68, 0]
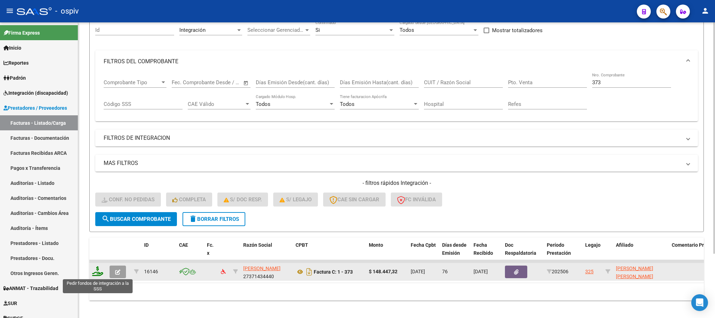
click at [92, 272] on icon at bounding box center [97, 271] width 11 height 10
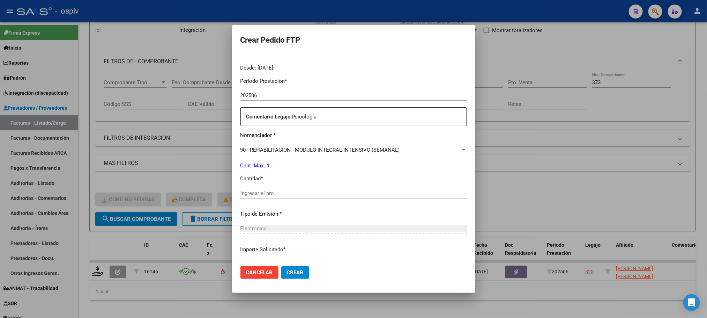
scroll to position [174, 0]
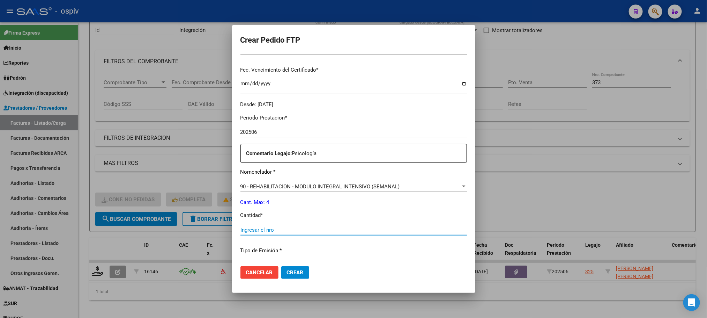
click at [310, 230] on input "Ingresar el nro" at bounding box center [353, 230] width 227 height 6
click at [281, 266] on button "Crear" at bounding box center [295, 272] width 28 height 13
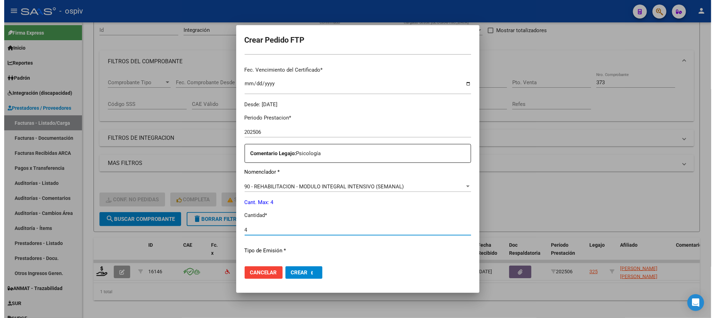
scroll to position [0, 0]
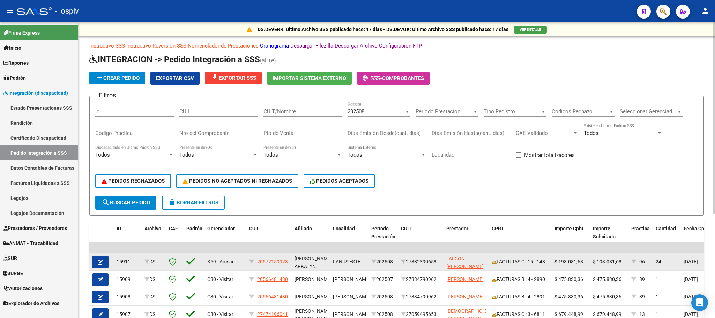
click at [104, 263] on button "button" at bounding box center [100, 261] width 16 height 13
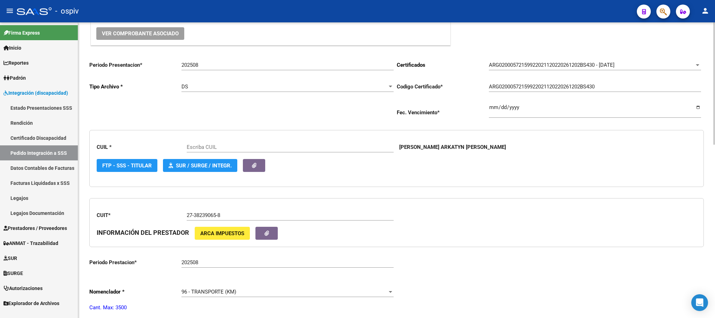
scroll to position [174, 0]
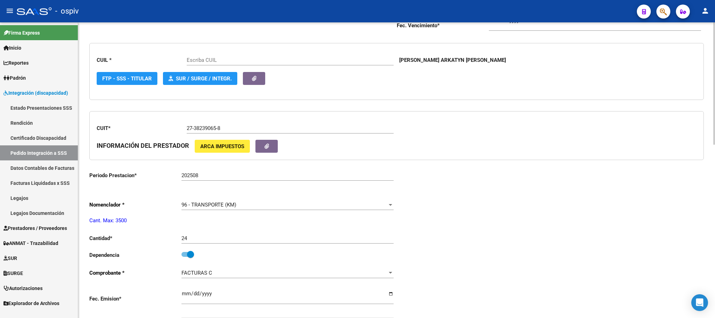
type input "20572159923"
click at [195, 240] on input "24" at bounding box center [287, 238] width 212 height 6
type input "2"
type input "264"
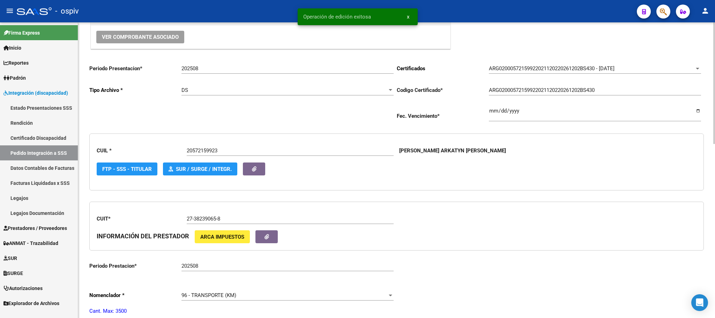
scroll to position [0, 0]
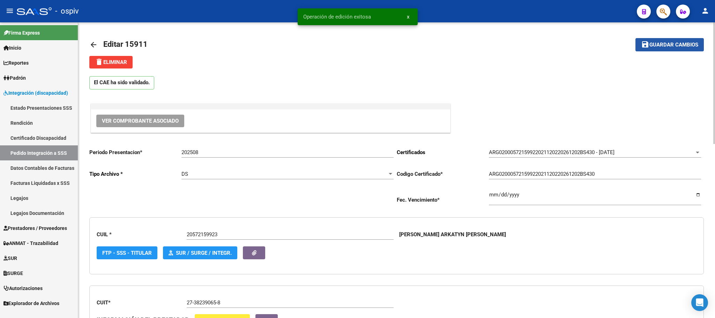
click at [677, 47] on span "Guardar cambios" at bounding box center [674, 45] width 49 height 6
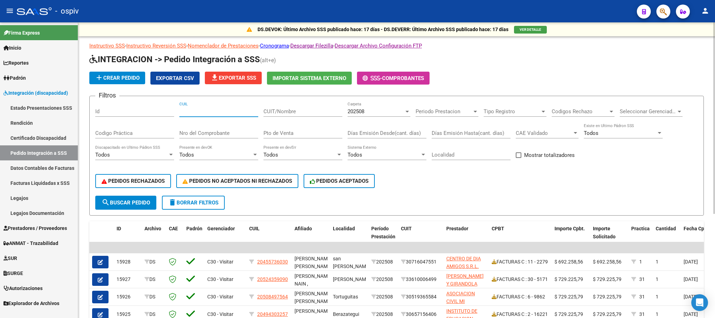
click at [235, 113] on input "CUIL" at bounding box center [218, 111] width 79 height 6
click at [310, 110] on input "CUIT/Nombre" at bounding box center [303, 111] width 79 height 6
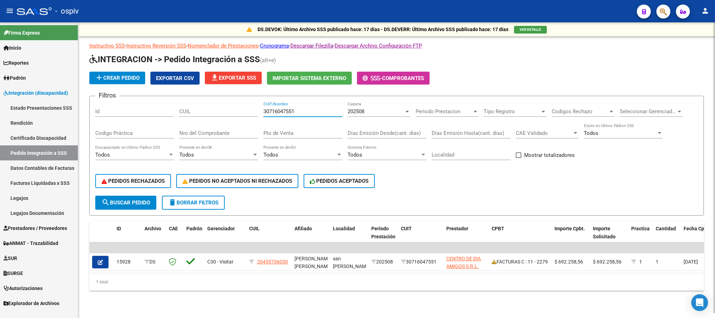
click at [316, 111] on input "30716047551" at bounding box center [303, 111] width 79 height 6
type input "3"
